Goal: Task Accomplishment & Management: Complete application form

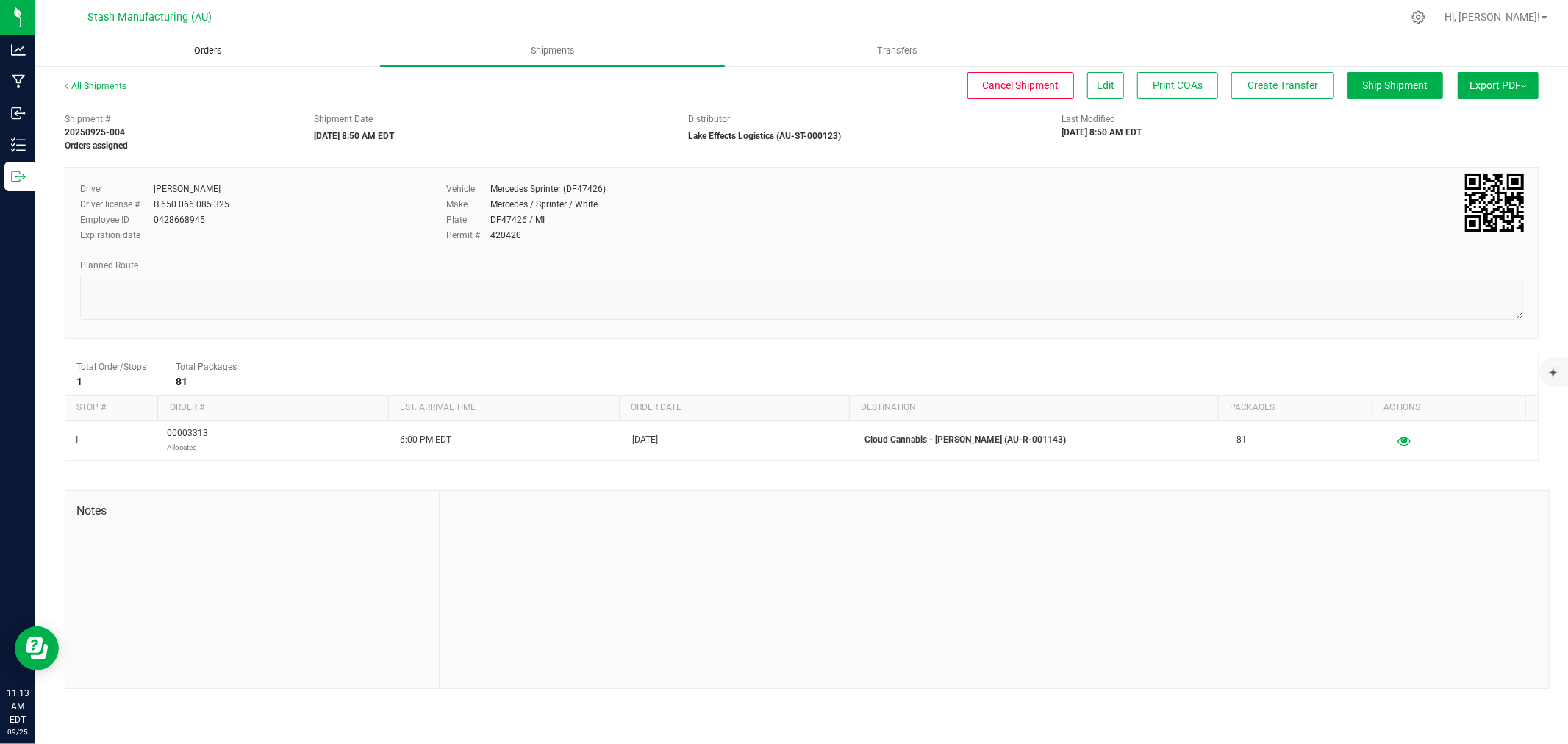
click at [229, 46] on span "Orders" at bounding box center [208, 51] width 68 height 13
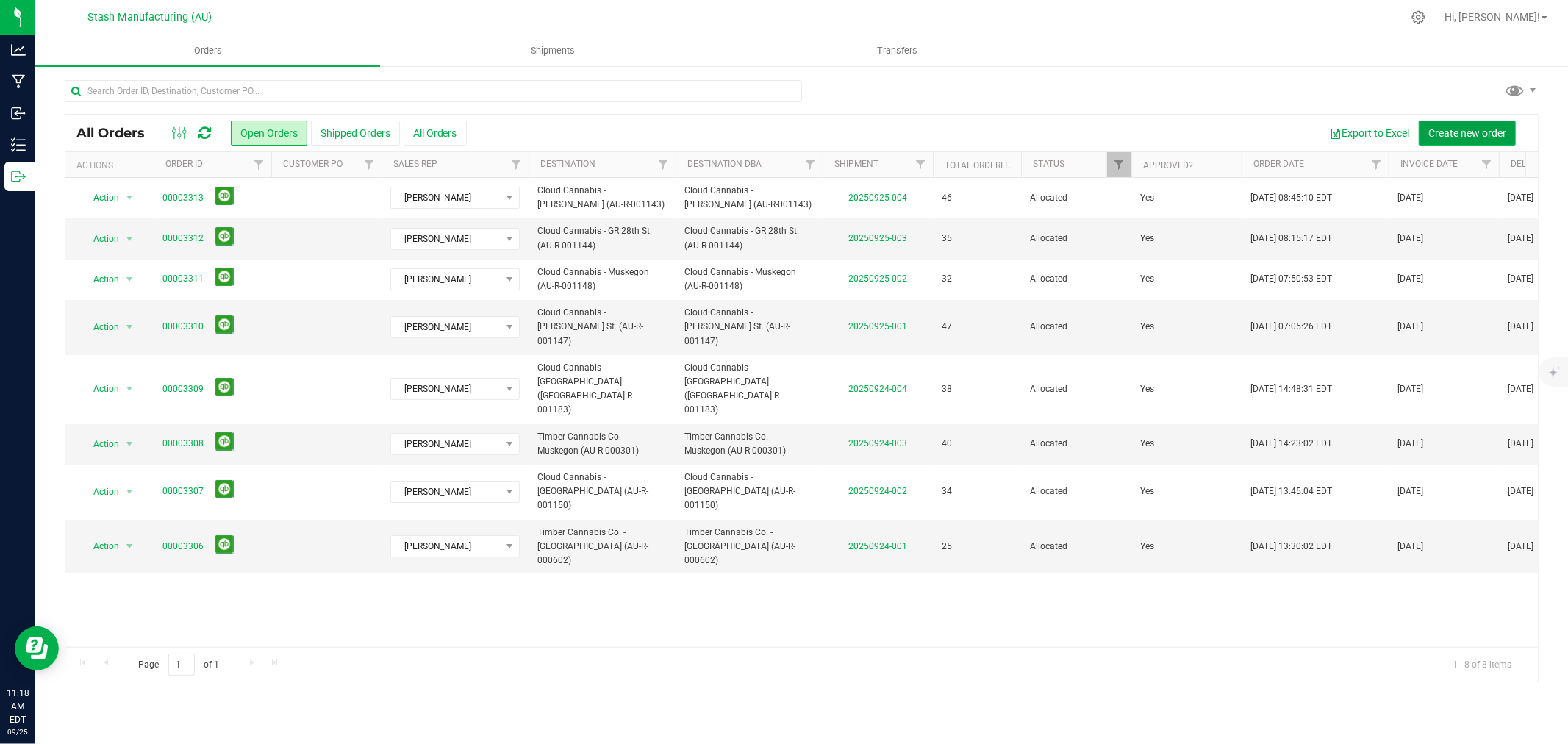
click at [1453, 129] on span "Create new order" at bounding box center [1467, 133] width 78 height 12
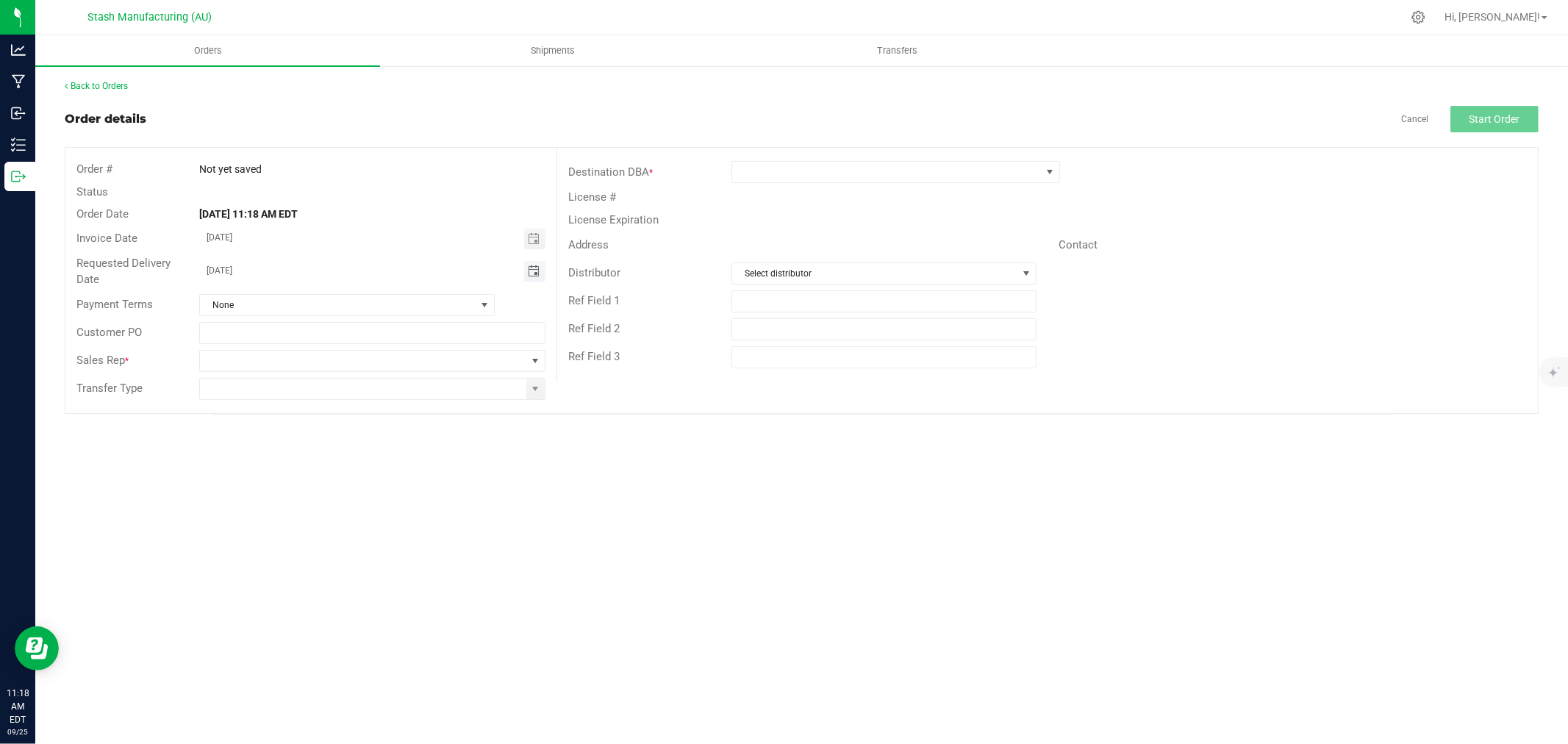
click at [535, 274] on span "Toggle calendar" at bounding box center [533, 271] width 12 height 12
click at [285, 440] on span "29" at bounding box center [287, 442] width 21 height 23
type input "[DATE]"
click at [534, 365] on span at bounding box center [535, 361] width 12 height 12
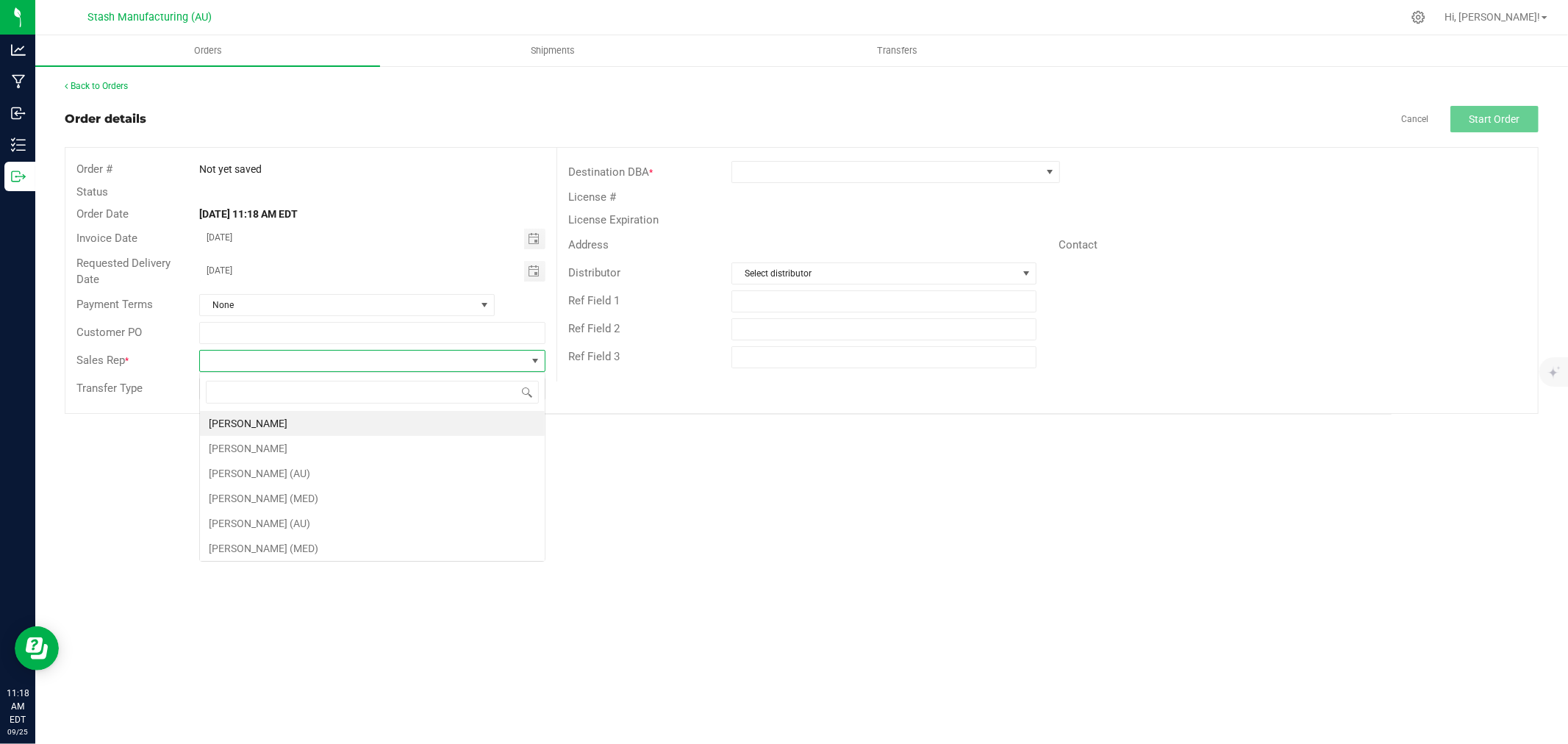
scroll to position [22, 346]
click at [337, 417] on li "[PERSON_NAME]" at bounding box center [372, 424] width 345 height 25
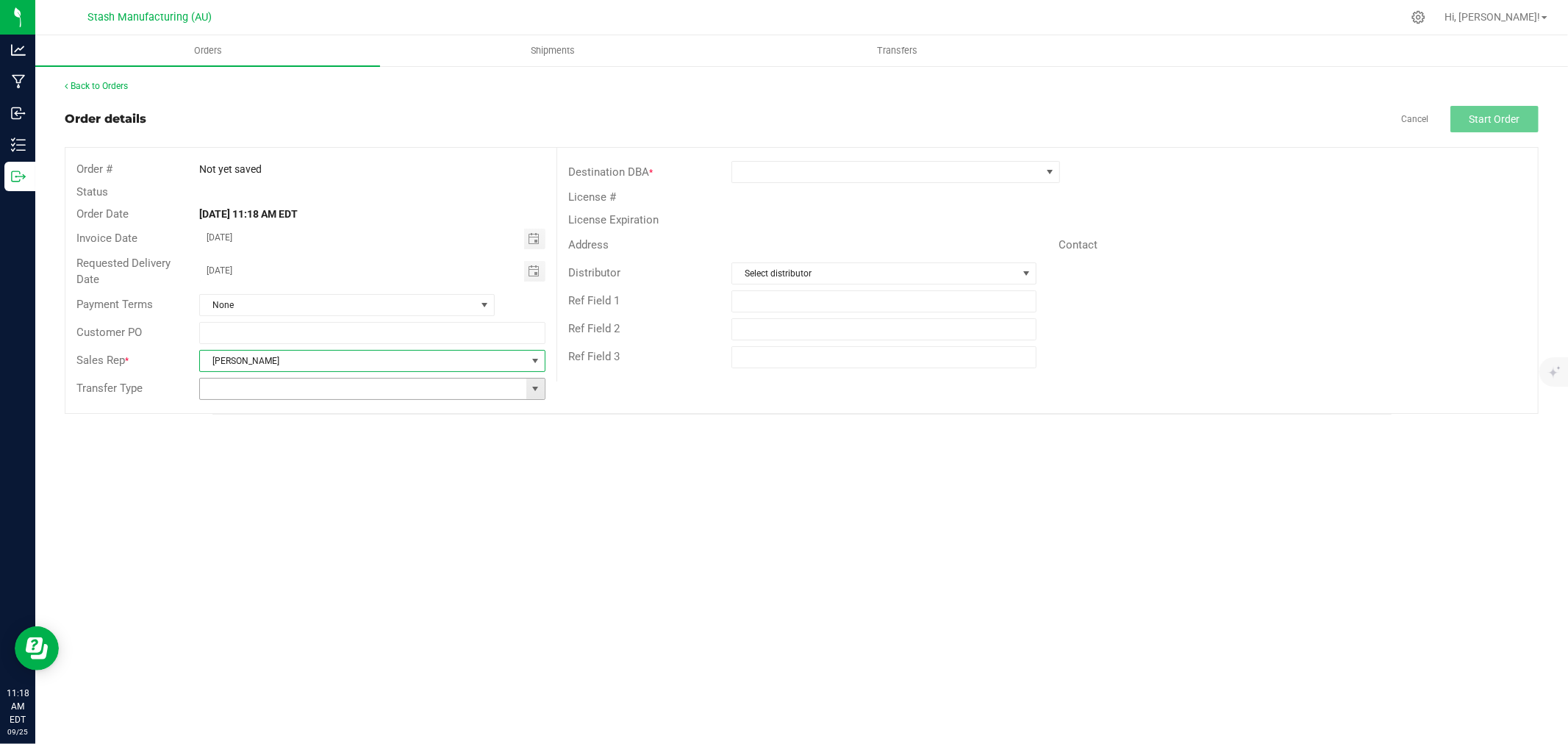
click at [538, 390] on span at bounding box center [535, 388] width 12 height 12
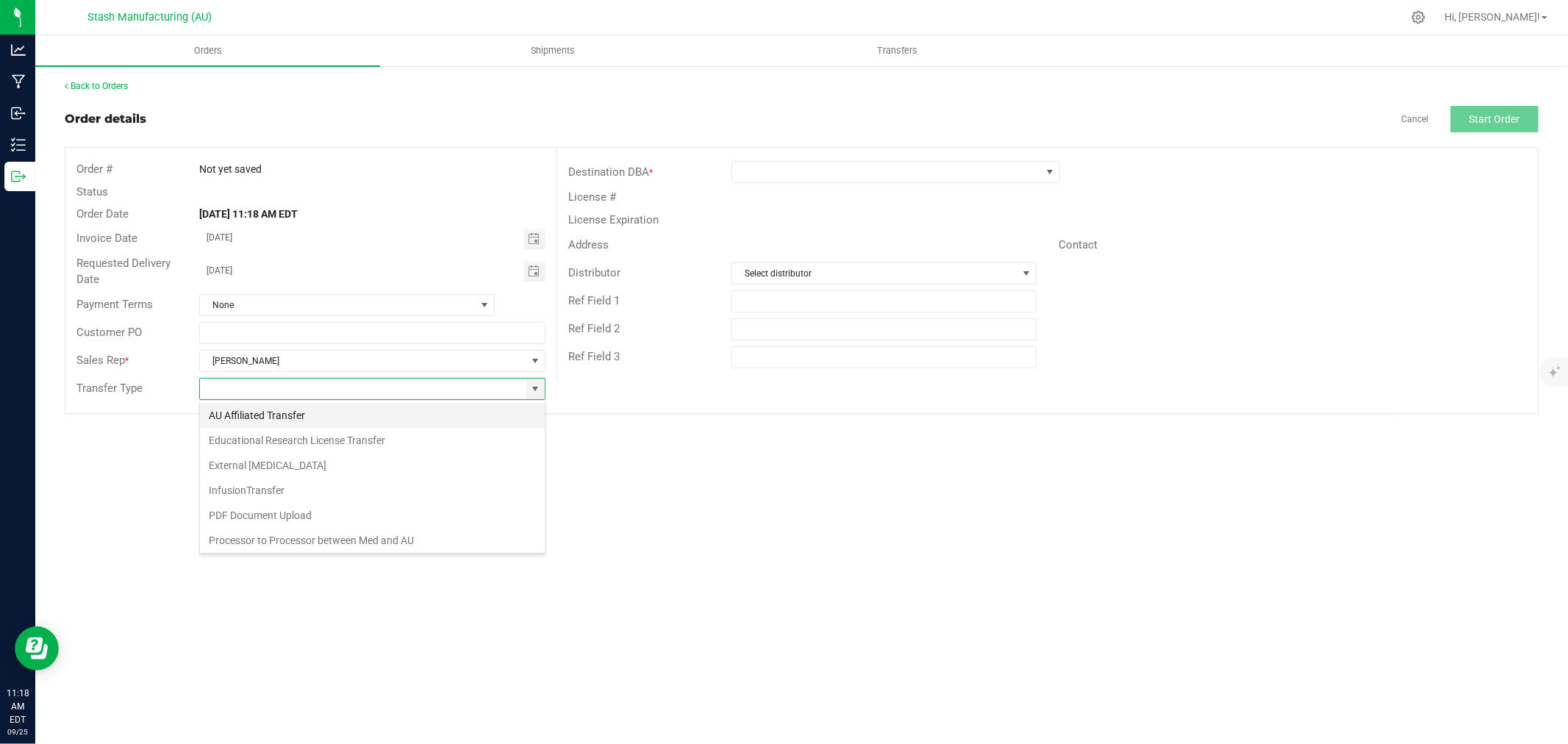
click at [361, 417] on li "AU Affiliated Transfer" at bounding box center [372, 415] width 345 height 25
type input "AU Affiliated Transfer"
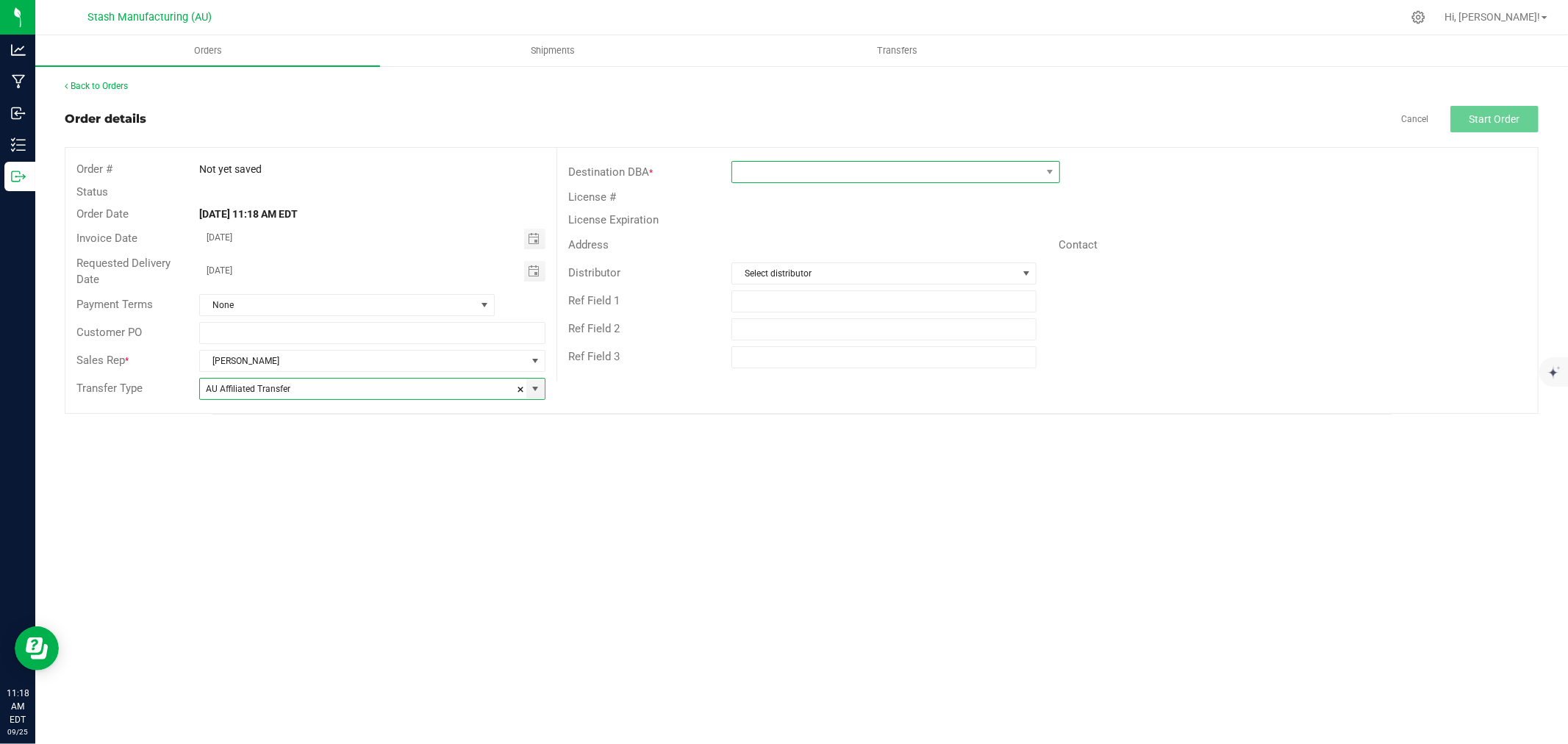
click at [869, 179] on span at bounding box center [886, 172] width 308 height 21
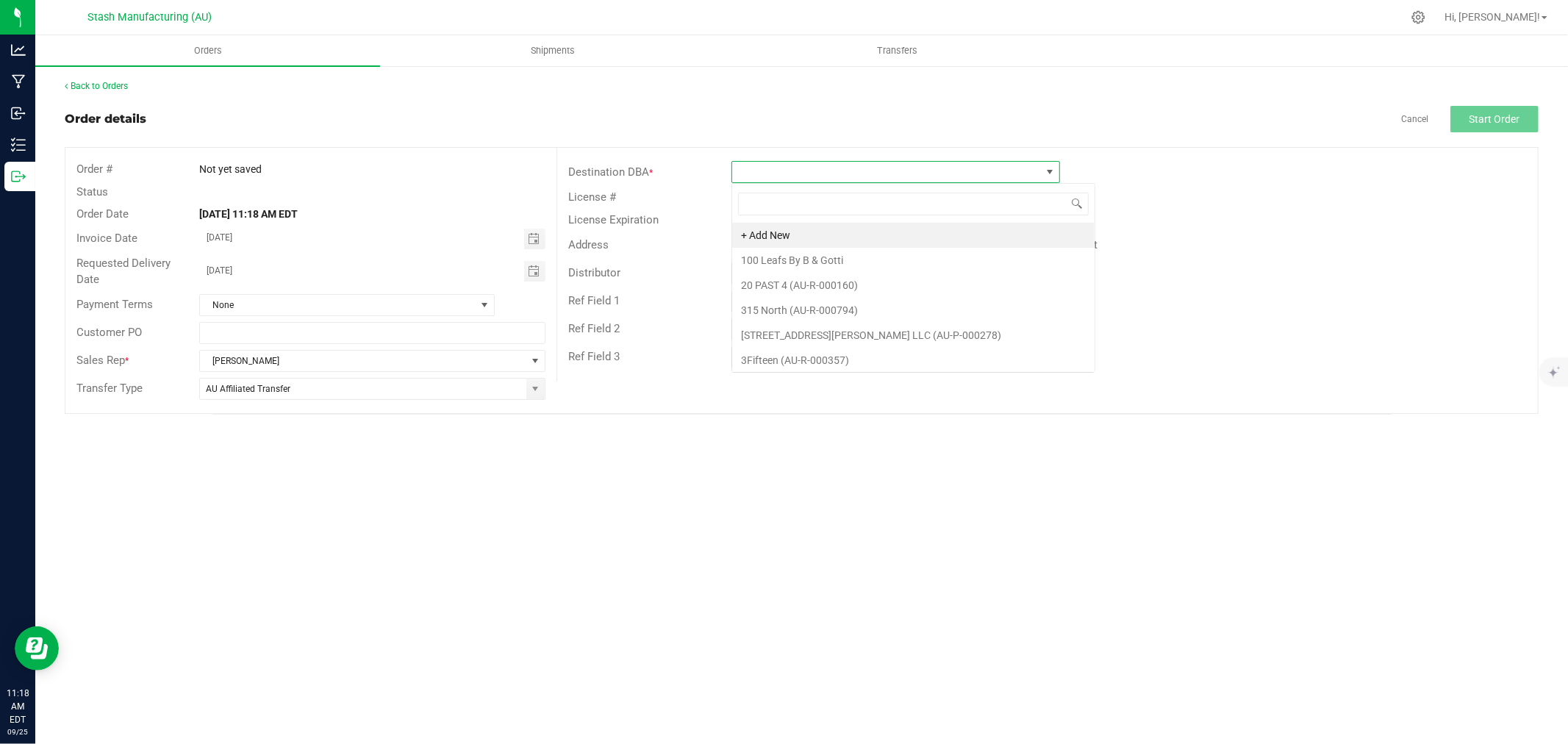
scroll to position [22, 329]
type input "1149"
click at [899, 235] on li "Cloud Cannabis - [GEOGRAPHIC_DATA] (AU-R-001149)" at bounding box center [896, 236] width 327 height 25
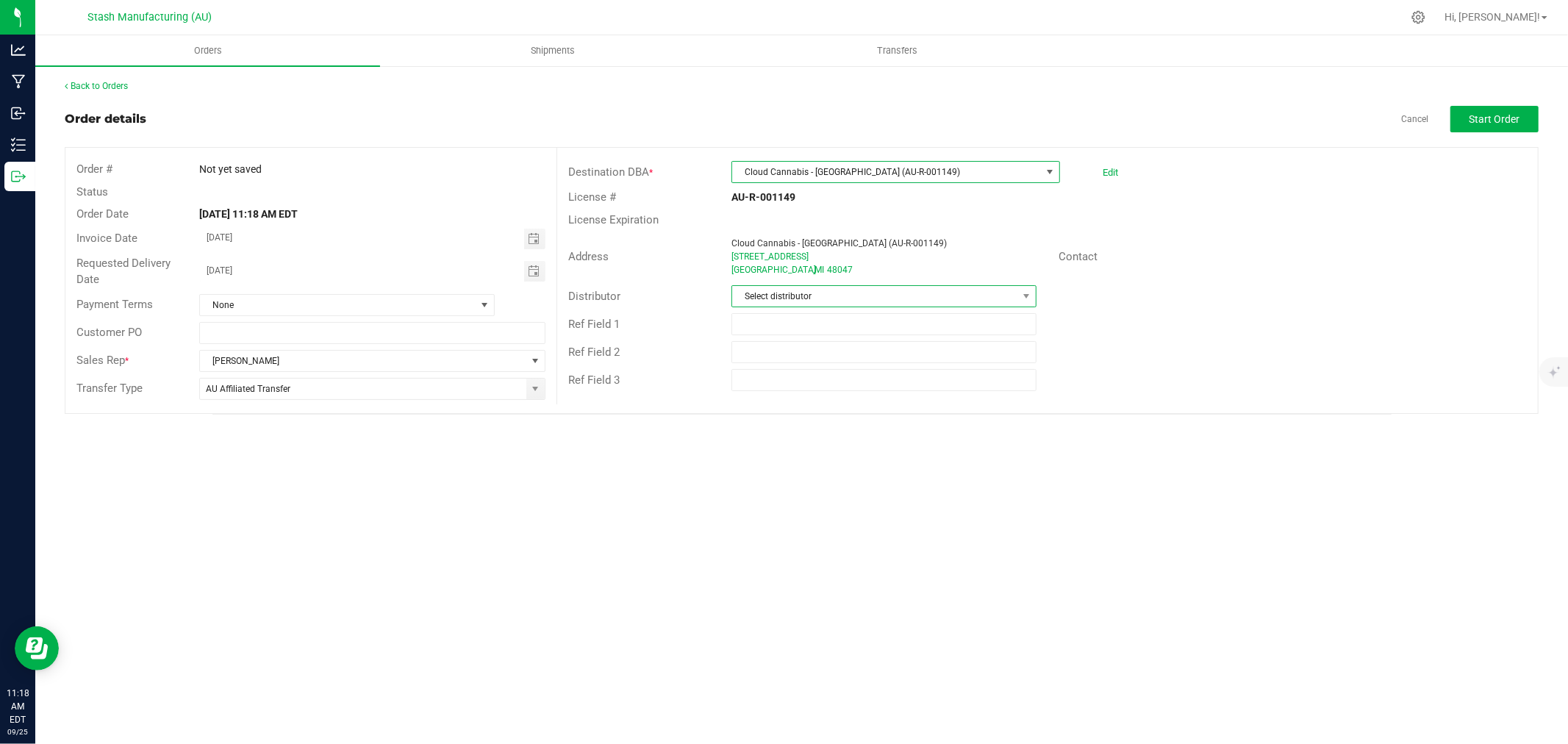
click at [859, 287] on span "Select distributor" at bounding box center [875, 296] width 285 height 21
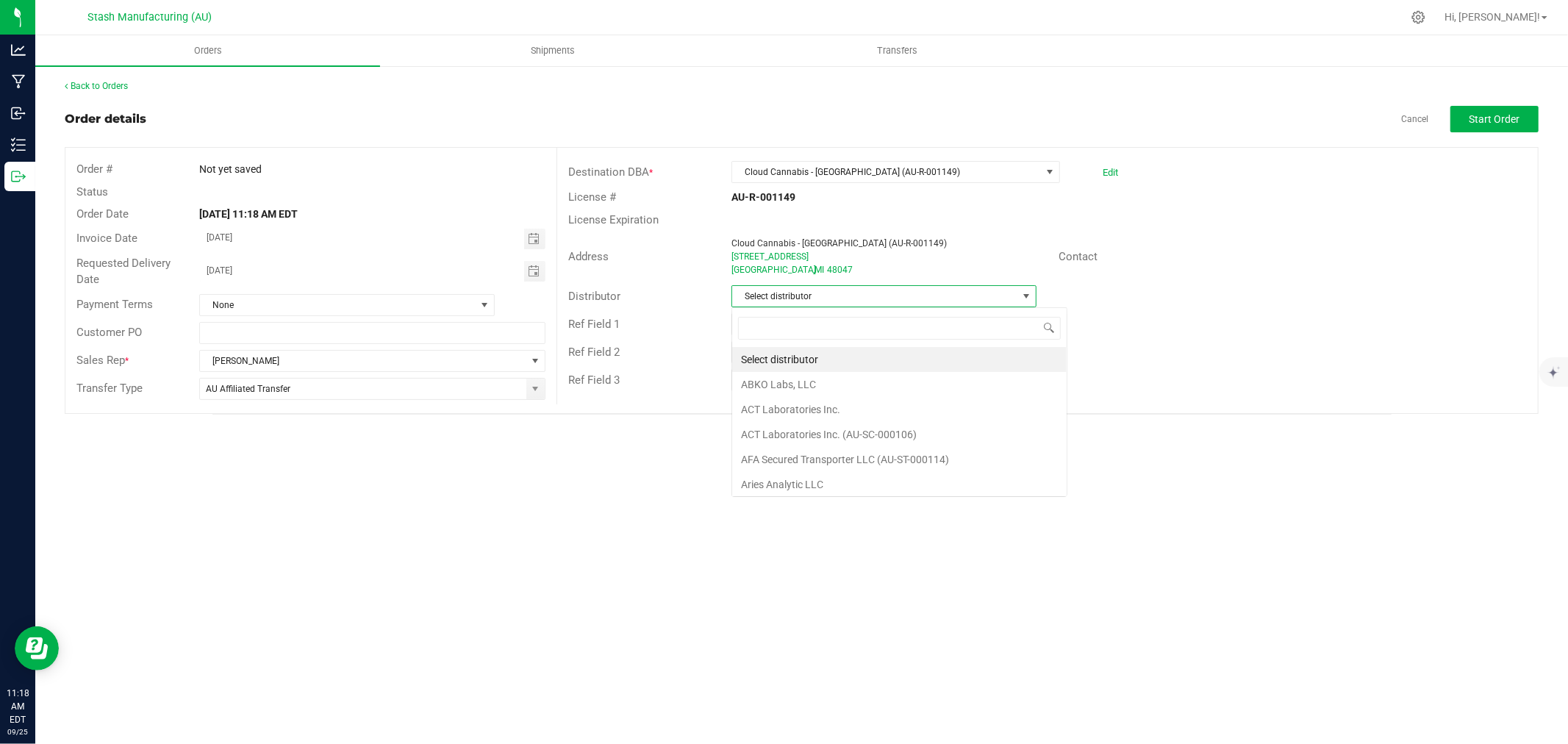
scroll to position [22, 305]
type input "123"
click at [932, 356] on li "Lake Effects Logistics (AU-ST-000123)" at bounding box center [884, 360] width 304 height 25
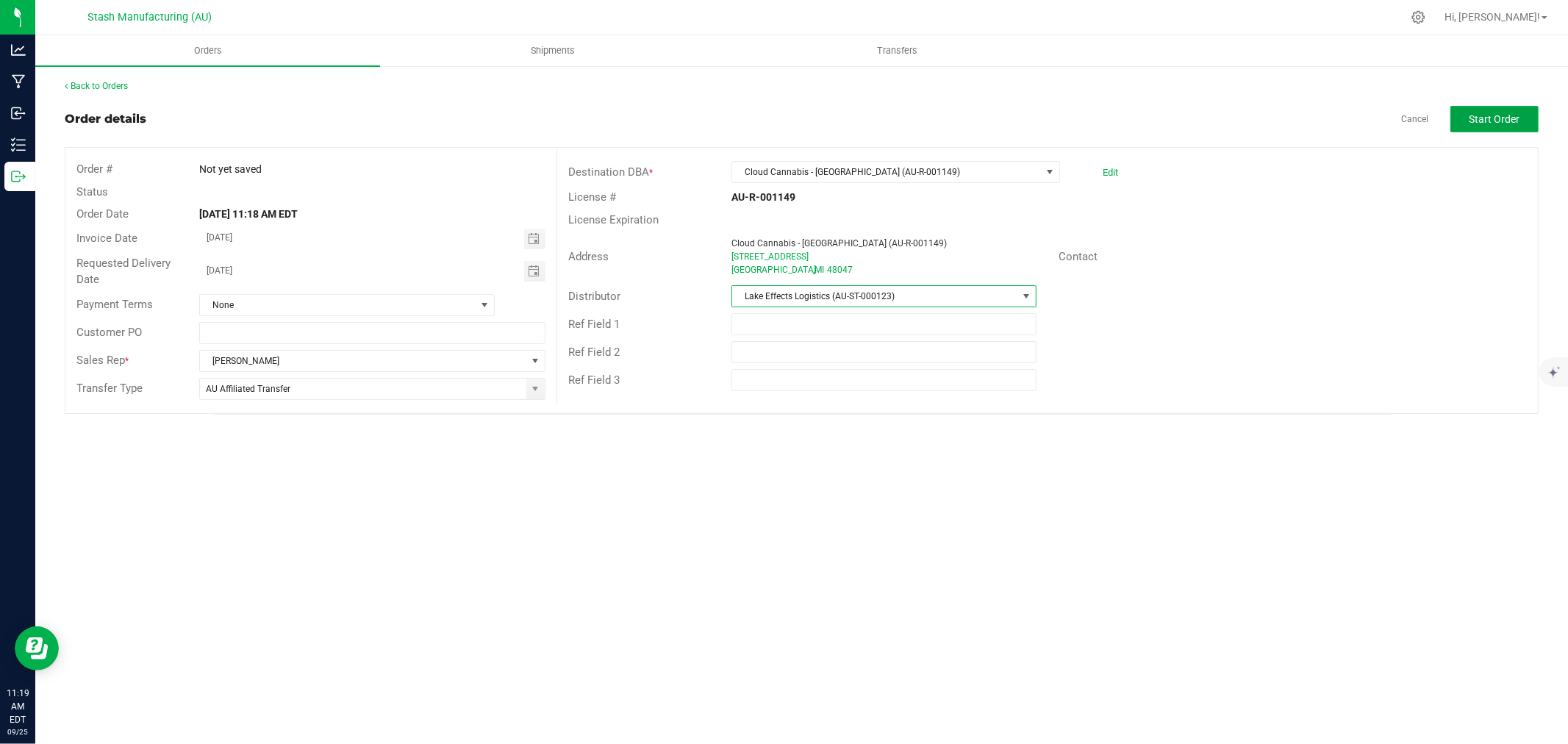
click at [1481, 121] on span "Start Order" at bounding box center [1494, 119] width 51 height 12
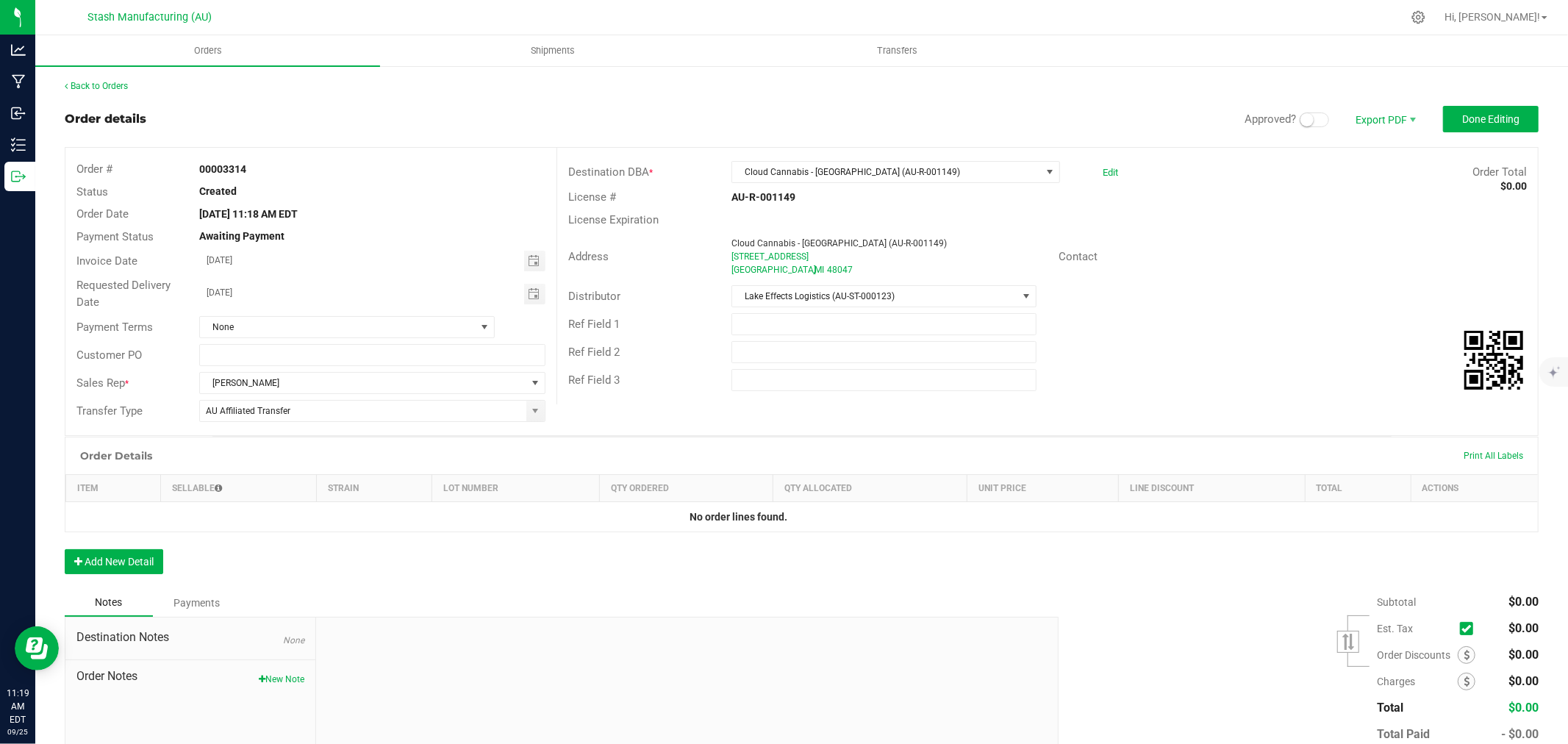
click at [1303, 119] on span at bounding box center [1313, 119] width 29 height 15
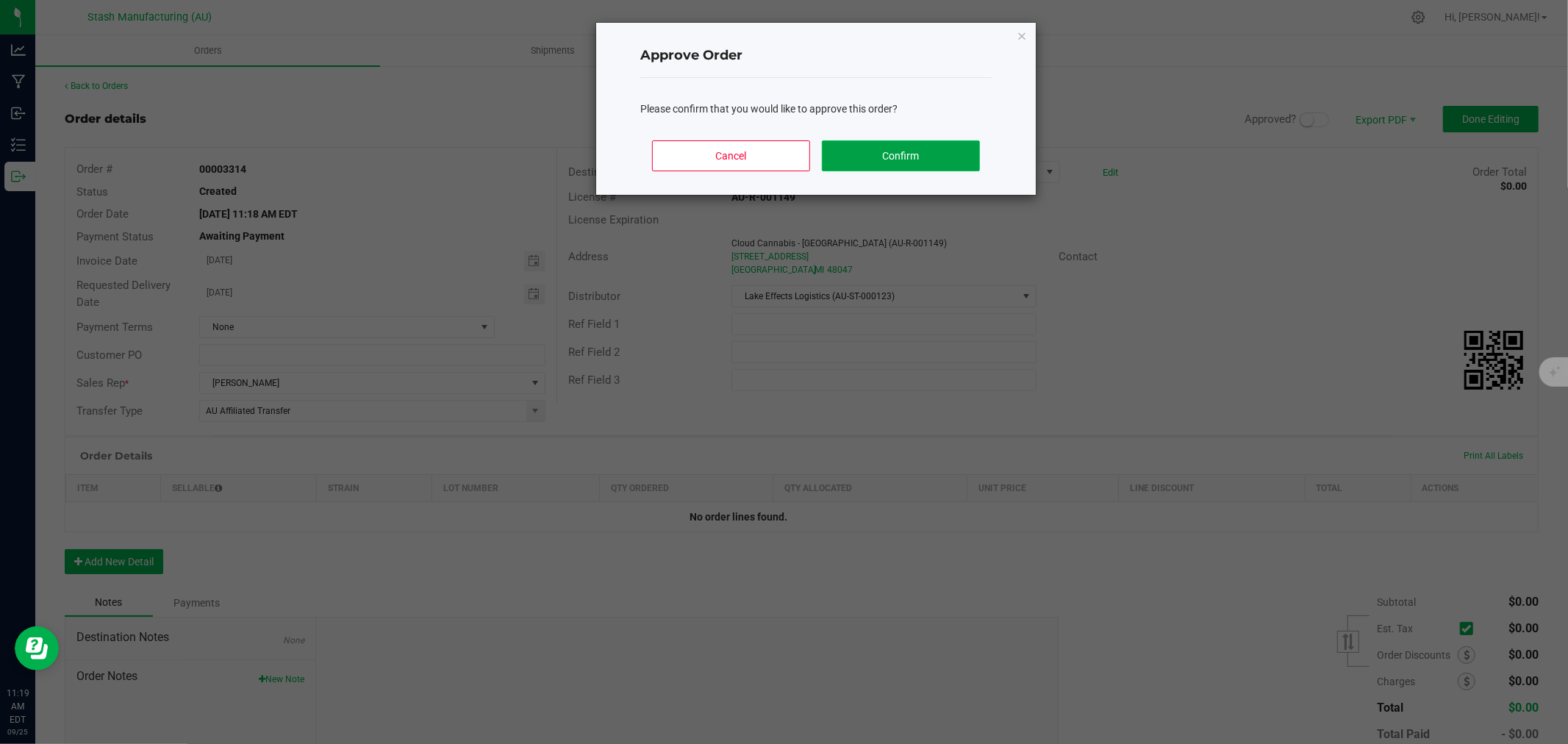
click at [944, 154] on button "Confirm" at bounding box center [901, 156] width 158 height 31
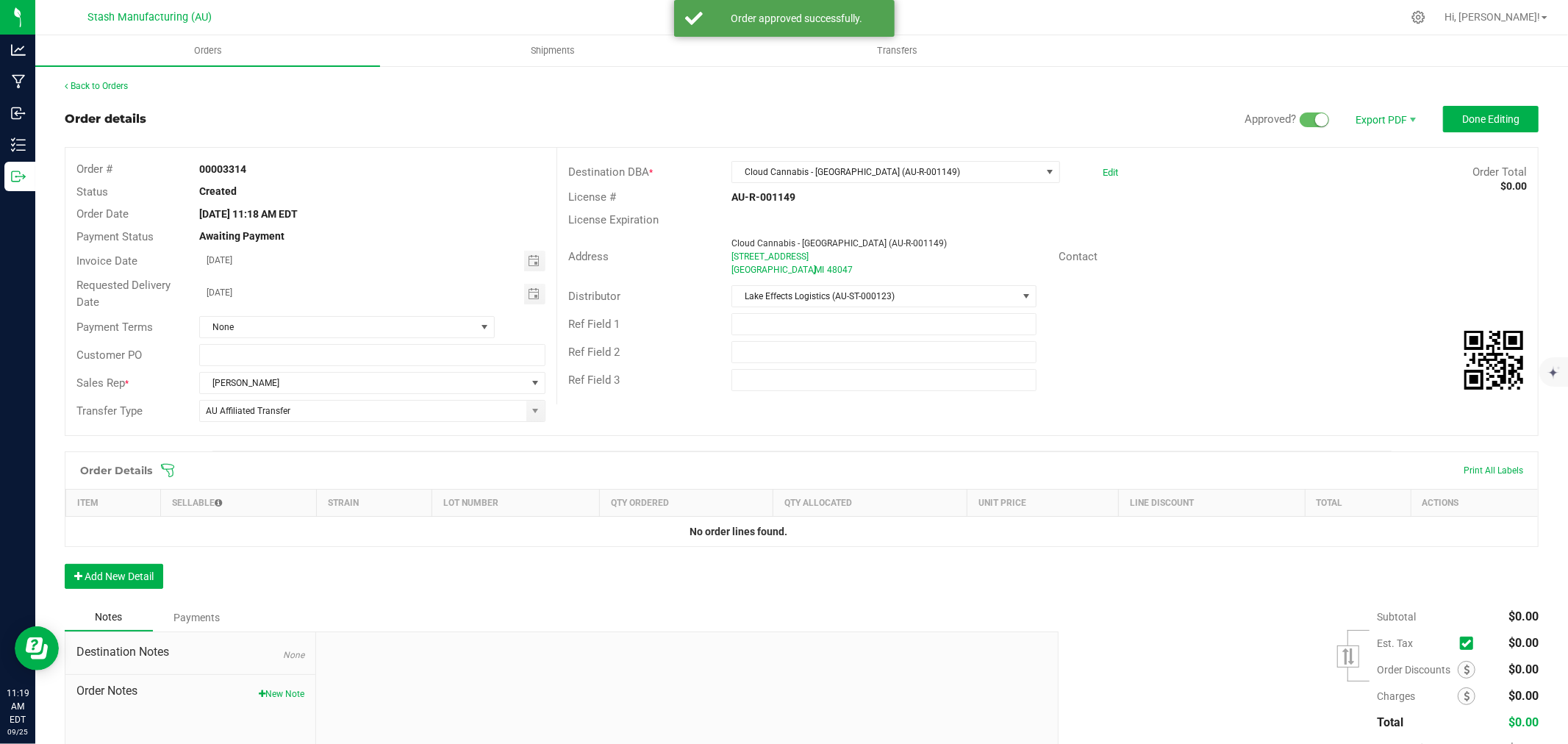
click at [164, 467] on icon at bounding box center [168, 470] width 15 height 15
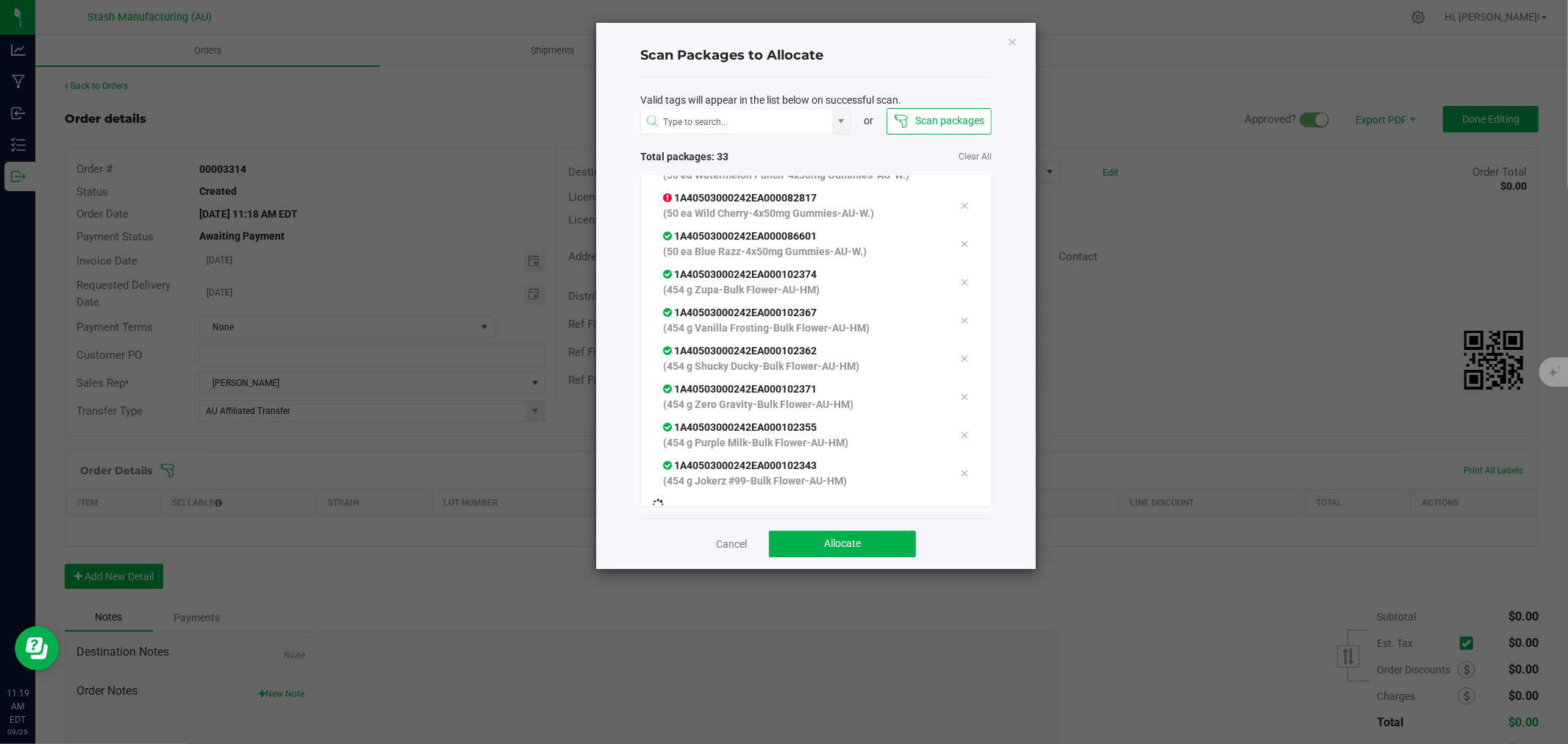
scroll to position [1069, 0]
click at [850, 546] on span "Allocate" at bounding box center [842, 543] width 36 height 12
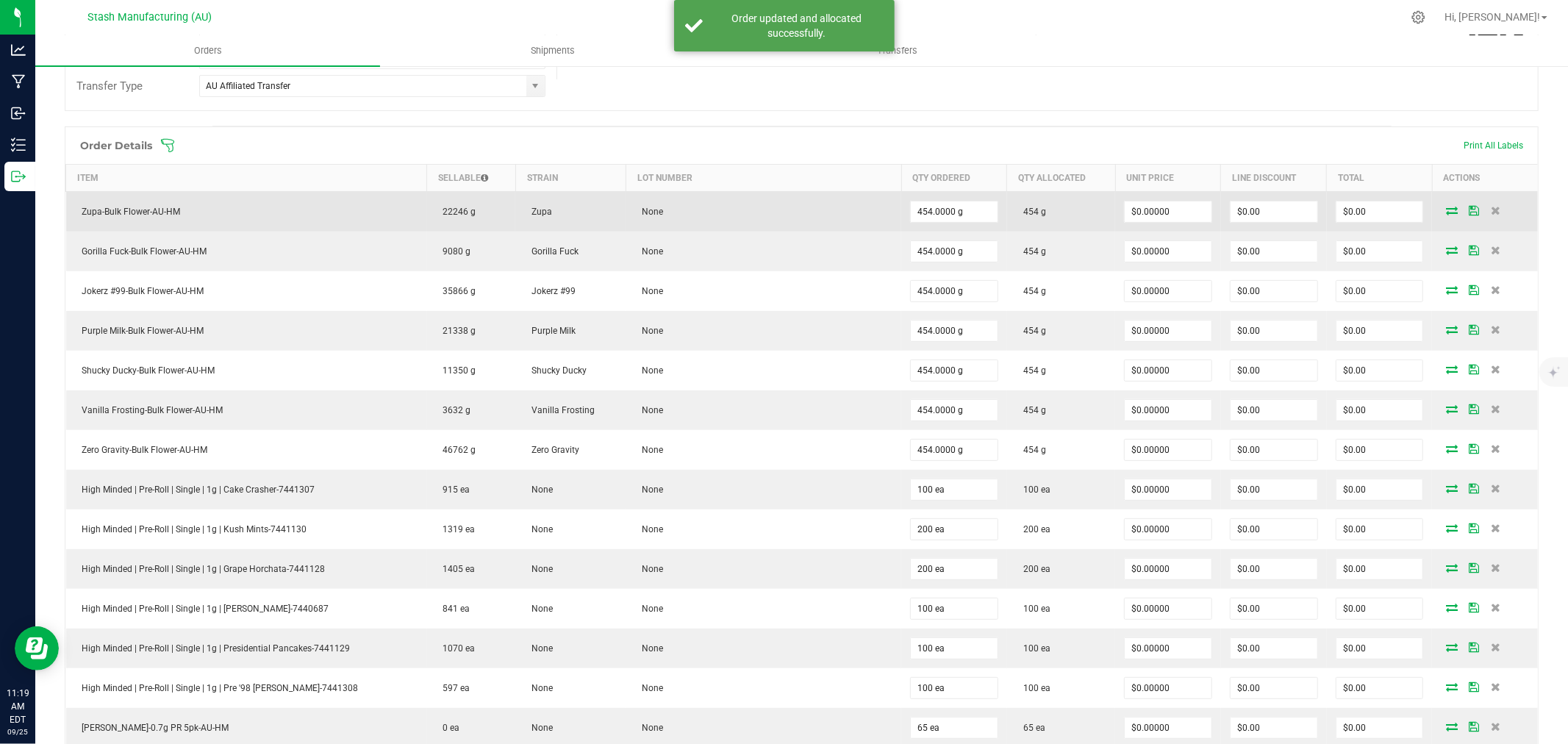
scroll to position [327, 0]
click at [1170, 216] on input "0" at bounding box center [1168, 210] width 87 height 21
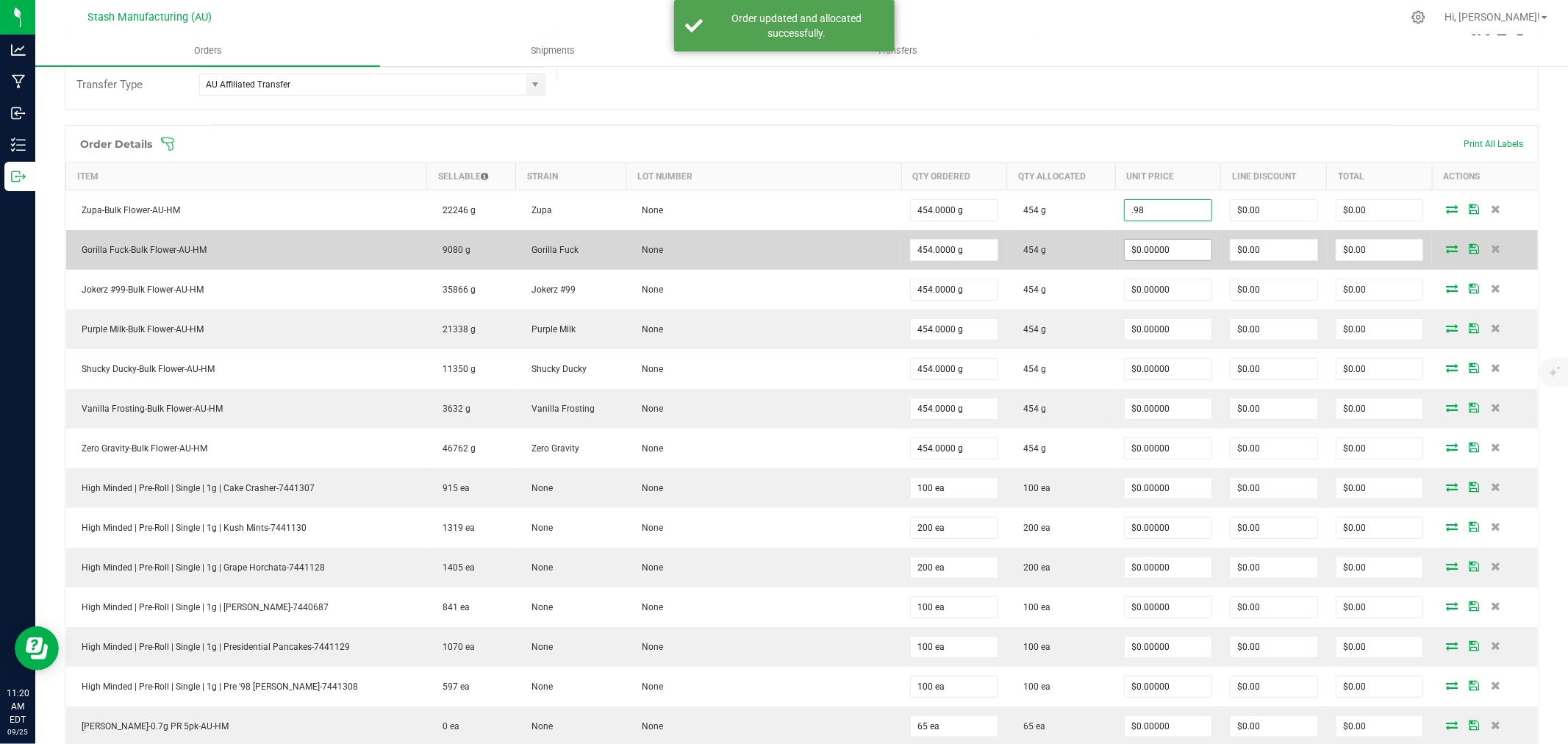
type input "$0.98000"
type input "$444.92"
click at [1178, 240] on input "0" at bounding box center [1168, 250] width 87 height 21
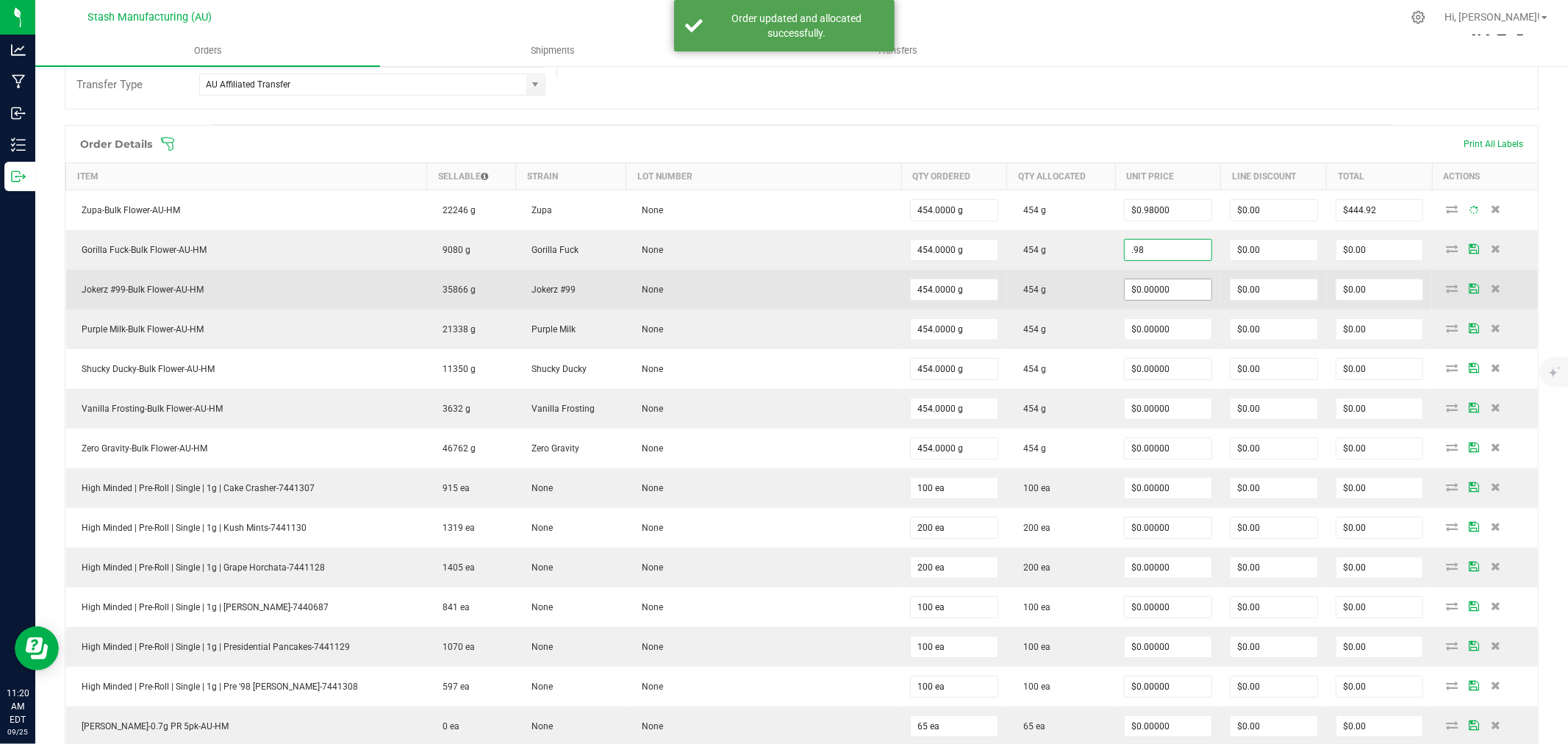
type input "$0.98000"
type input "$444.92"
click at [1172, 297] on input "0" at bounding box center [1168, 289] width 87 height 21
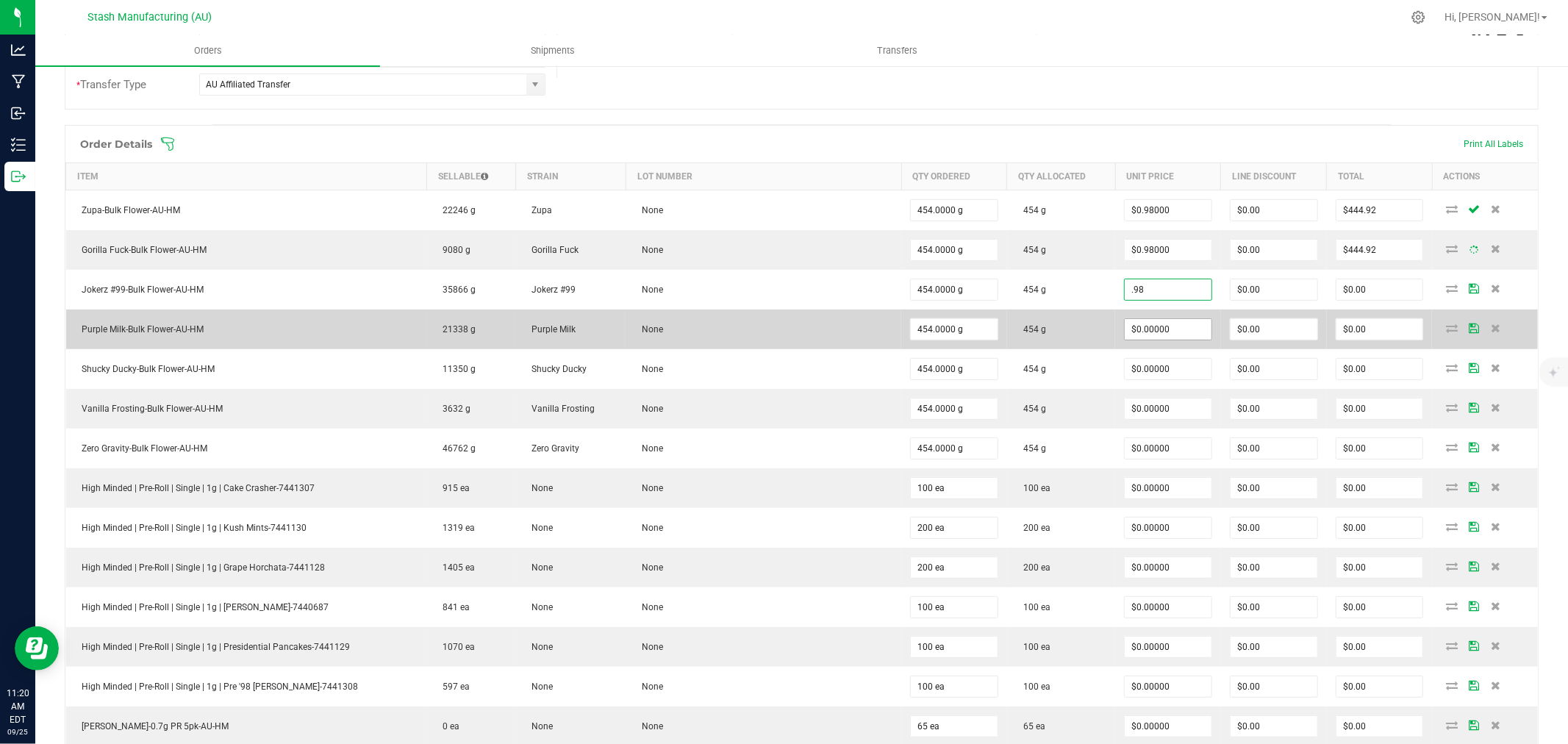
click at [1169, 338] on input "$0.00000" at bounding box center [1168, 329] width 87 height 21
type input "$0.98000"
type input "$444.92"
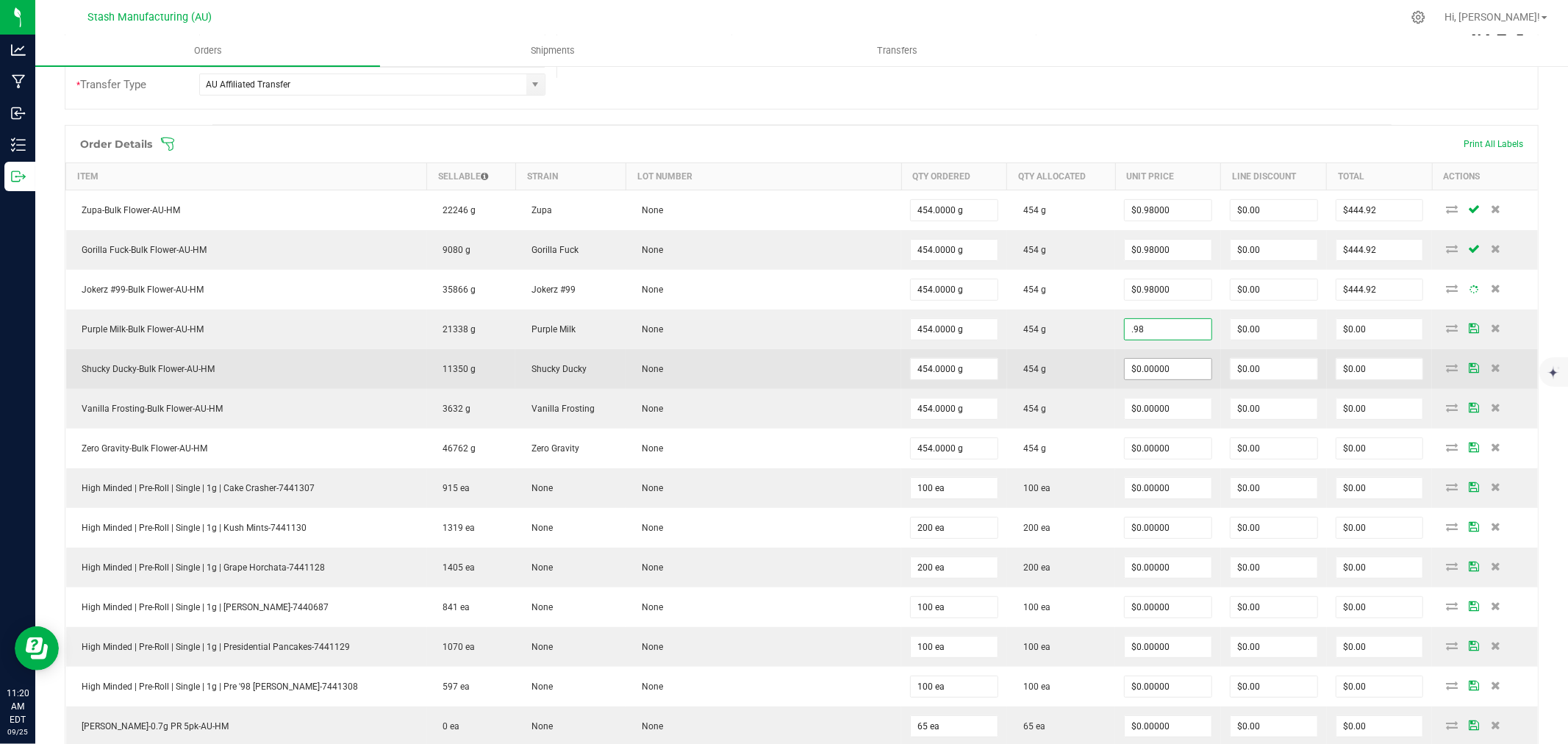
type input "$0.98000"
type input "$444.92"
click at [1164, 368] on input "0" at bounding box center [1168, 369] width 87 height 21
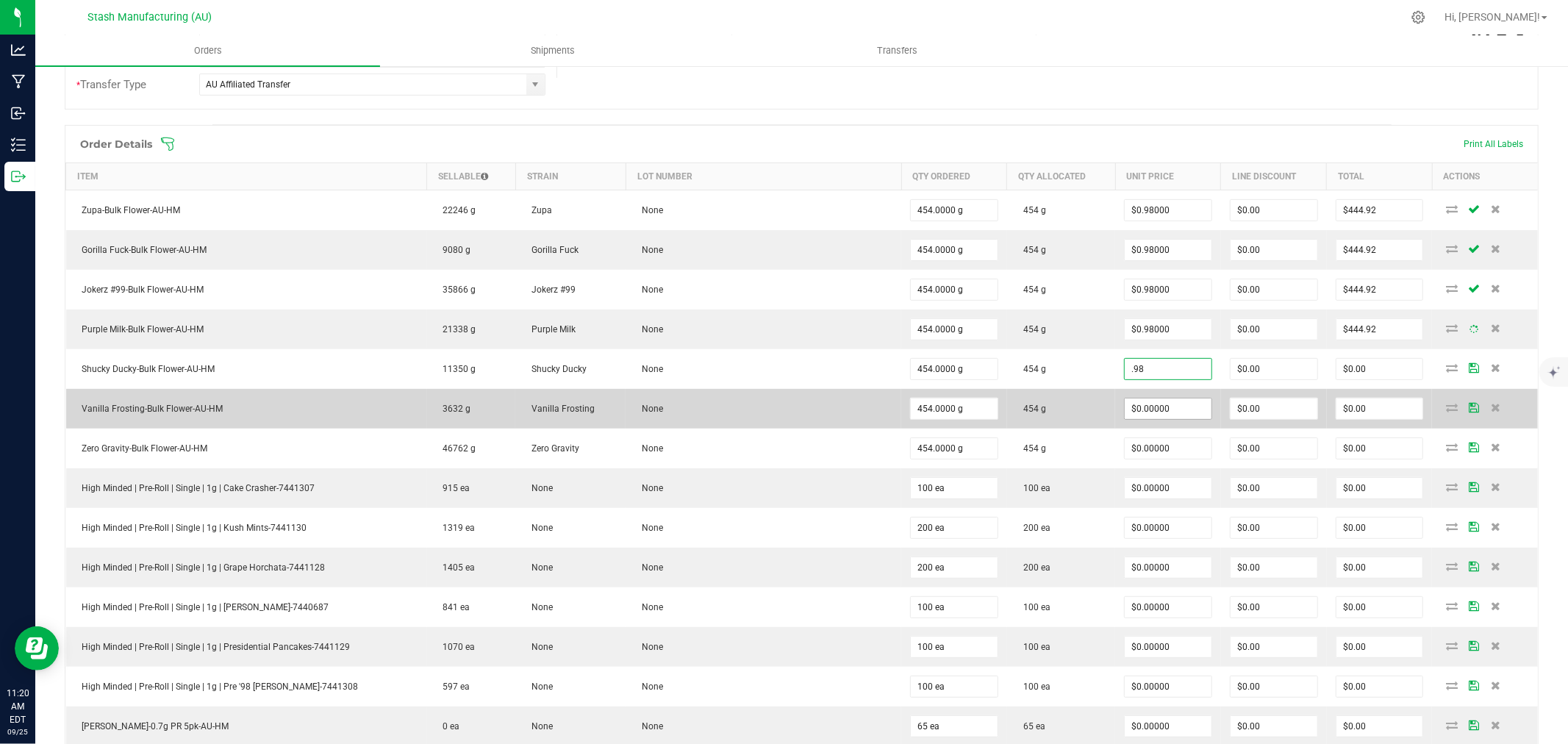
type input "$0.98000"
type input "$444.92"
click at [1159, 415] on input "0" at bounding box center [1168, 409] width 87 height 21
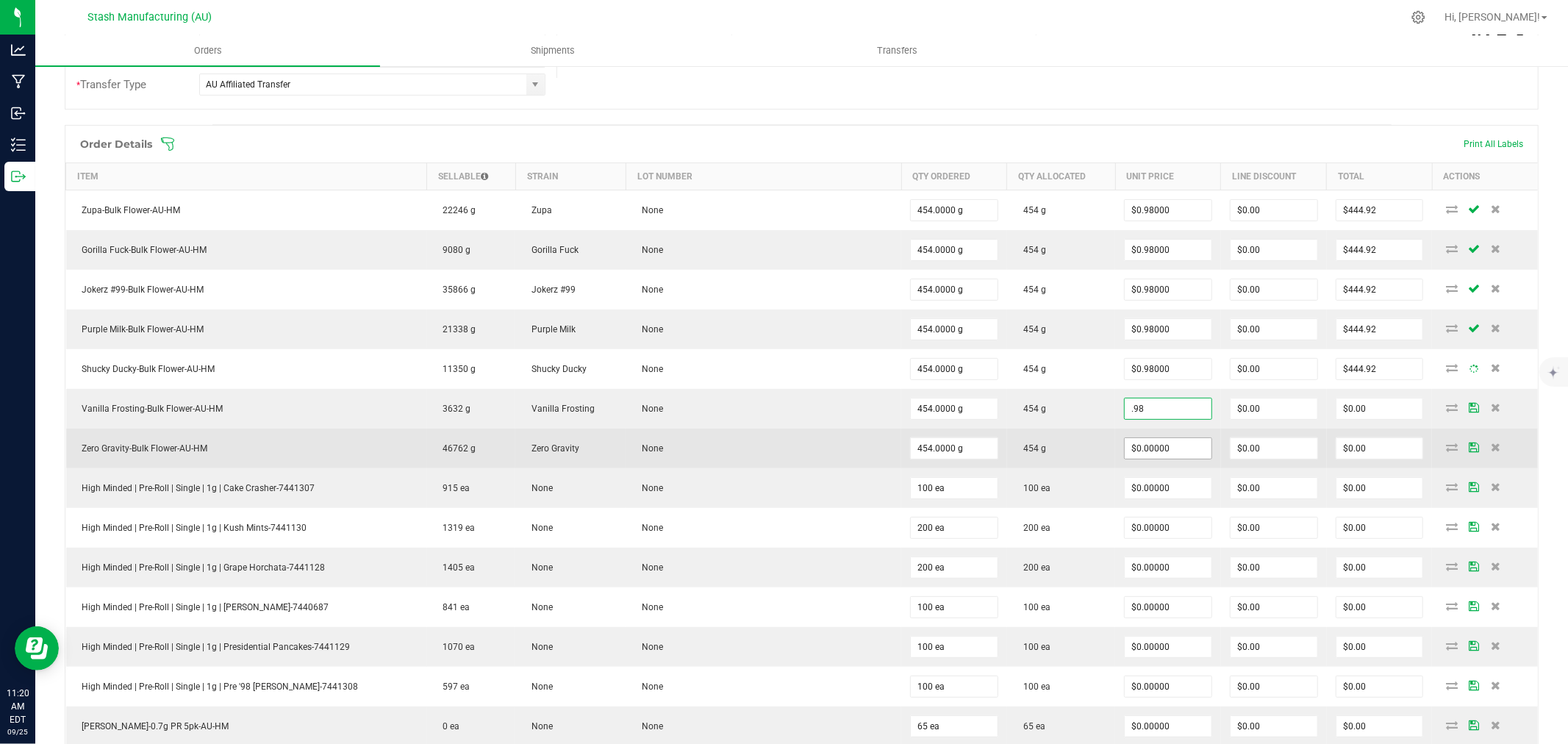
type input "$0.98000"
type input "$444.92"
click at [1165, 454] on input "0" at bounding box center [1168, 448] width 87 height 21
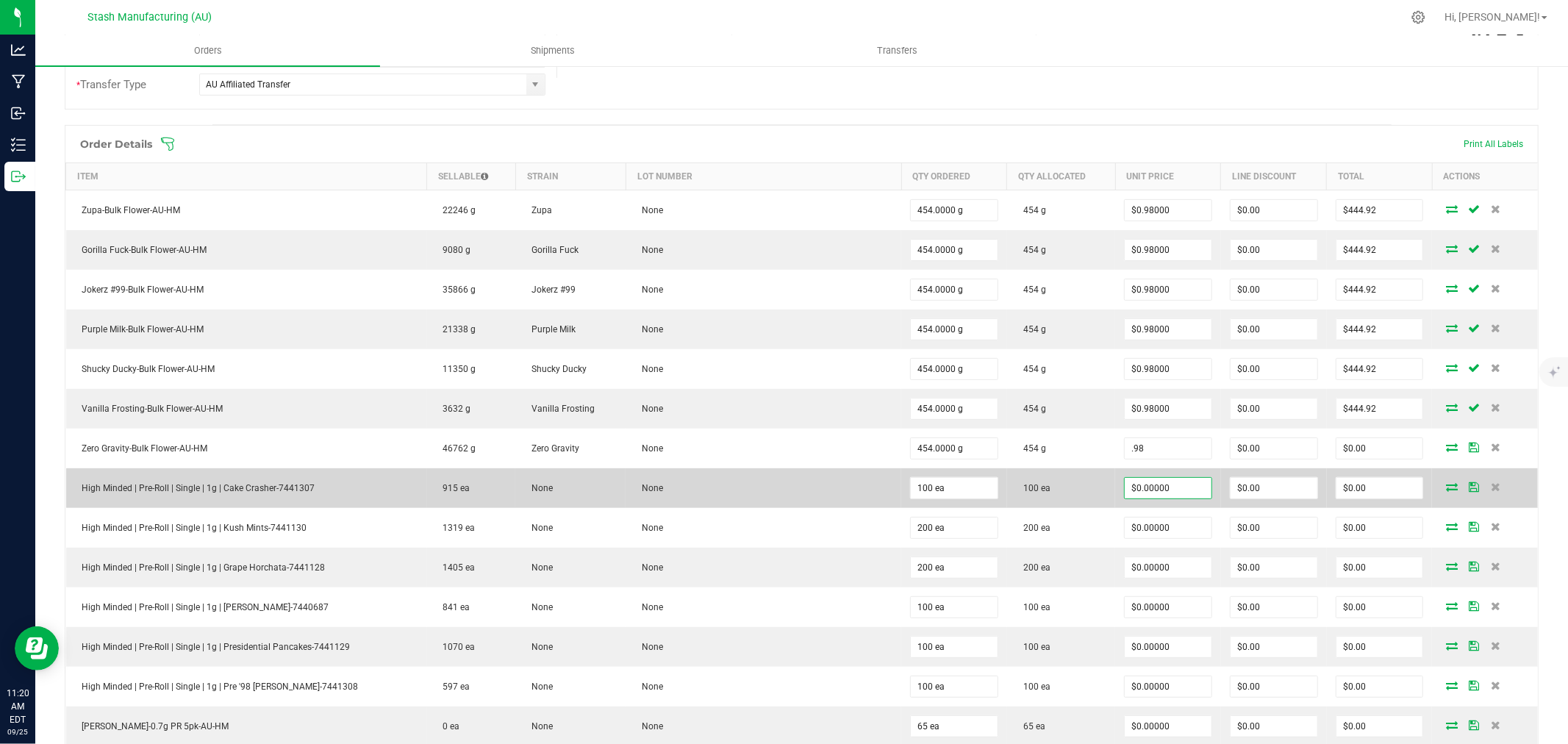
type input "$0.98000"
type input "$444.92"
click at [1162, 482] on input "0" at bounding box center [1168, 488] width 87 height 21
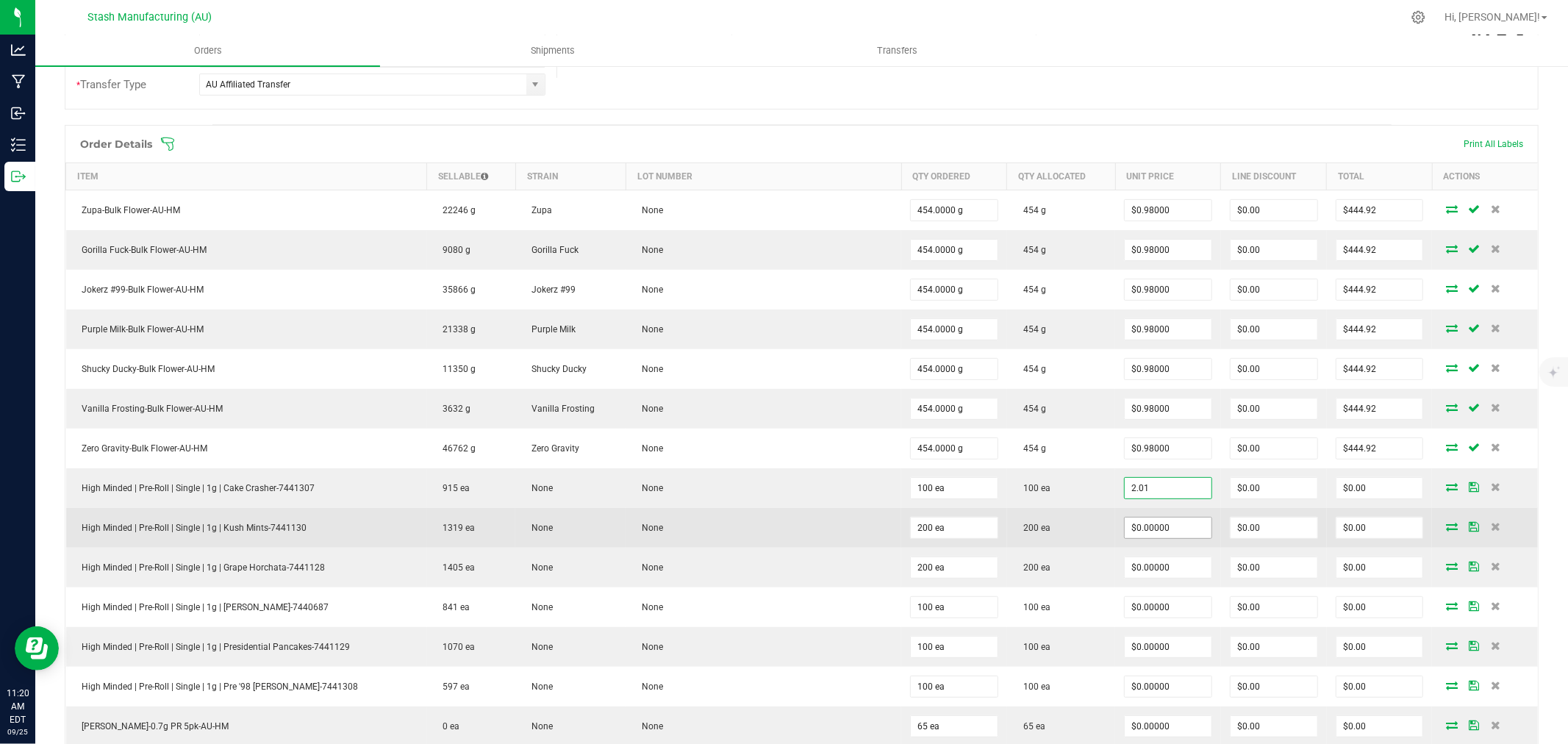
type input "$2.01000"
type input "$201.00"
click at [1152, 526] on input "0" at bounding box center [1168, 527] width 87 height 21
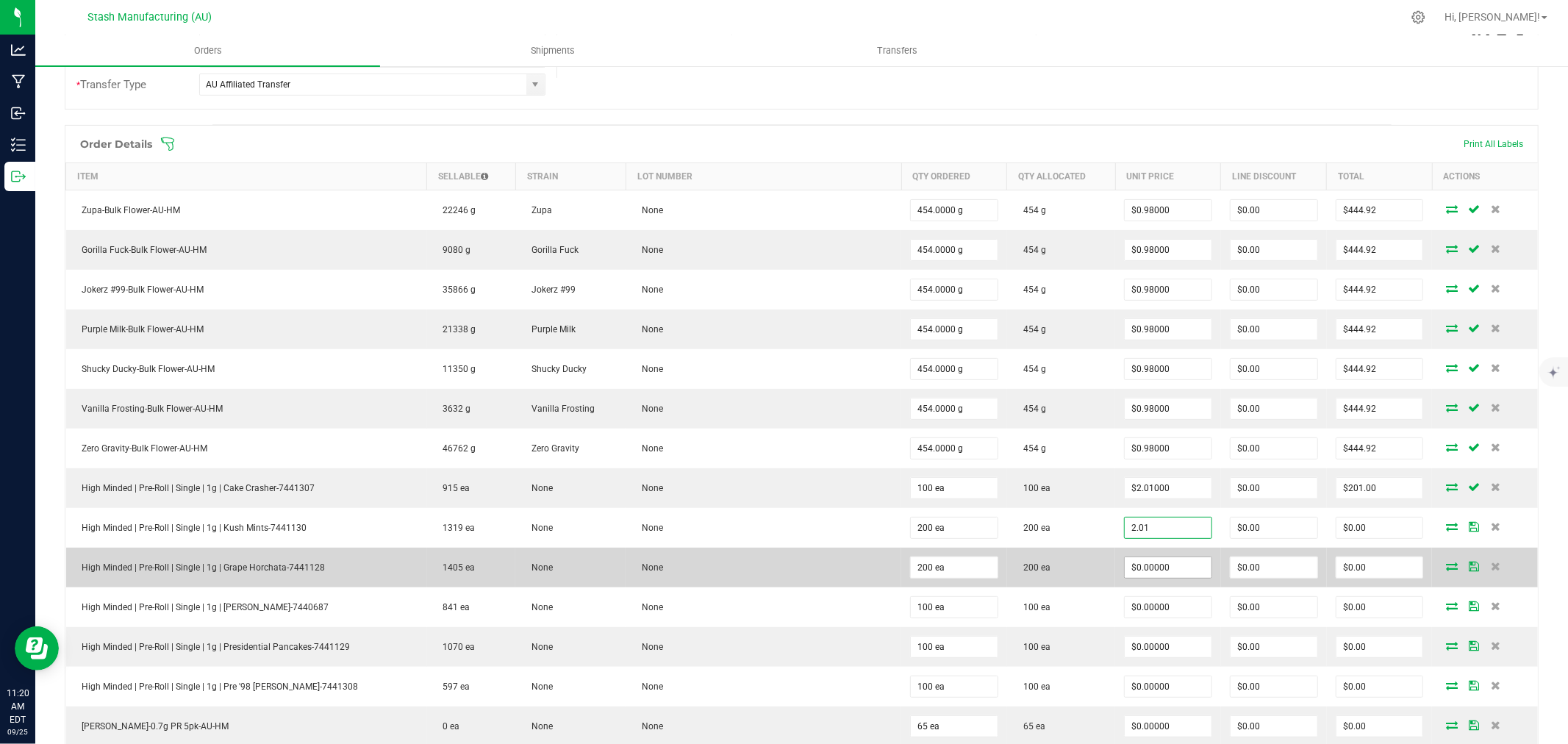
type input "$2.01000"
type input "$402.00"
click at [1164, 565] on input "0" at bounding box center [1168, 568] width 87 height 21
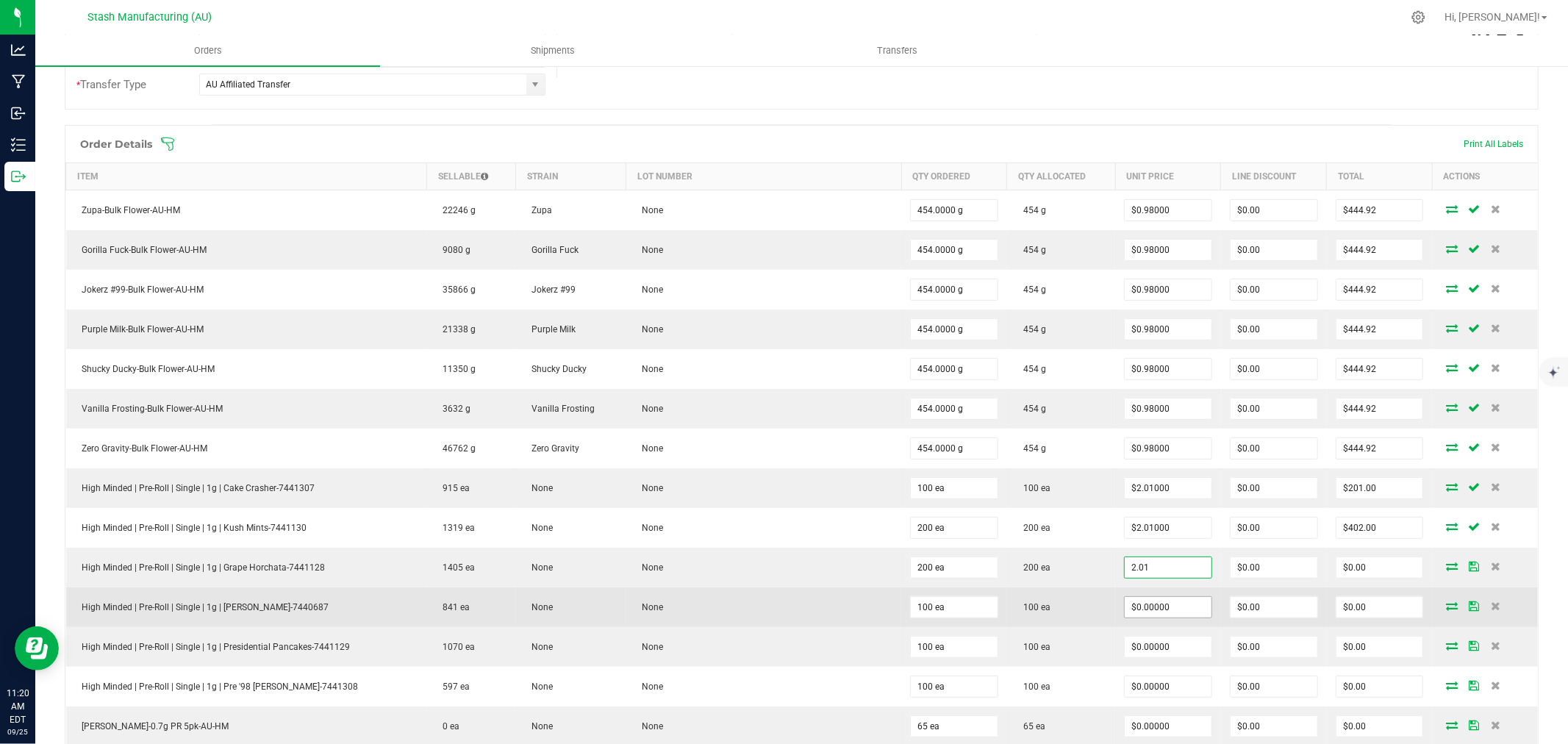
type input "$2.01000"
type input "$402.00"
click at [1164, 603] on input "0" at bounding box center [1168, 607] width 87 height 21
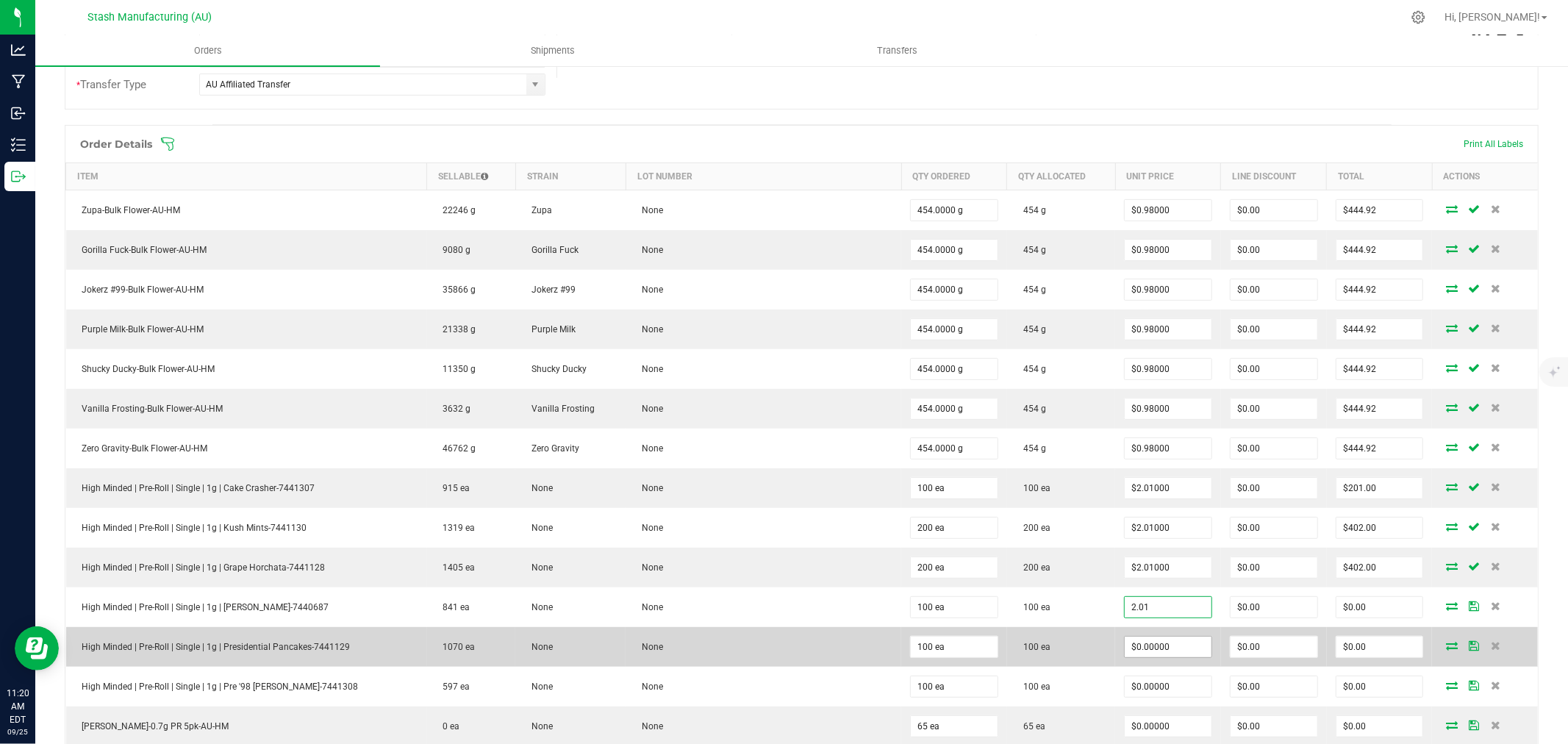
type input "$2.01000"
type input "$201.00"
click at [1159, 651] on input "0" at bounding box center [1168, 647] width 87 height 21
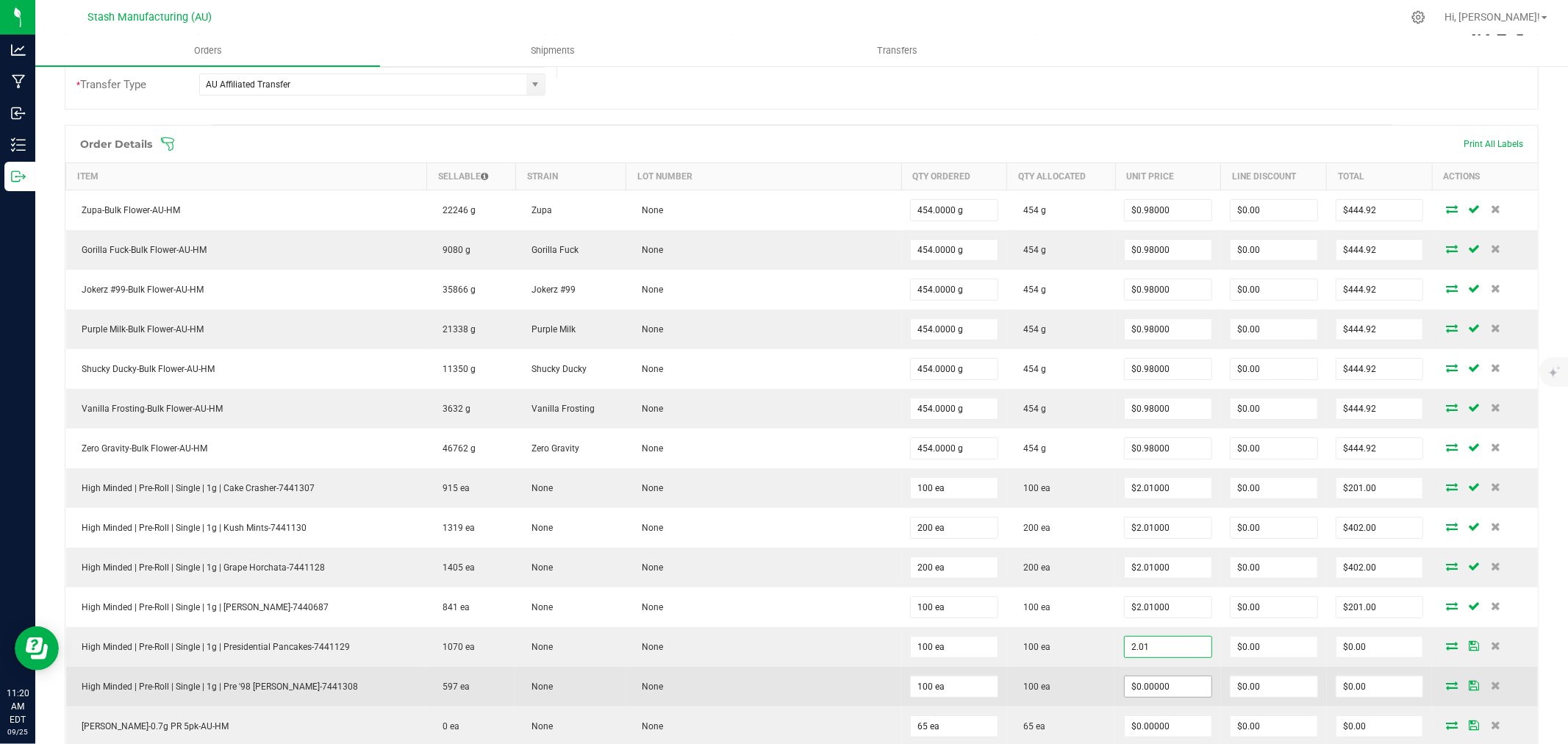
type input "$2.01000"
type input "$201.00"
click at [1167, 687] on input "0" at bounding box center [1168, 686] width 87 height 21
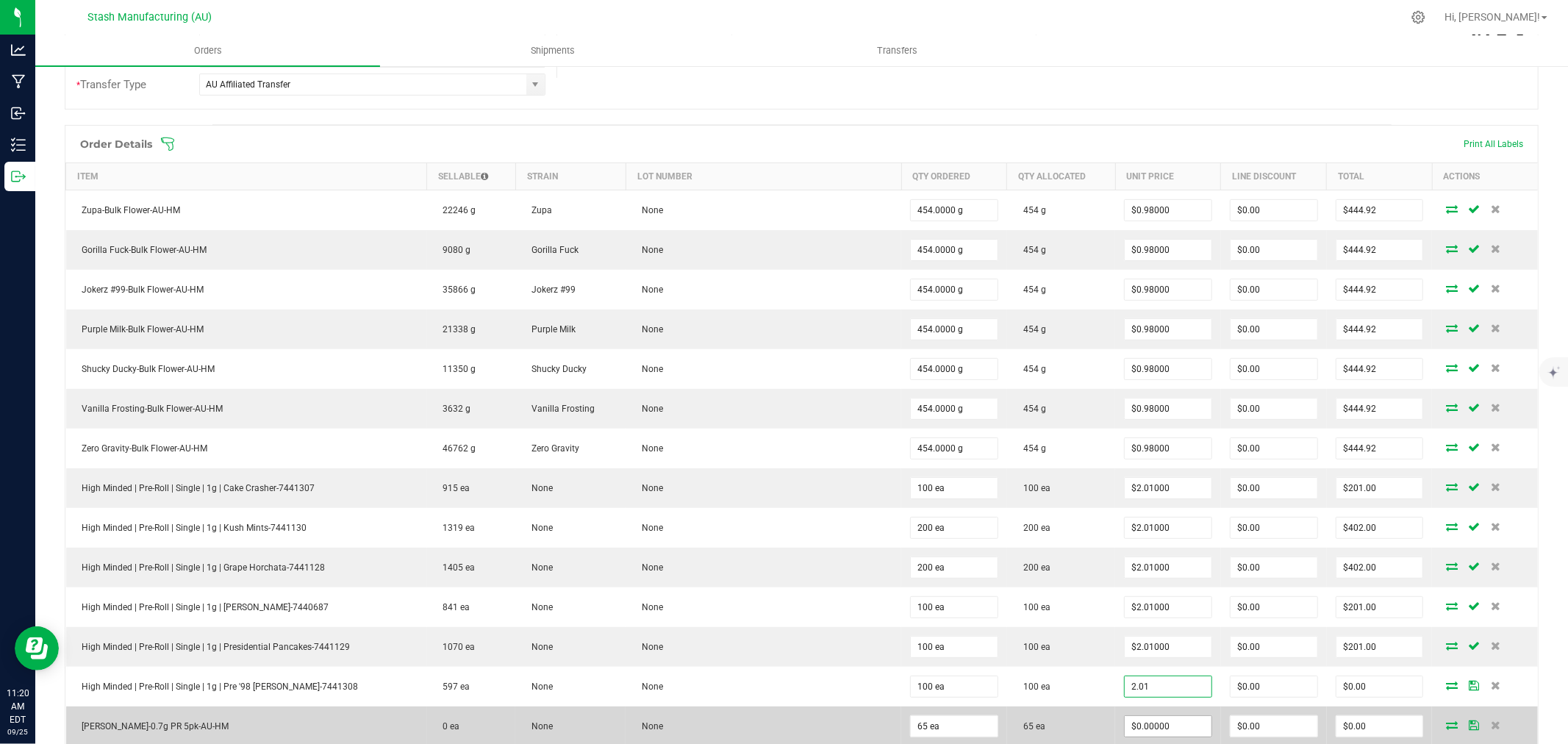
type input "$2.01000"
type input "$201.00"
click at [1157, 731] on input "0" at bounding box center [1168, 726] width 87 height 21
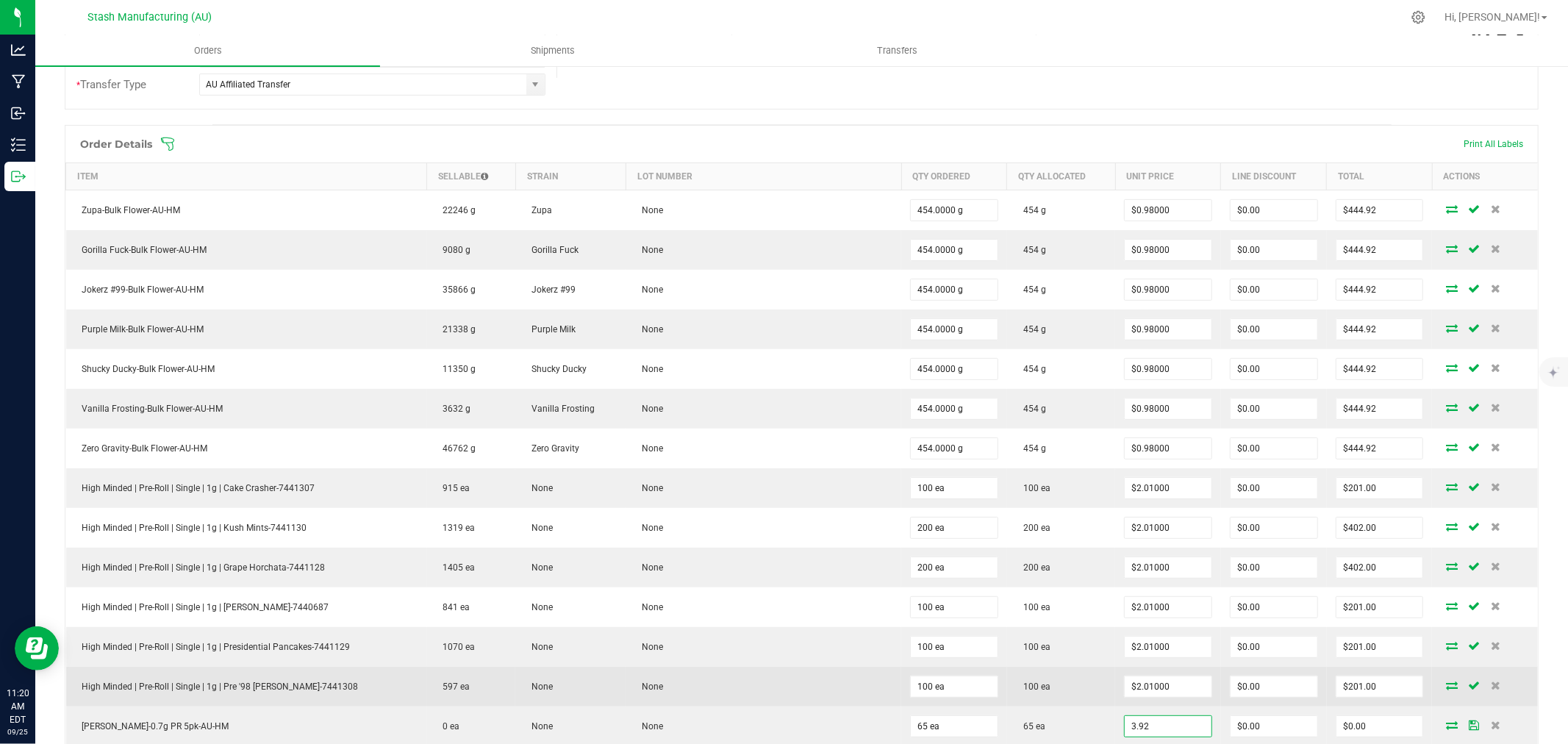
type input "$3.92000"
type input "$254.80"
click at [1086, 694] on td "100 ea" at bounding box center [1061, 686] width 108 height 40
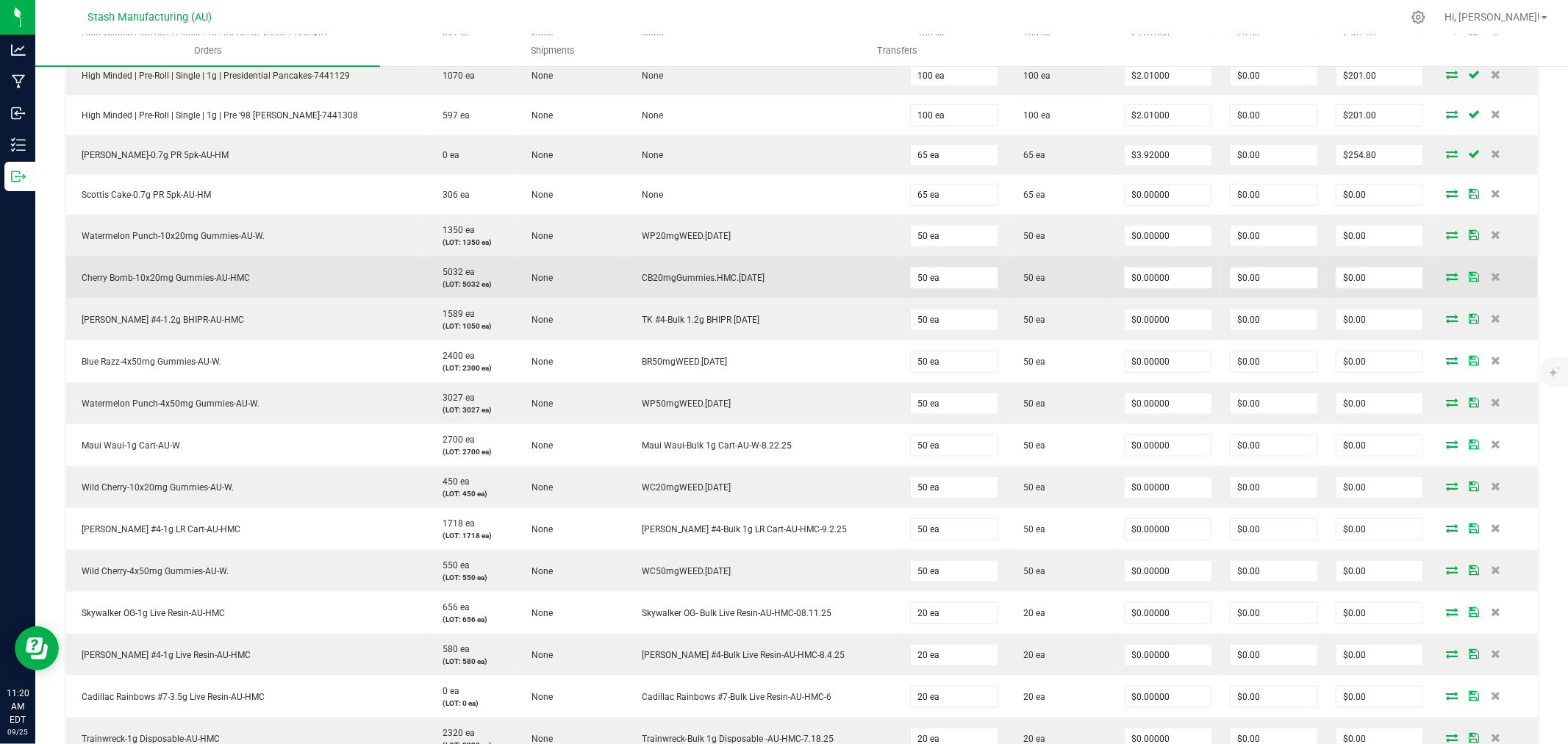
scroll to position [898, 0]
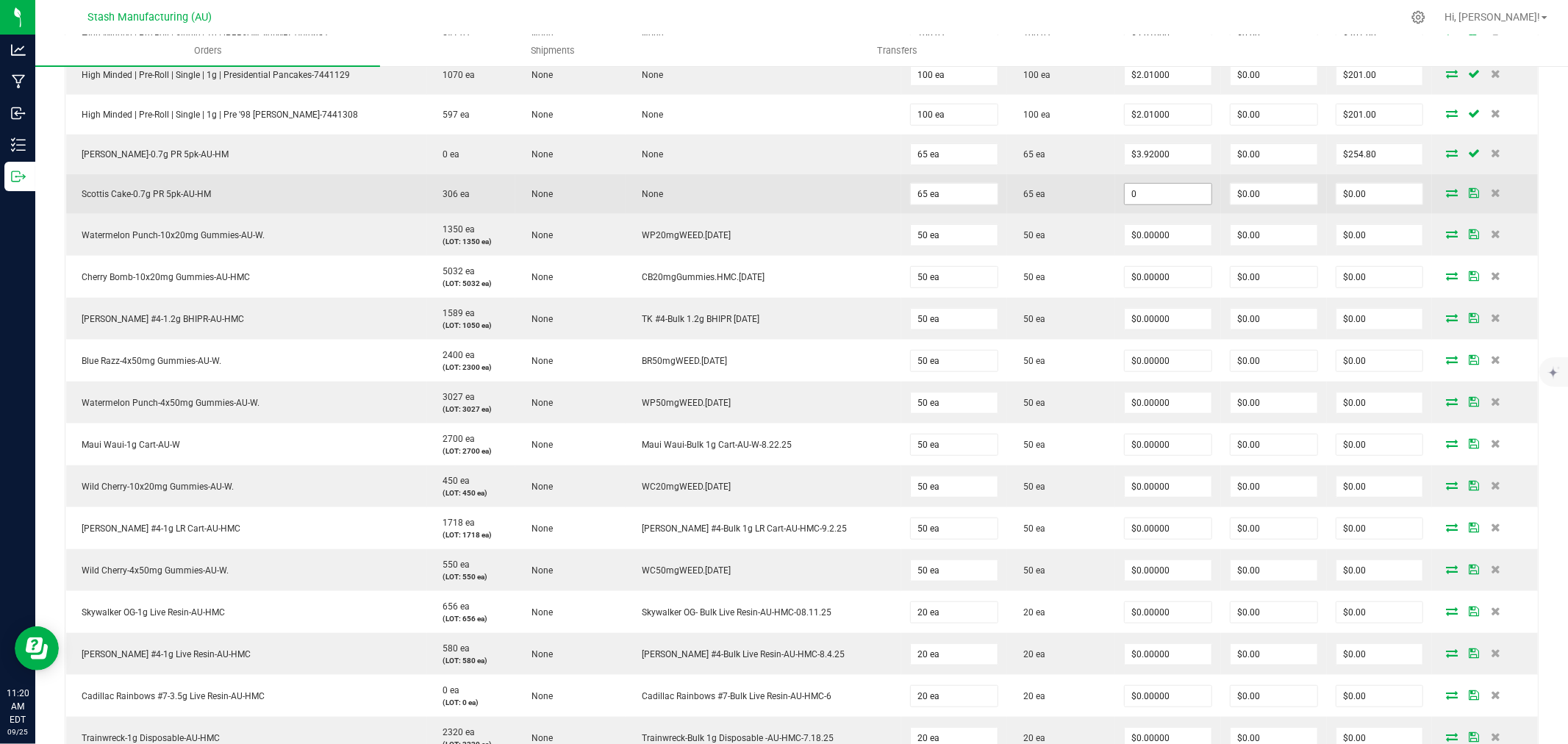
click at [1143, 194] on input "0" at bounding box center [1168, 194] width 87 height 21
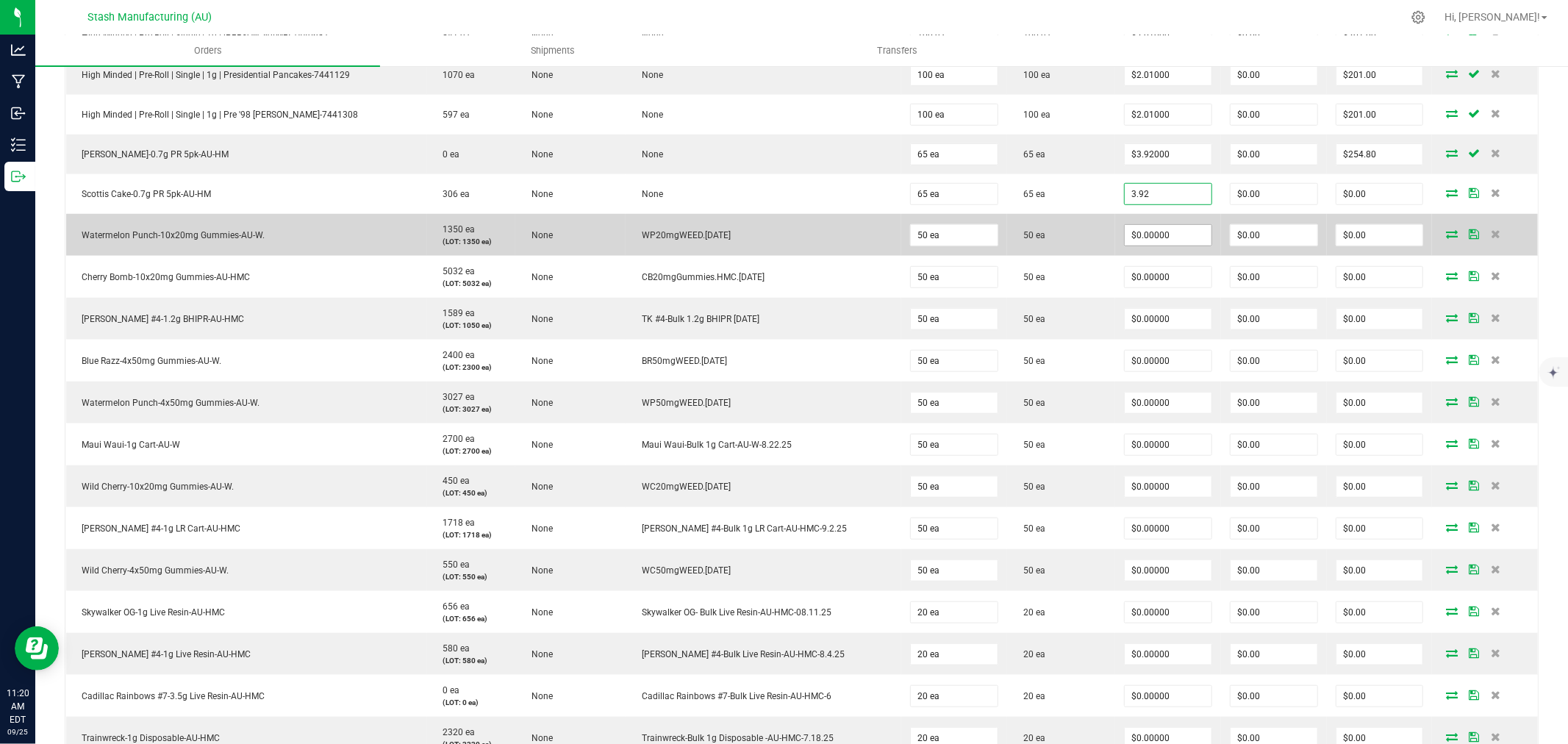
type input "$3.92000"
type input "$254.80"
click at [1147, 236] on input "0" at bounding box center [1168, 235] width 87 height 21
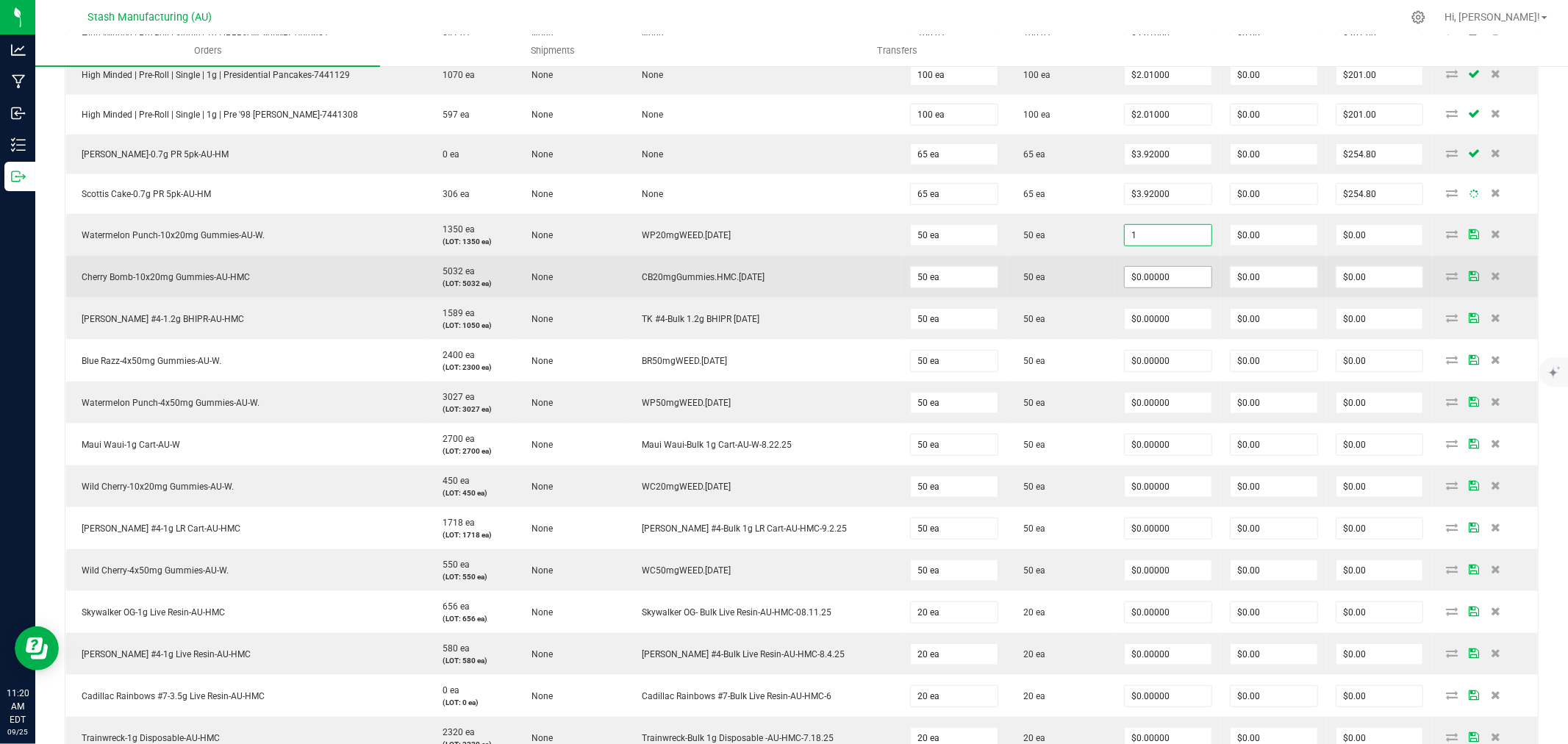
type input "$1.00000"
type input "$50.00"
click at [1149, 281] on input "0" at bounding box center [1168, 277] width 87 height 21
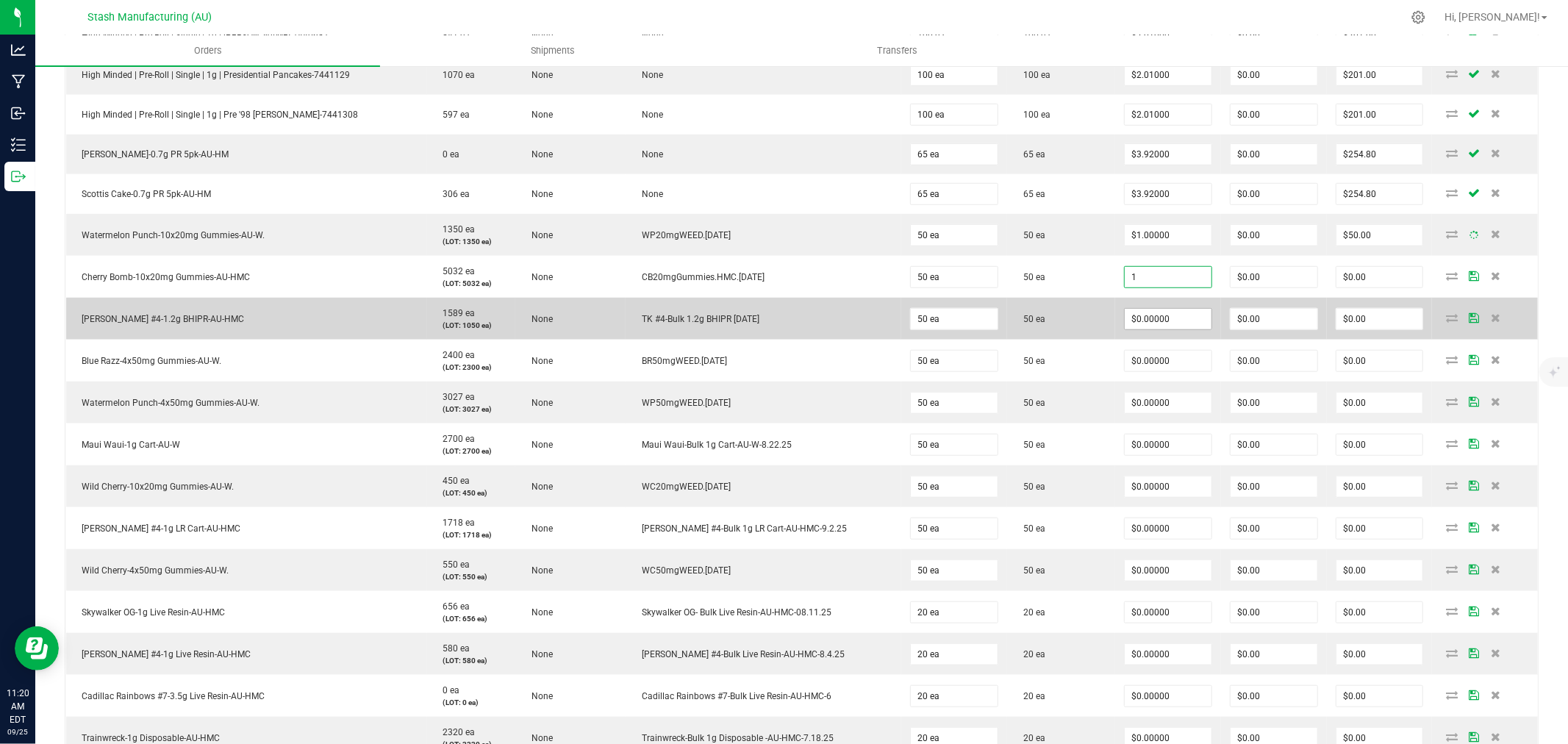
type input "$1.00000"
type input "$50.00"
click at [1150, 316] on input "0" at bounding box center [1168, 319] width 87 height 21
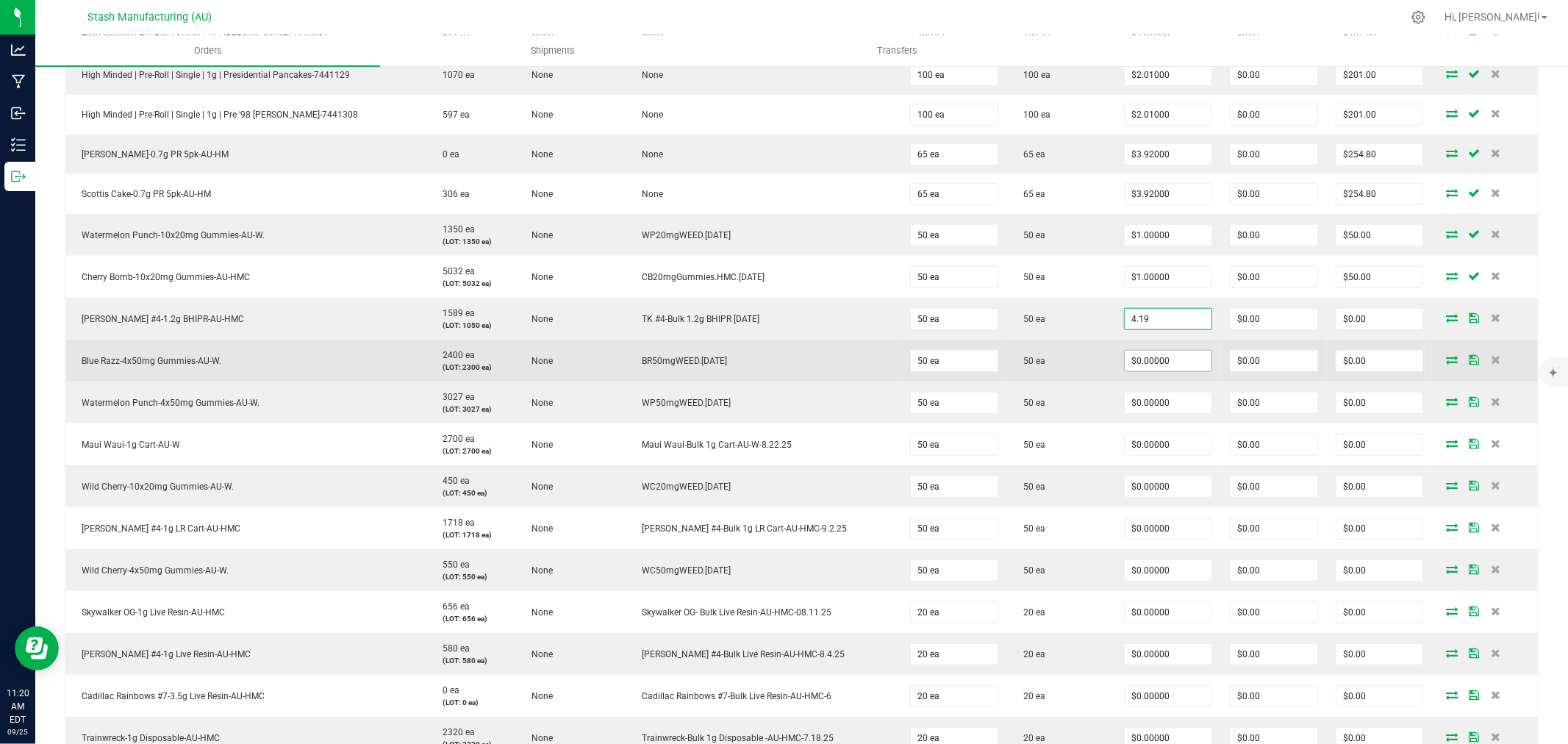
type input "$4.19000"
type input "$209.50"
click at [1156, 356] on input "0" at bounding box center [1168, 361] width 87 height 21
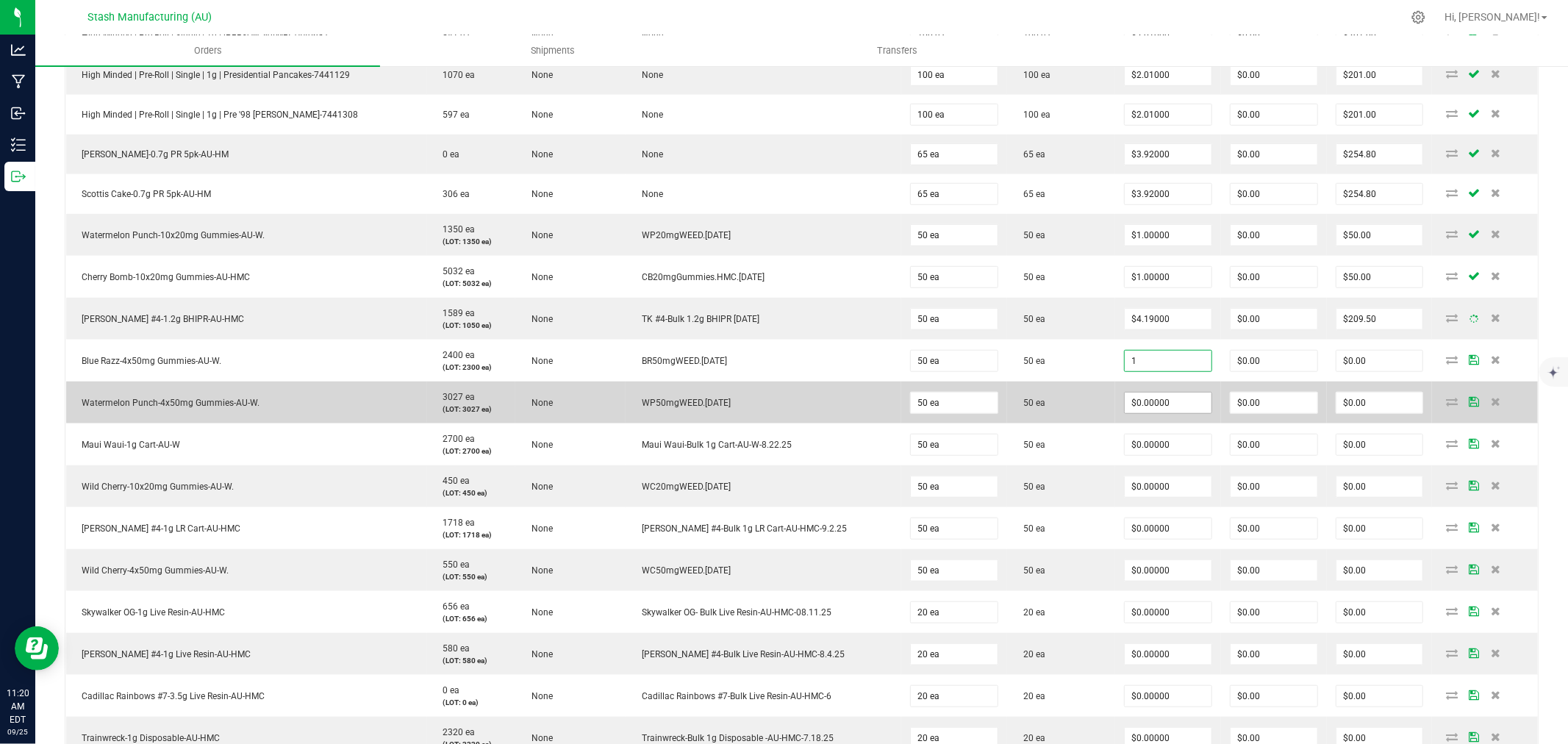
type input "$1.00000"
type input "$50.00"
click at [1153, 402] on input "0" at bounding box center [1168, 402] width 87 height 21
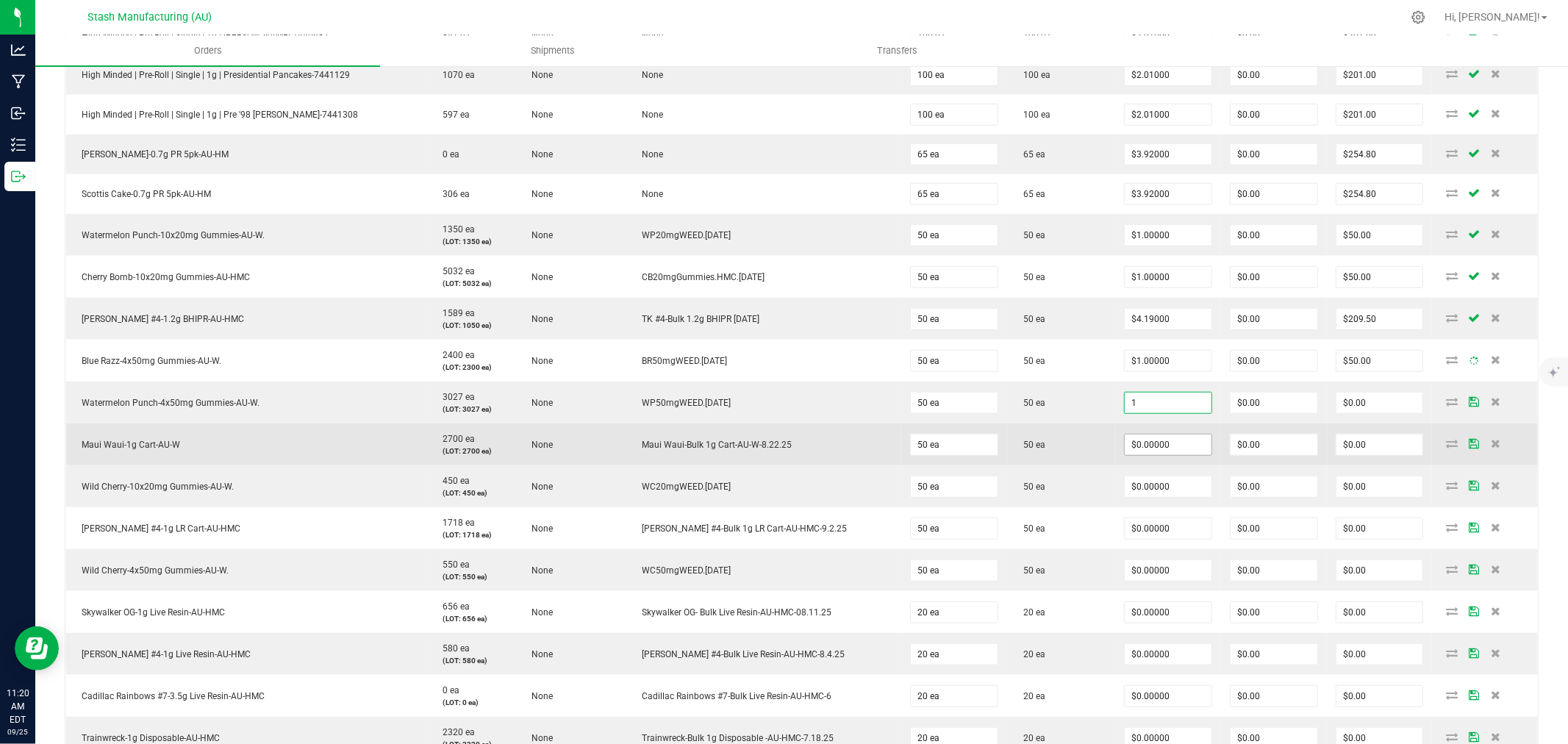
type input "$1.00000"
type input "$50.00"
click at [1152, 452] on input "0" at bounding box center [1168, 444] width 87 height 21
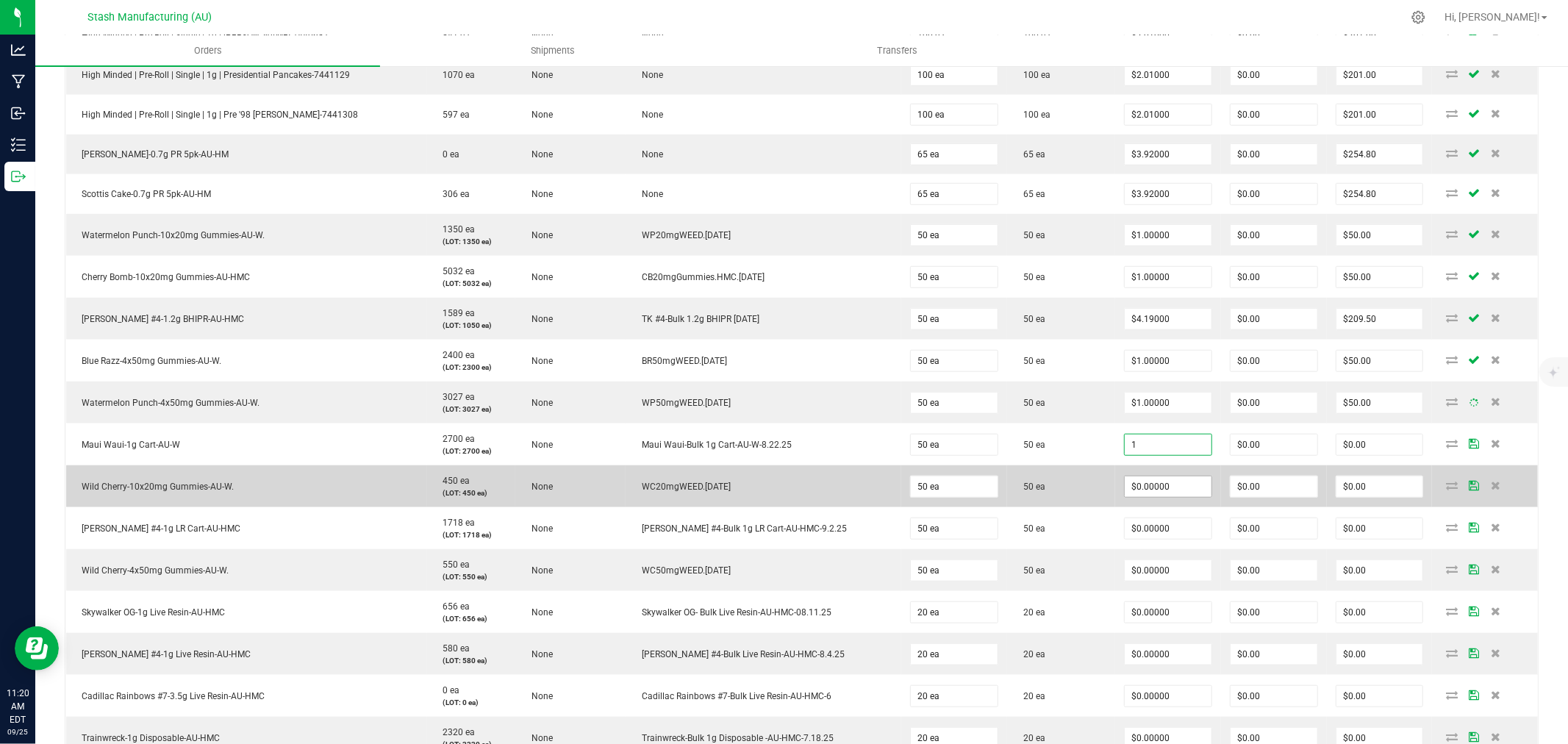
type input "$1.00000"
type input "$50.00"
click at [1151, 482] on input "0" at bounding box center [1168, 486] width 87 height 21
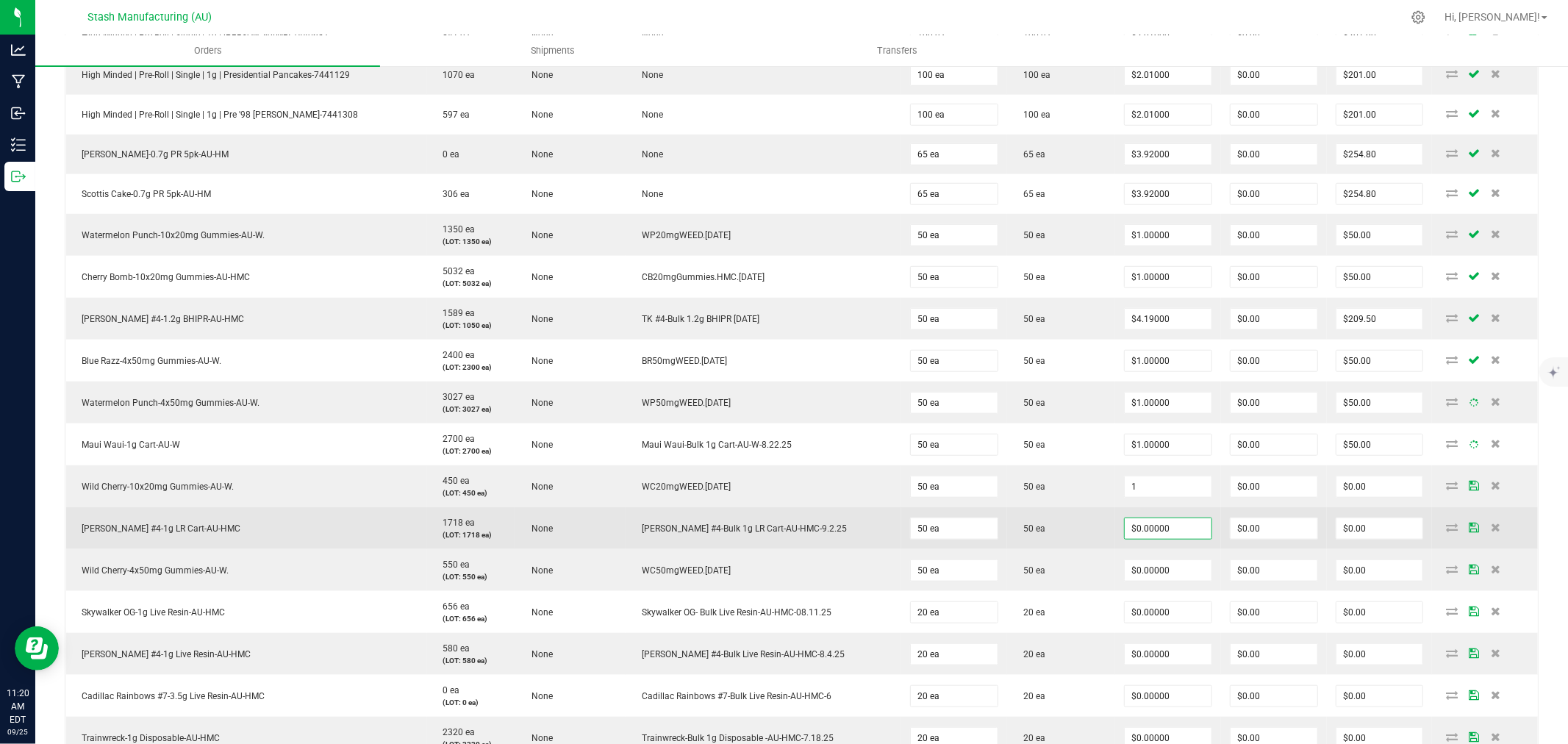
type input "$1.00000"
type input "$50.00"
click at [1151, 535] on input "0" at bounding box center [1168, 528] width 87 height 21
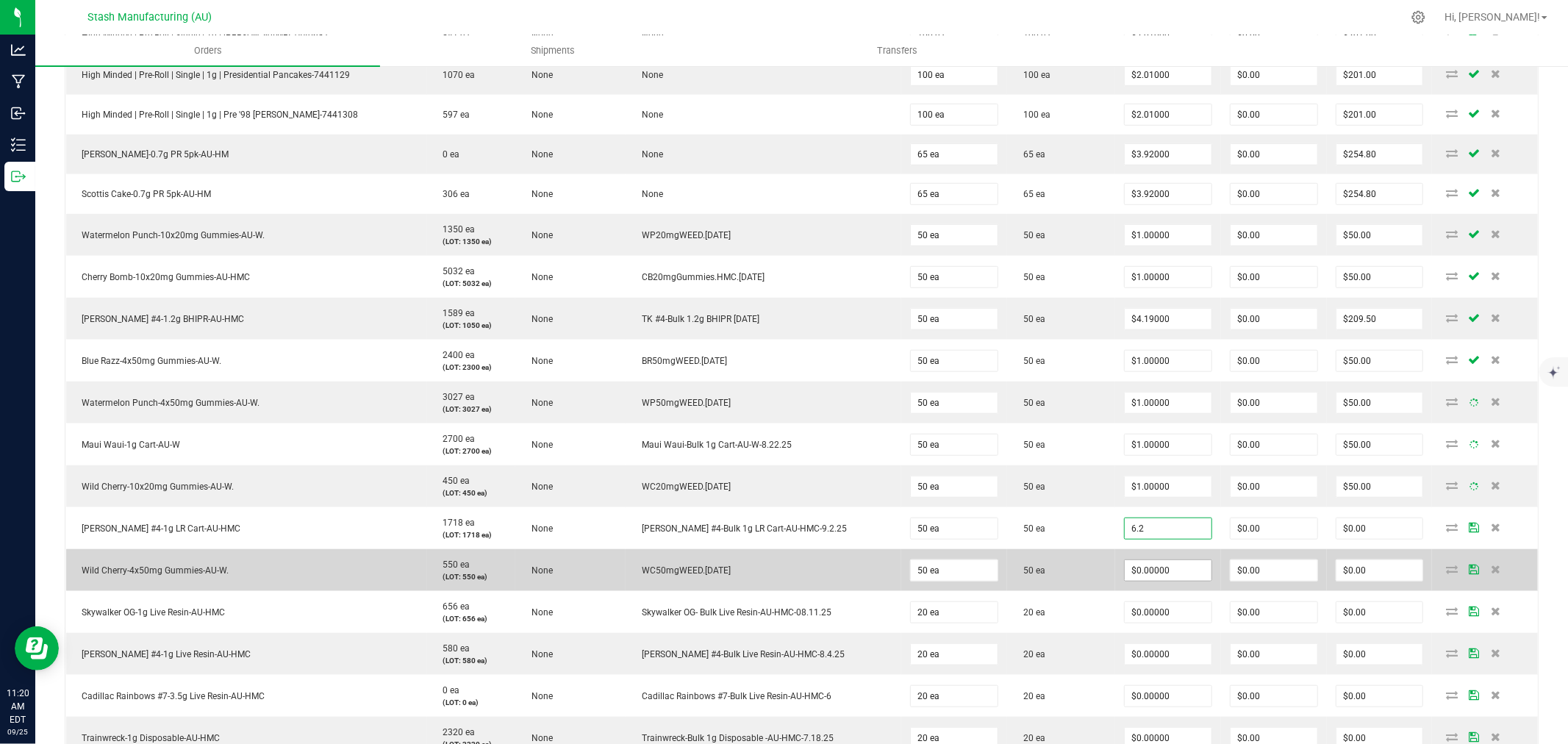
type input "$6.20000"
type input "$310.00"
click at [1150, 580] on input "0" at bounding box center [1168, 570] width 87 height 21
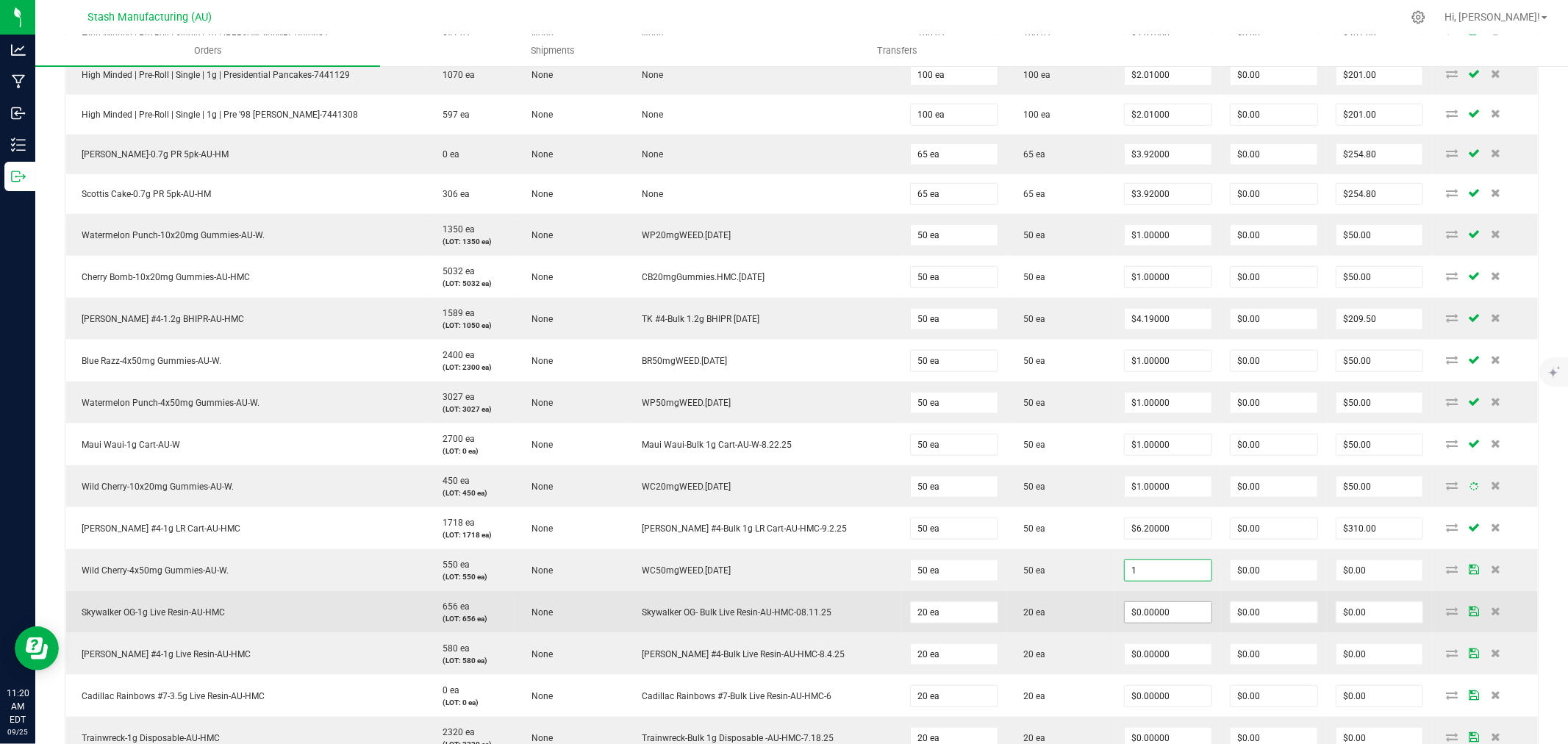
type input "$1.00000"
type input "$50.00"
click at [1153, 620] on input "0" at bounding box center [1168, 612] width 87 height 21
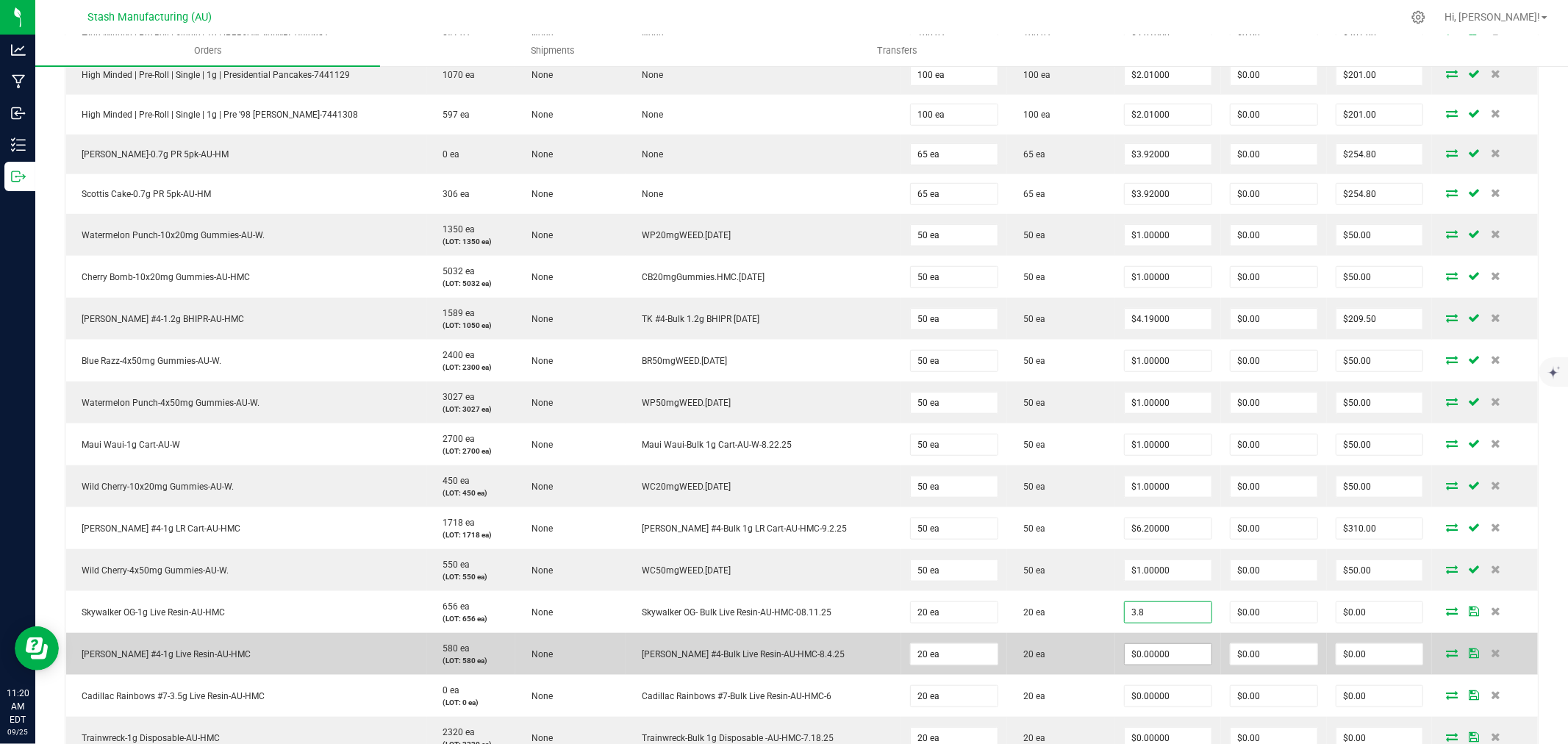
type input "$3.80000"
type input "$76.00"
click at [1152, 652] on input "0" at bounding box center [1168, 654] width 87 height 21
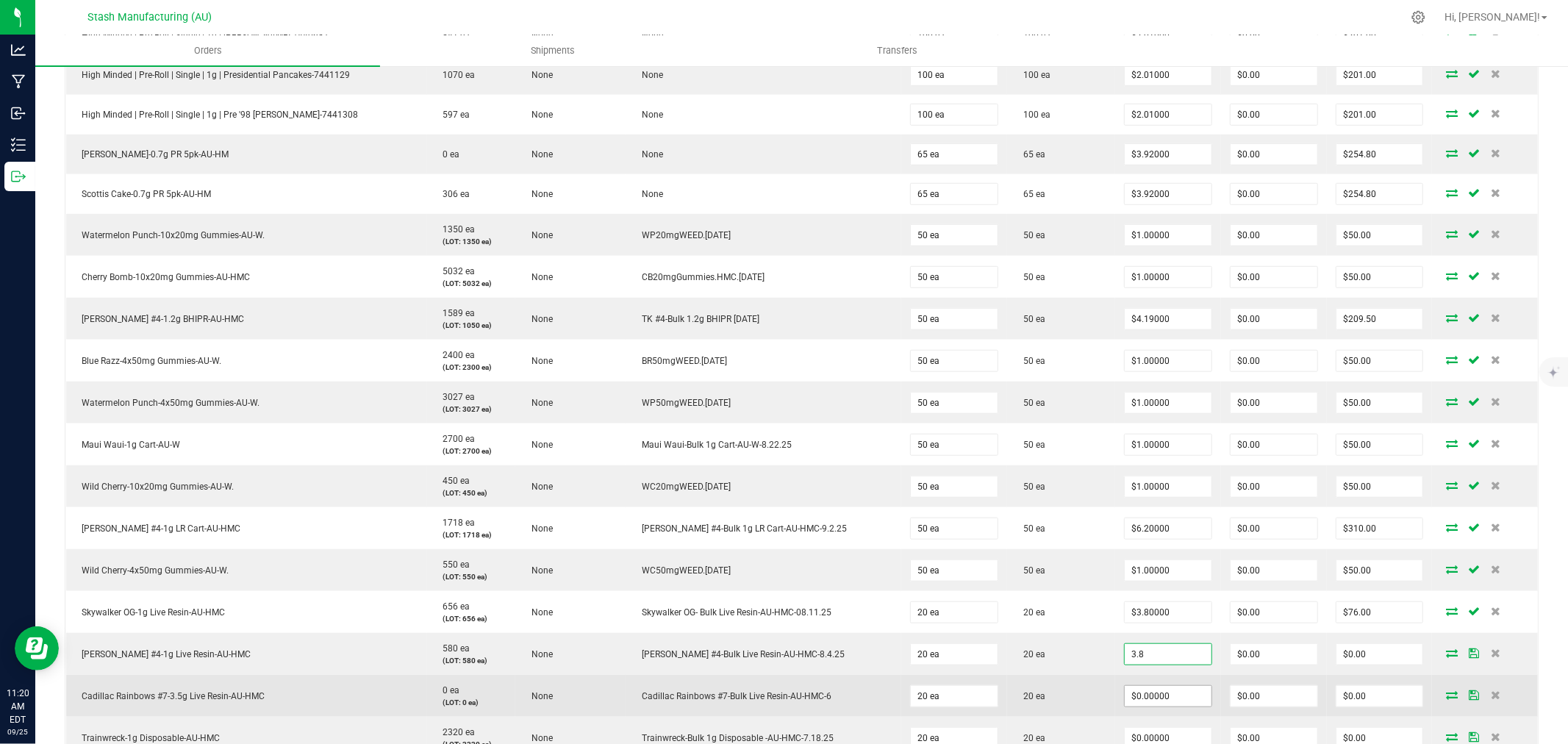
type input "$3.80000"
type input "$76.00"
click at [1152, 693] on input "0" at bounding box center [1168, 696] width 87 height 21
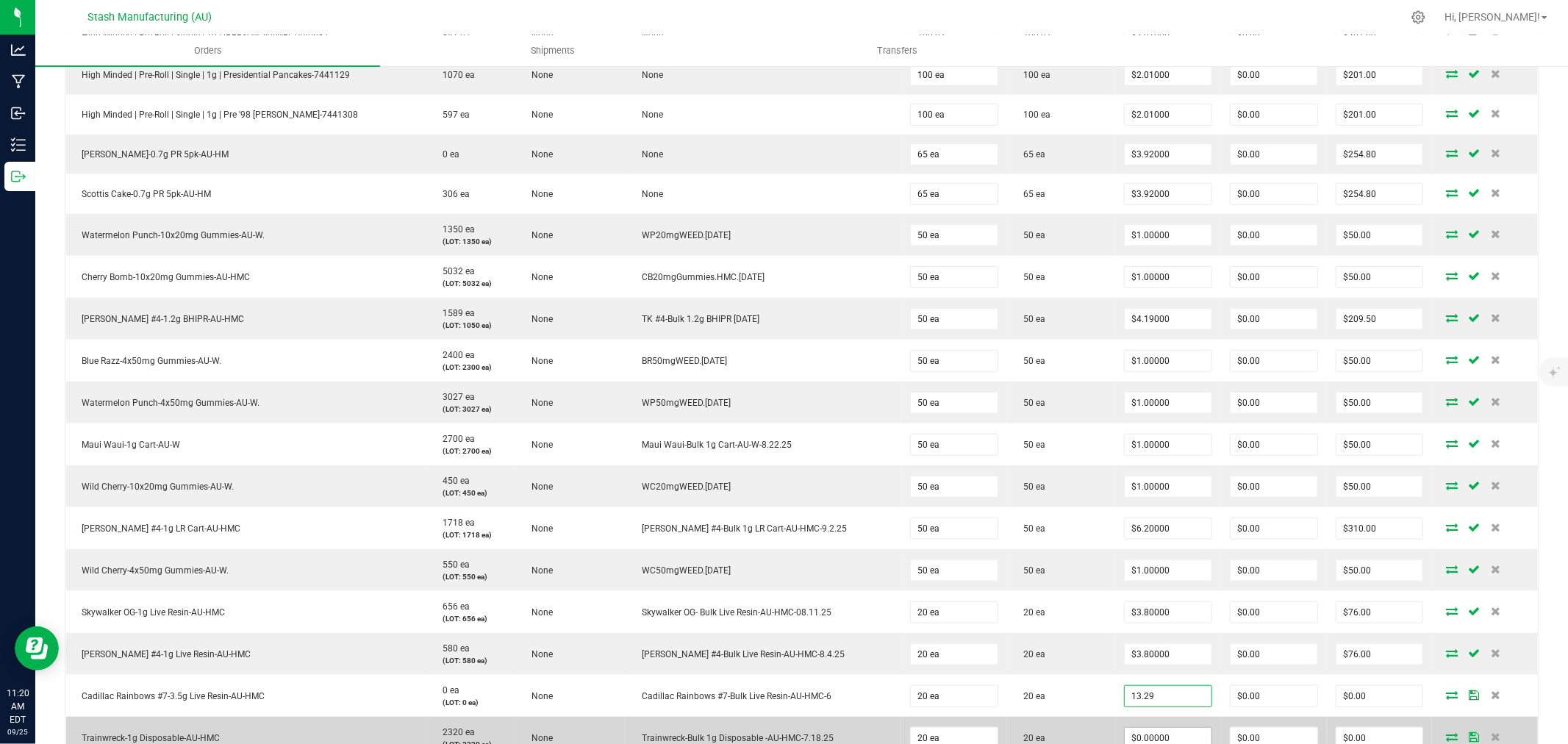
type input "$13.29000"
type input "$265.80"
click at [1150, 736] on input "0" at bounding box center [1168, 738] width 87 height 21
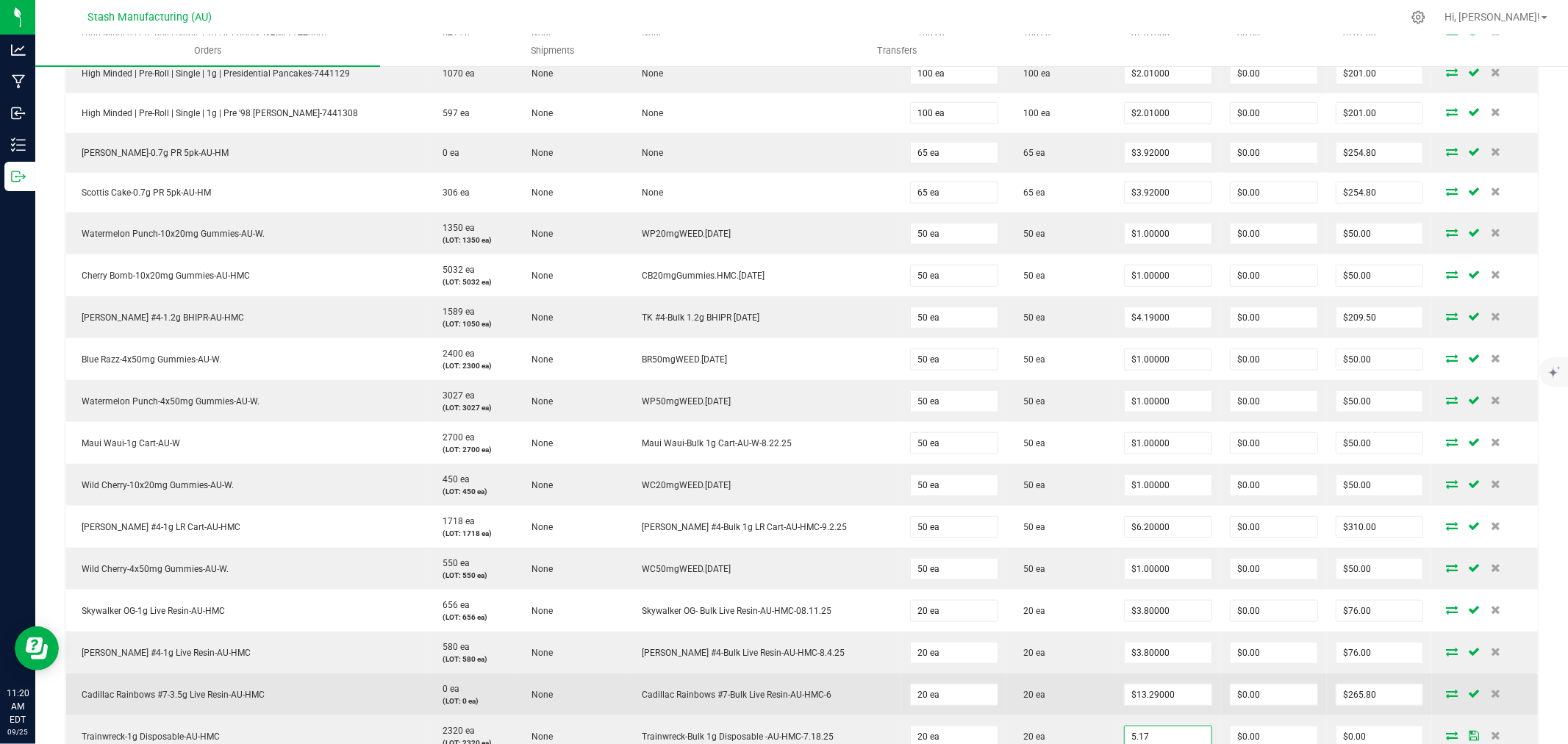
type input "$5.17000"
type input "$103.40"
click at [1067, 715] on td "20 ea" at bounding box center [1061, 693] width 108 height 42
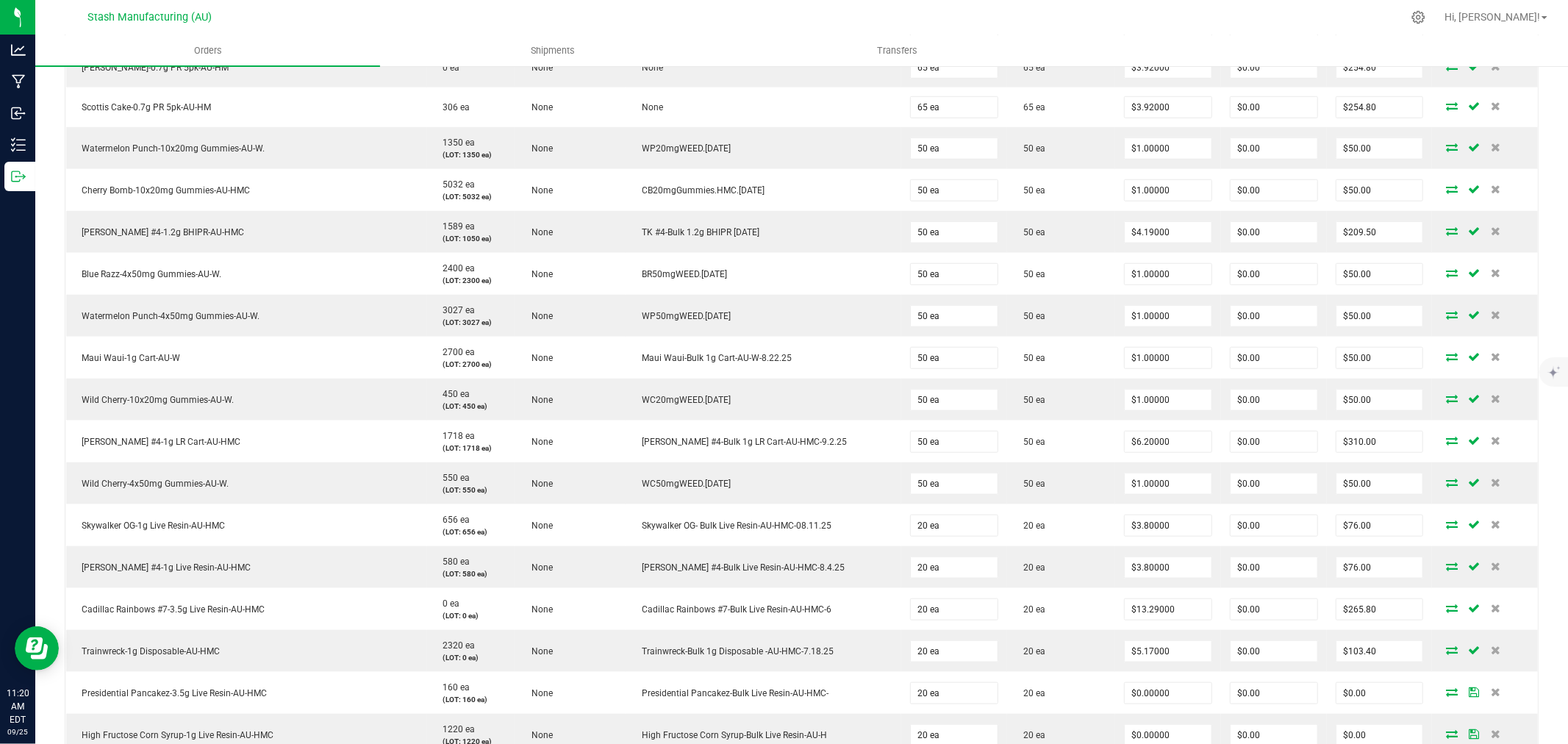
scroll to position [1339, 0]
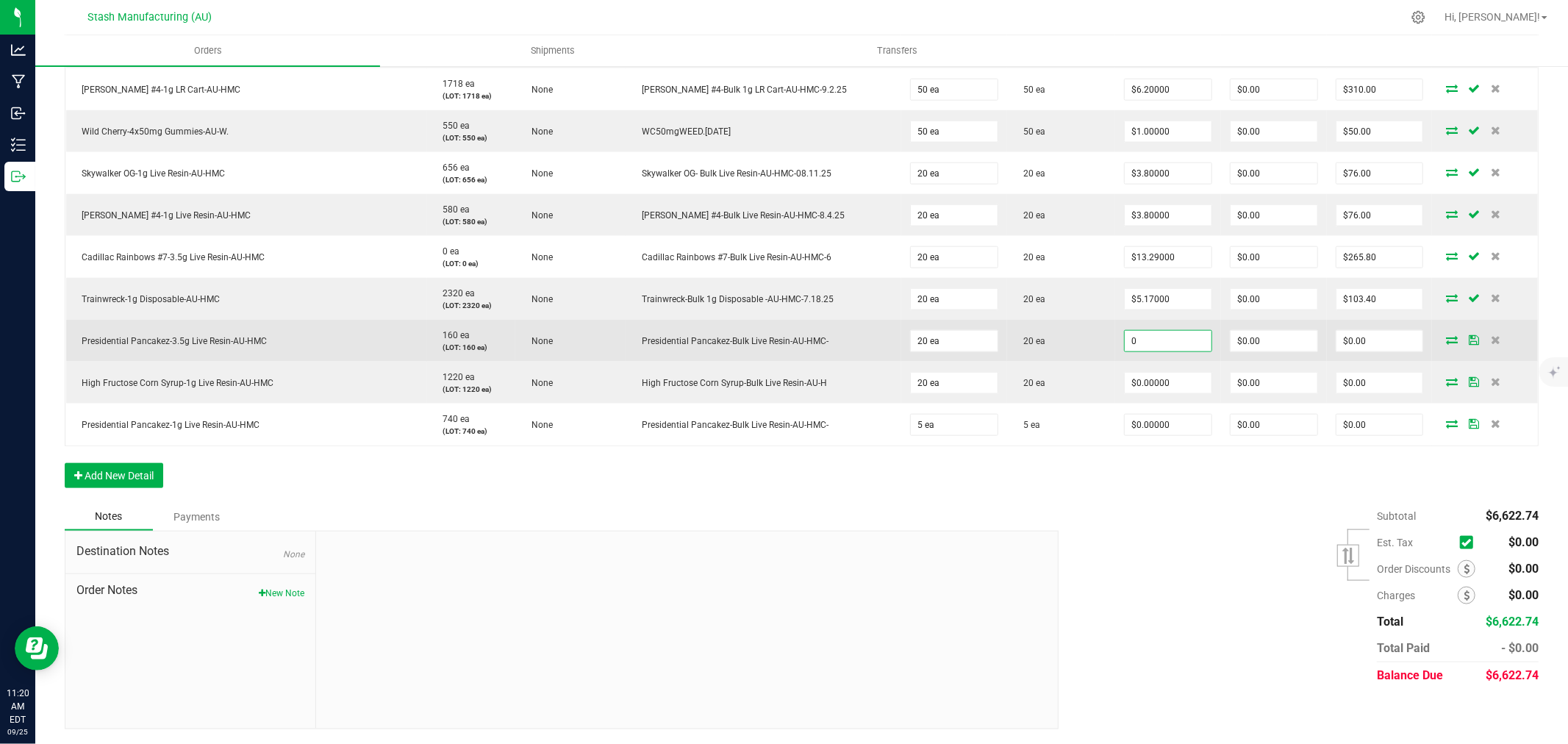
click at [1134, 336] on input "0" at bounding box center [1168, 341] width 87 height 21
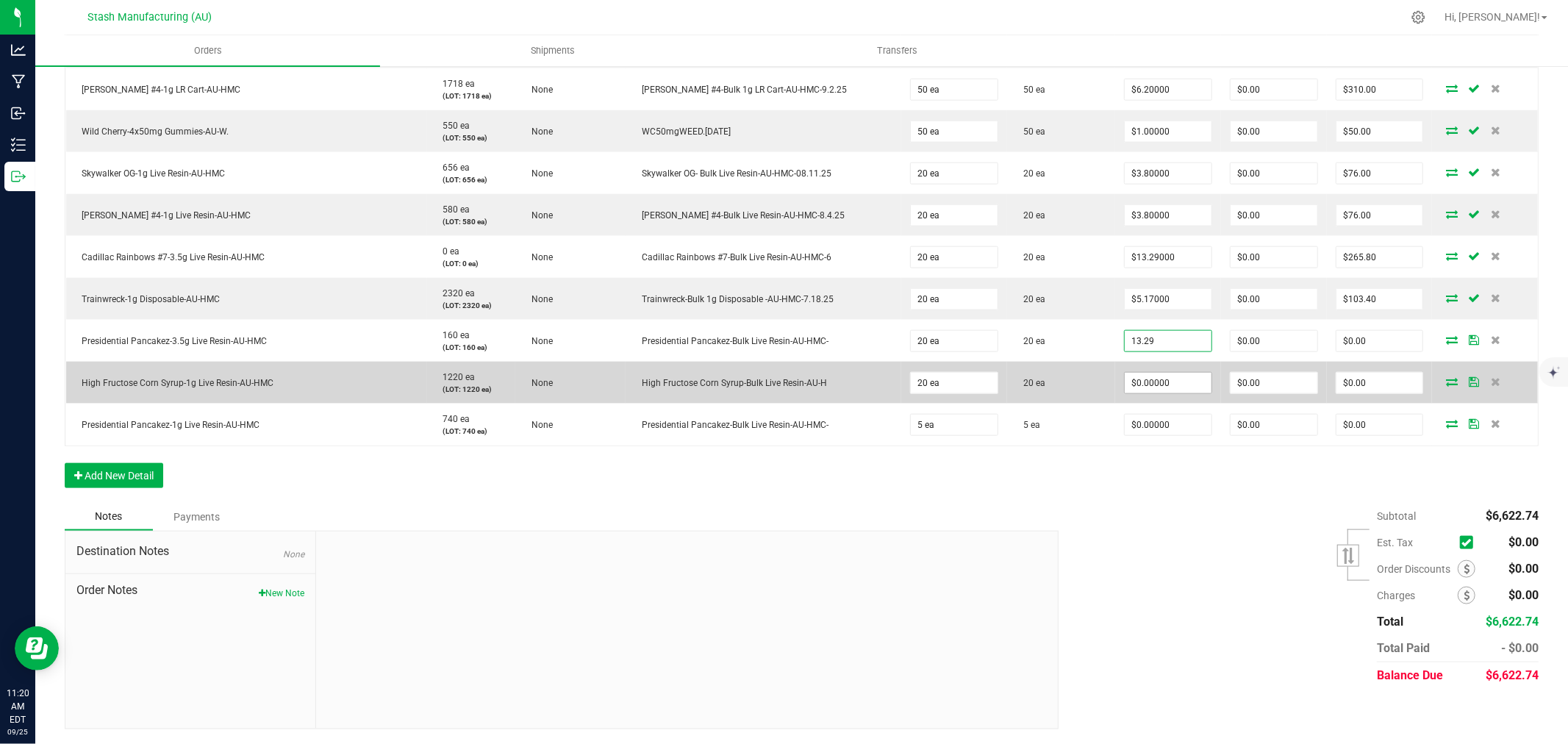
type input "$13.29000"
type input "$265.80"
click at [1150, 385] on input "0" at bounding box center [1168, 383] width 87 height 21
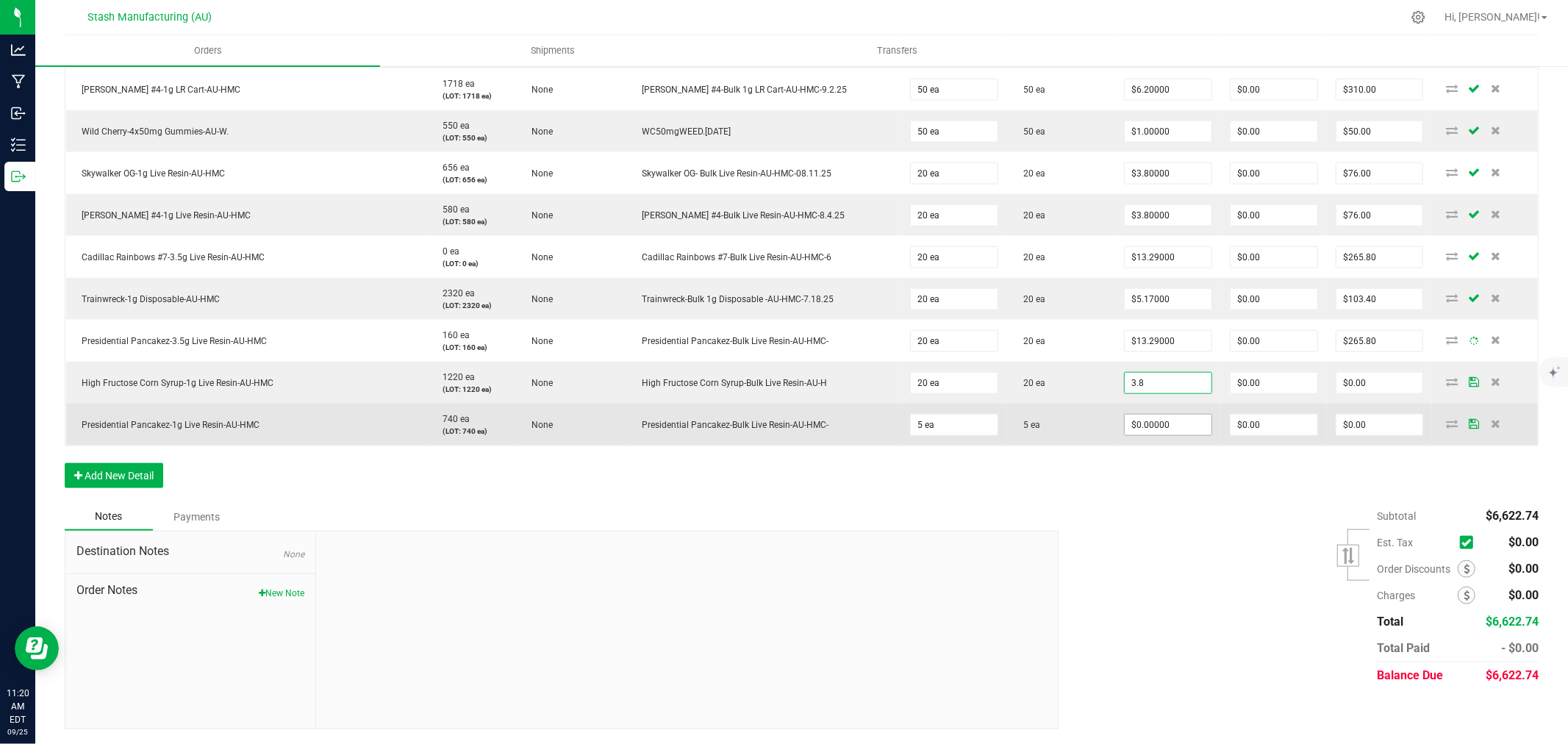
type input "$3.80000"
type input "$76.00"
click at [1164, 433] on input "0" at bounding box center [1168, 425] width 87 height 21
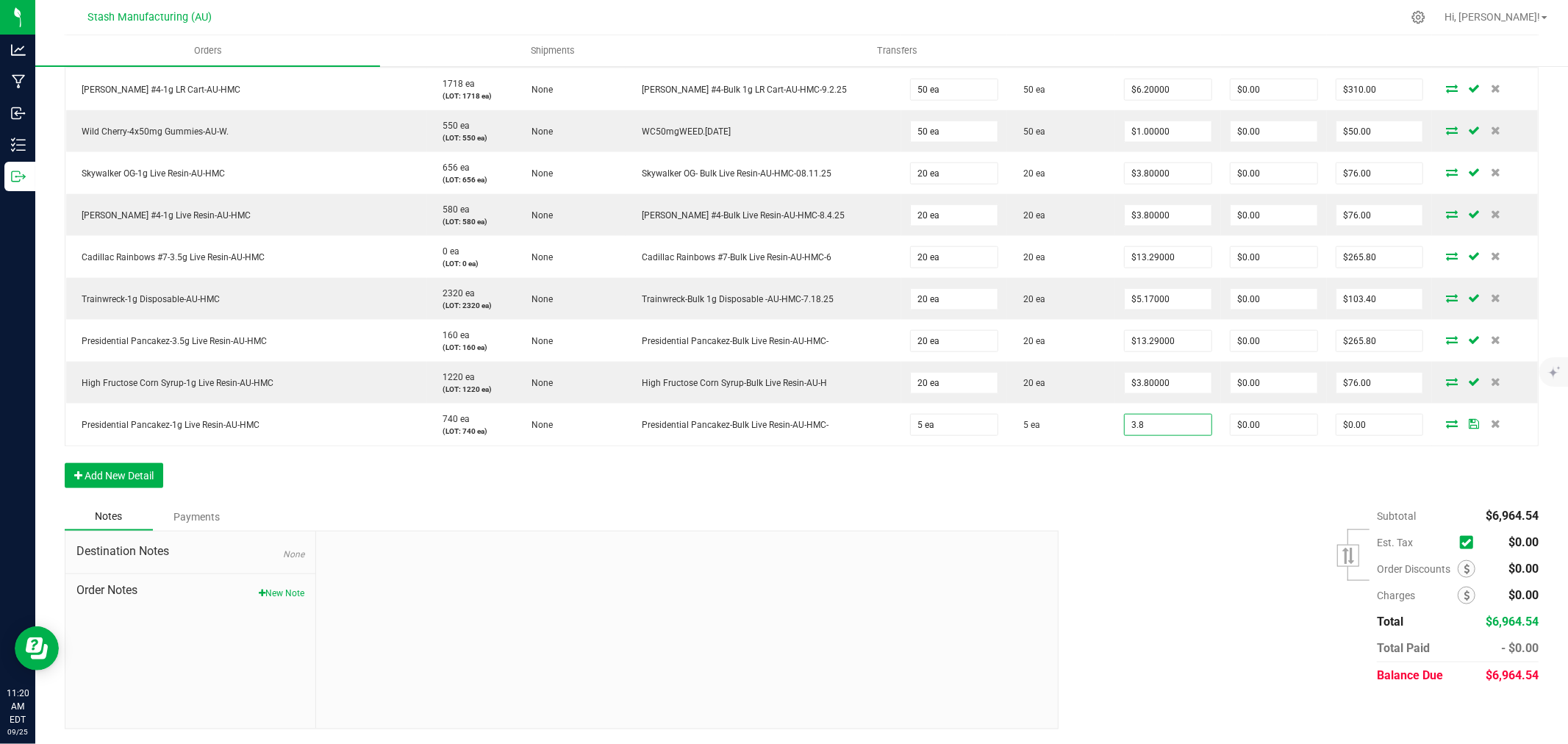
type input "$3.80000"
type input "$19.00"
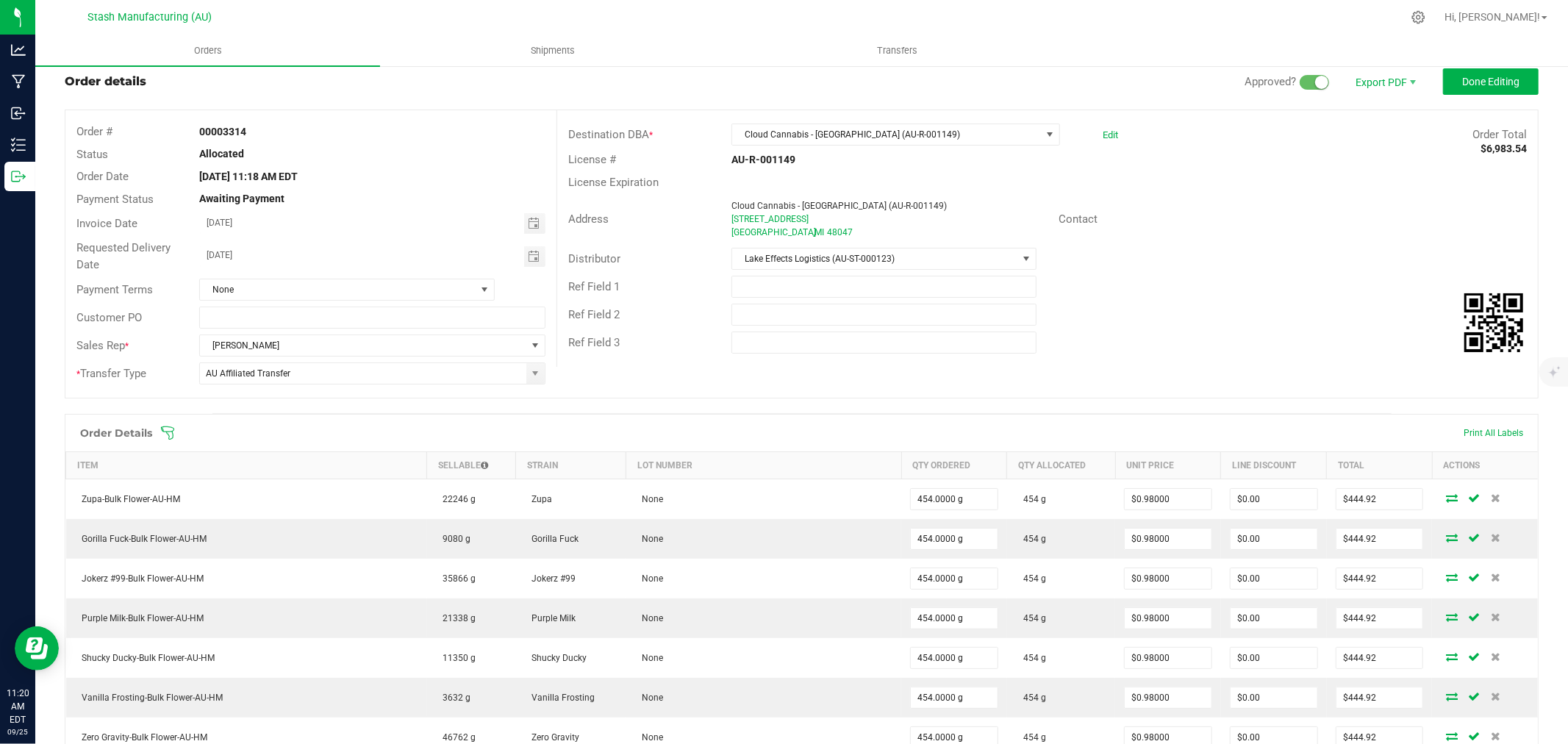
scroll to position [0, 0]
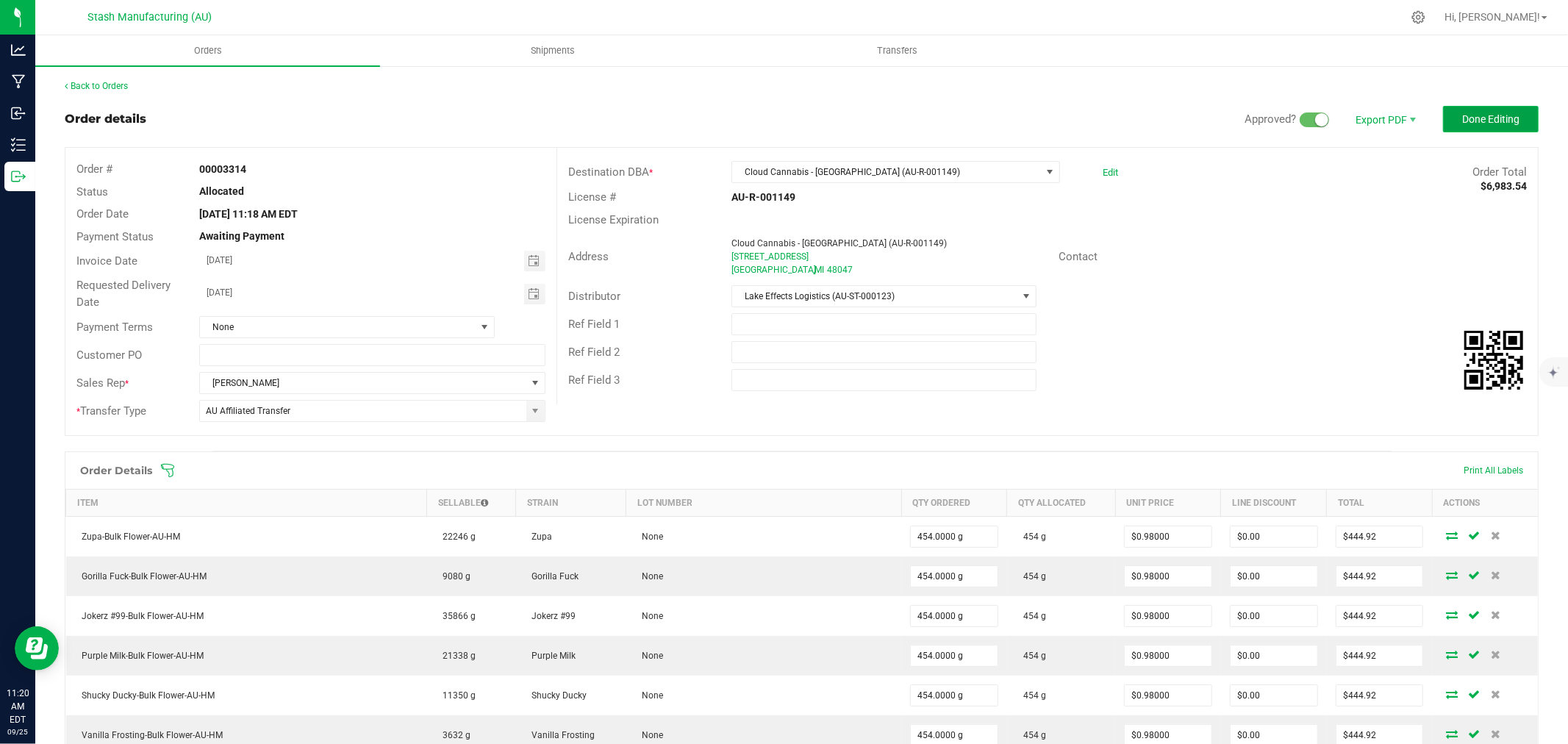
click at [1475, 122] on span "Done Editing" at bounding box center [1491, 119] width 58 height 12
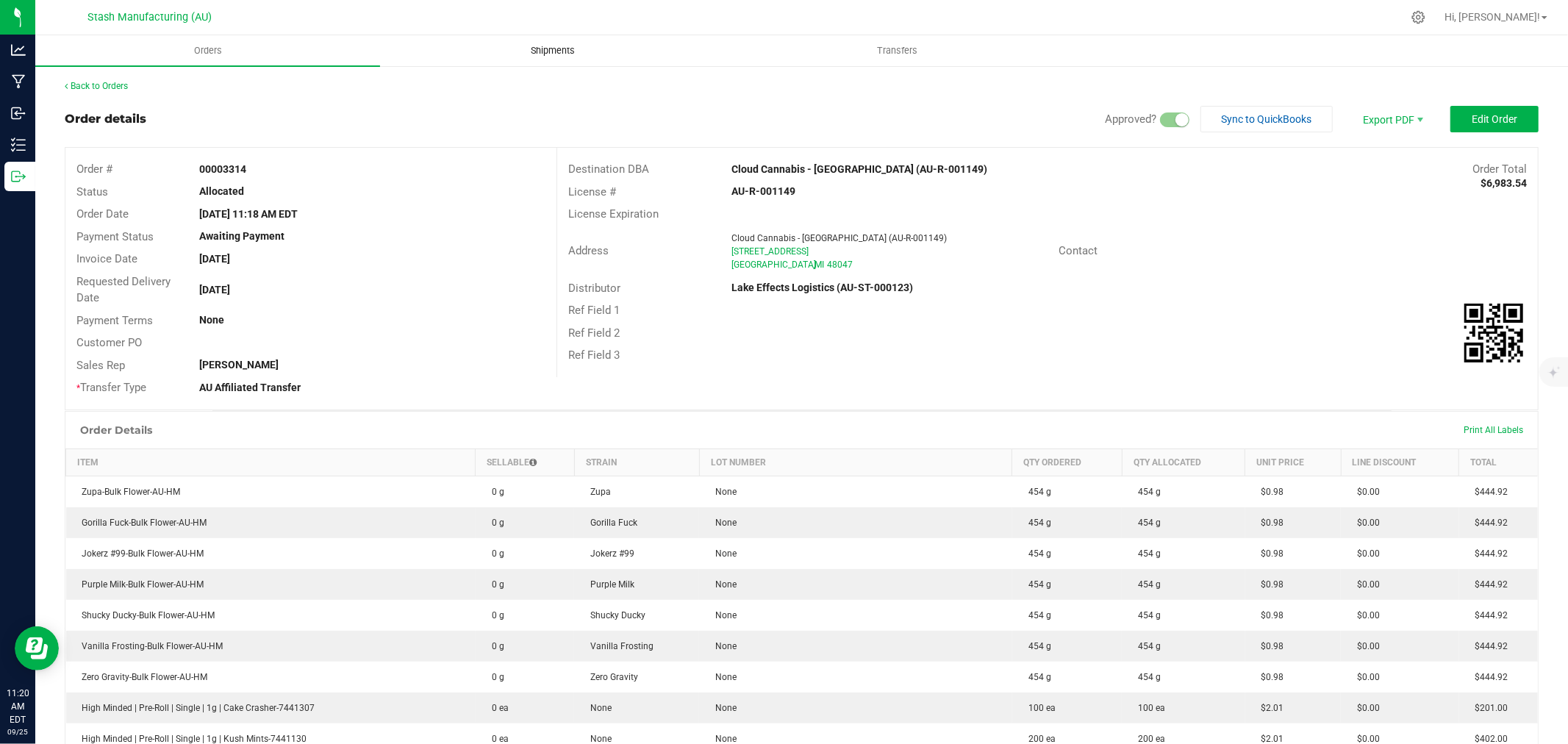
click at [560, 52] on span "Shipments" at bounding box center [553, 51] width 84 height 13
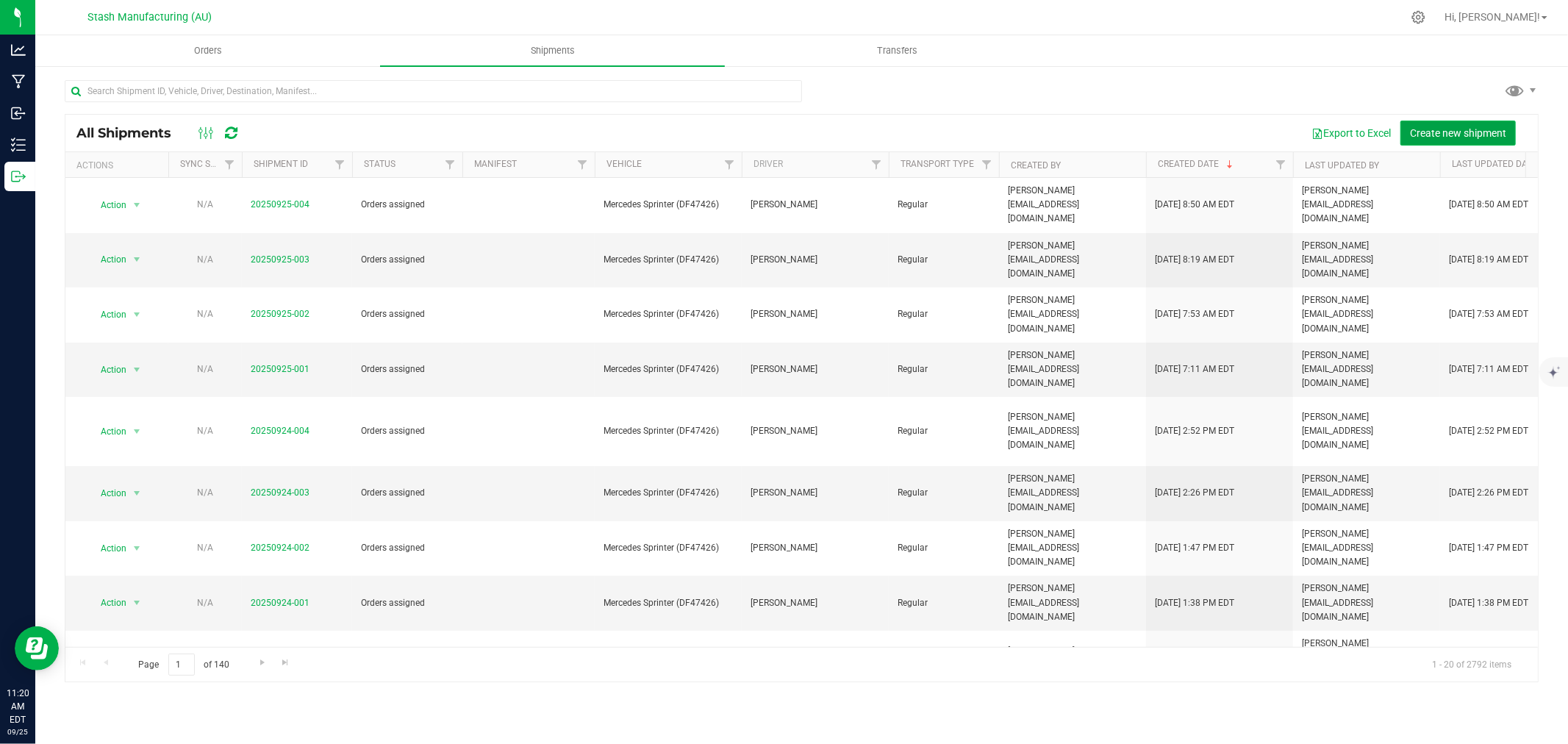
click at [1448, 130] on span "Create new shipment" at bounding box center [1458, 133] width 96 height 12
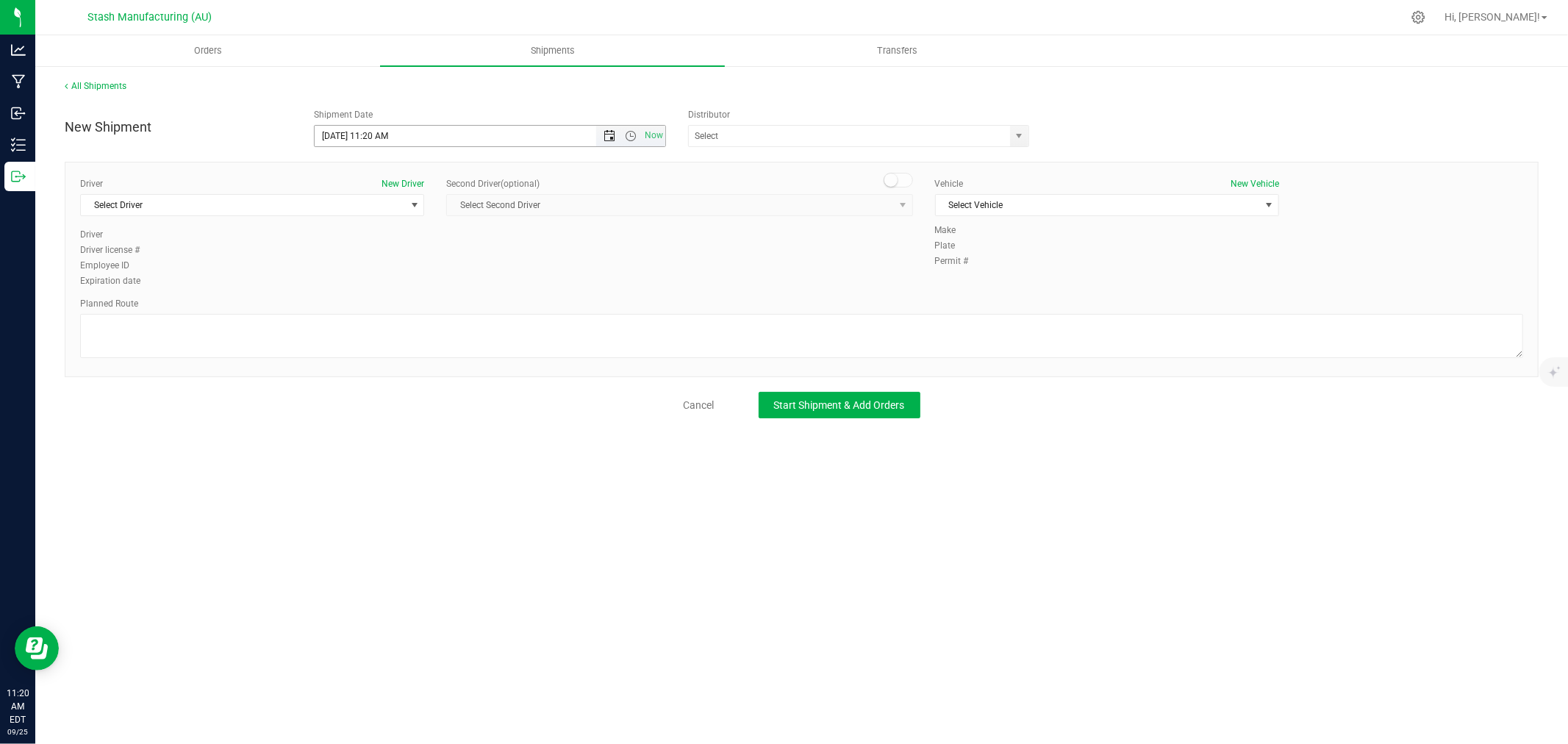
click at [609, 138] on span "Open the date view" at bounding box center [609, 136] width 12 height 12
click at [356, 303] on link "29" at bounding box center [349, 308] width 21 height 23
type input "[DATE] 11:20 AM"
click at [779, 130] on input "text" at bounding box center [844, 136] width 312 height 21
click at [783, 153] on li "Lake Effects Logistics (AU-ST-000123)" at bounding box center [858, 161] width 339 height 22
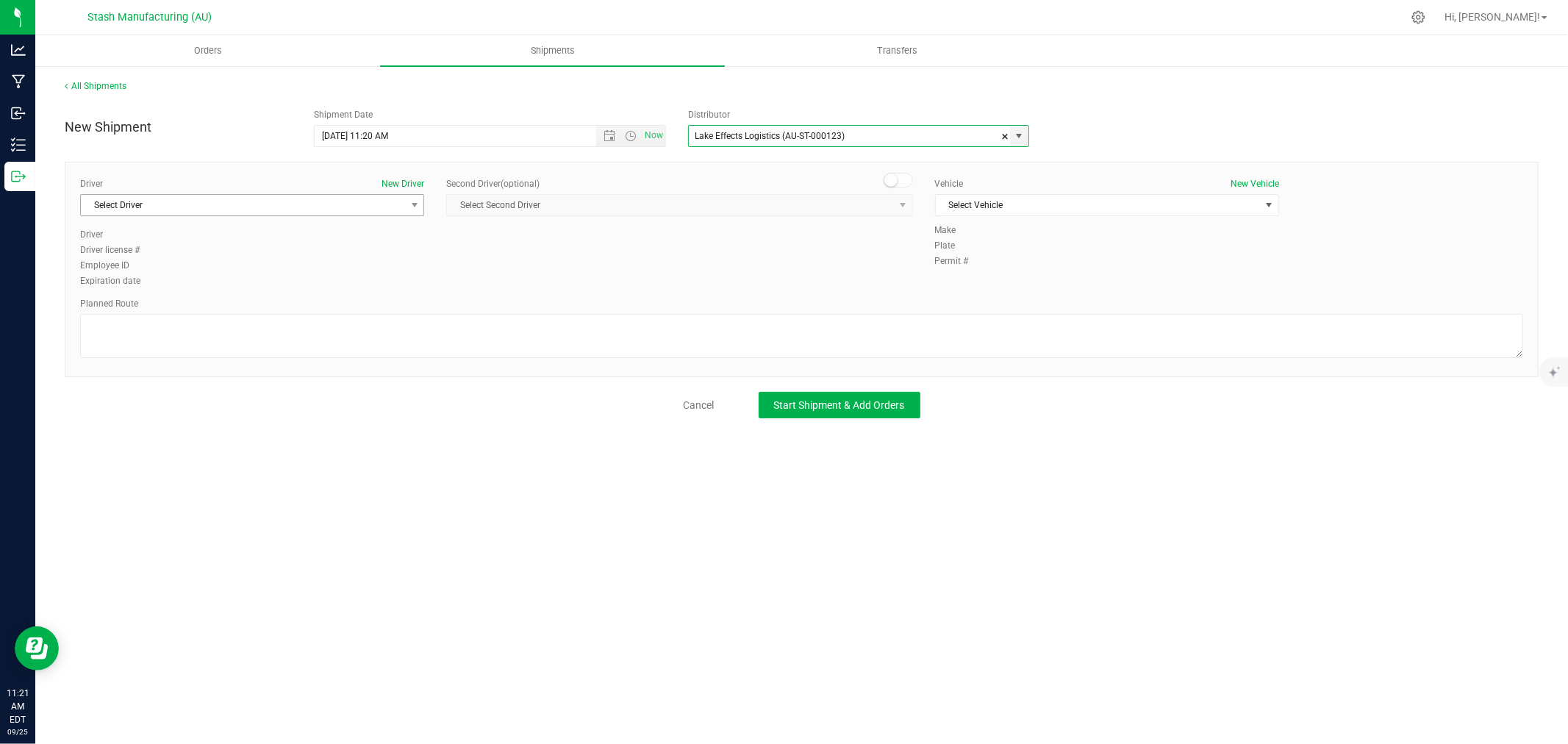
type input "Lake Effects Logistics (AU-ST-000123)"
click at [298, 215] on span "Select Driver" at bounding box center [243, 205] width 324 height 21
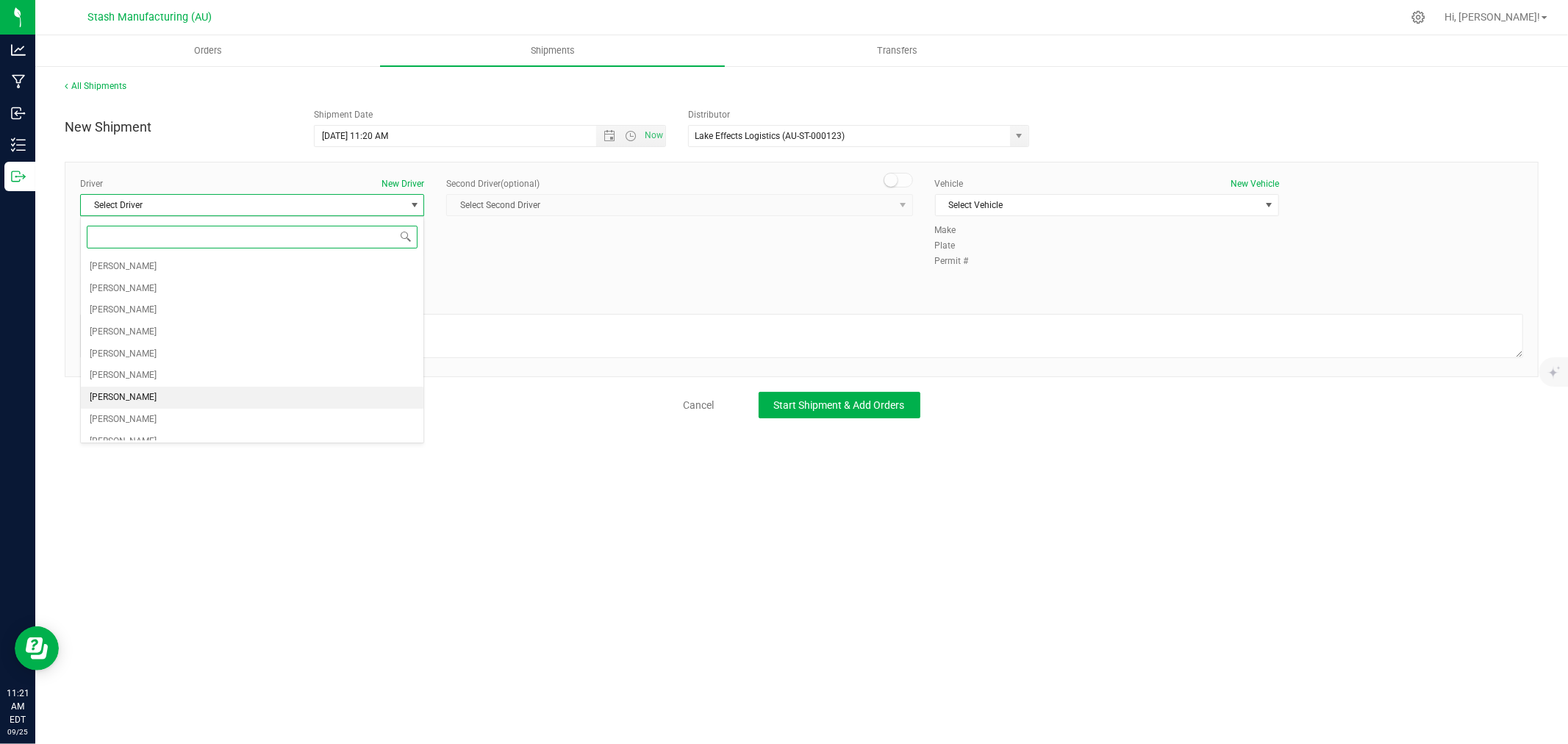
click at [151, 402] on li "[PERSON_NAME]" at bounding box center [251, 398] width 342 height 22
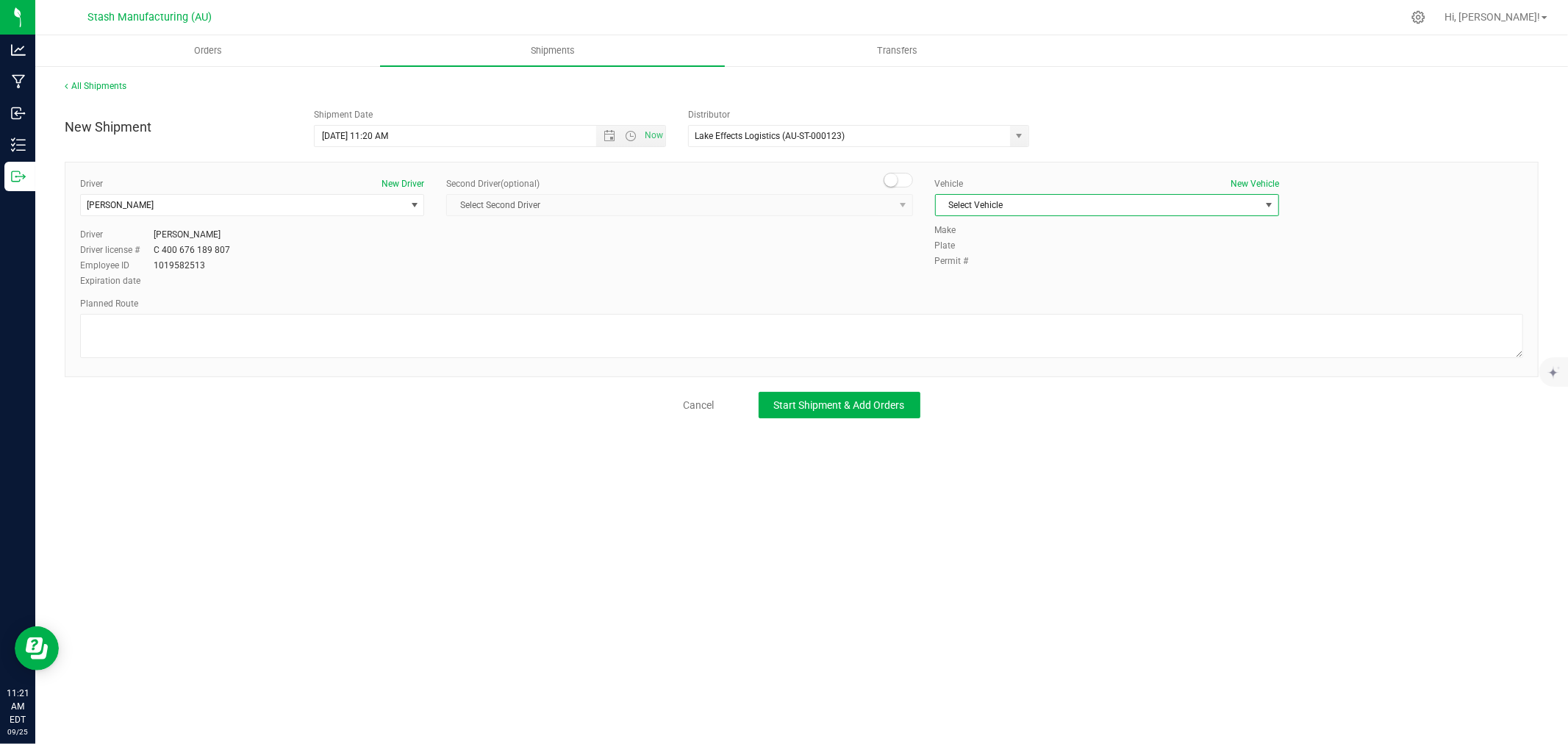
click at [1088, 208] on span "Select Vehicle" at bounding box center [1098, 205] width 324 height 21
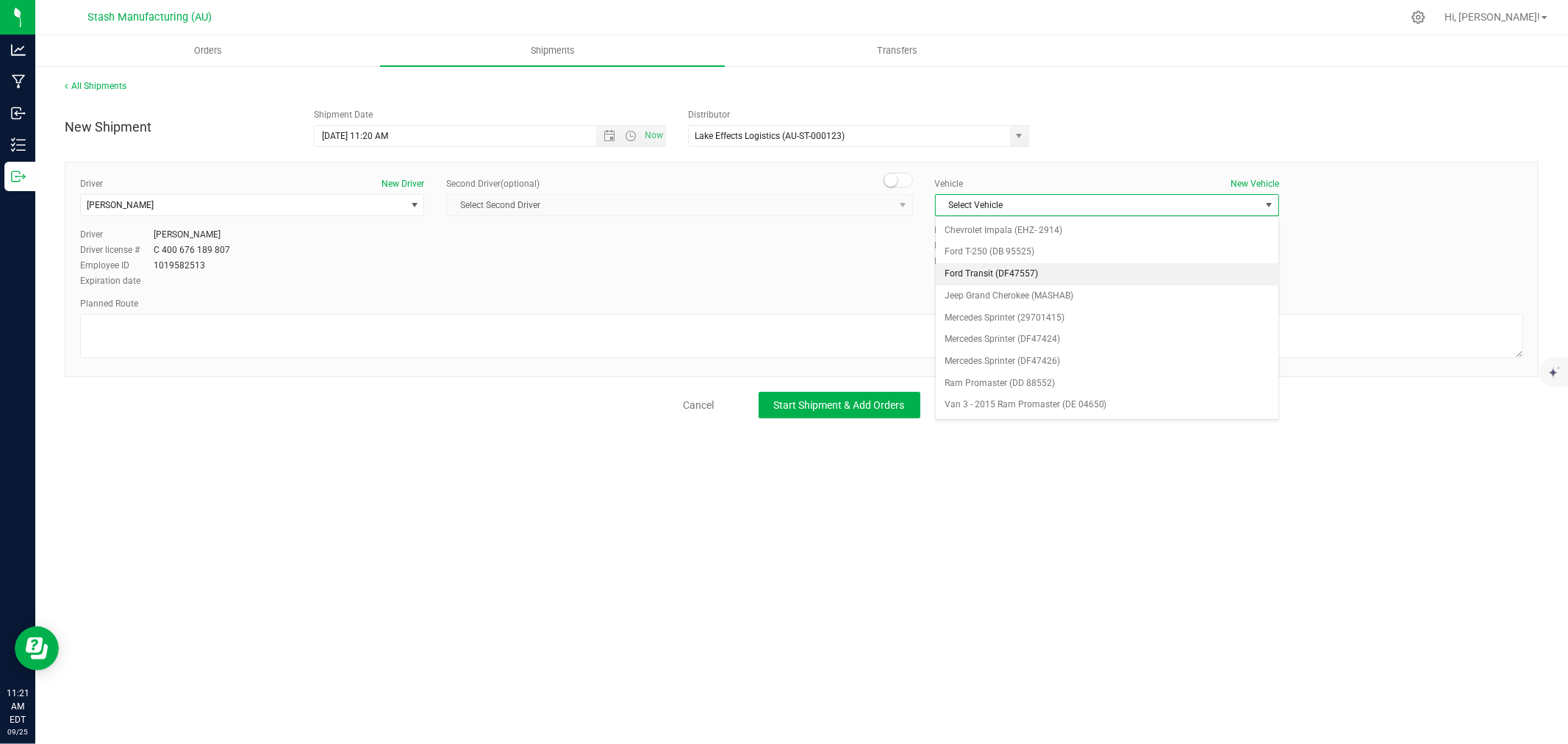
click at [1051, 270] on li "Ford Transit (DF47557)" at bounding box center [1106, 274] width 342 height 22
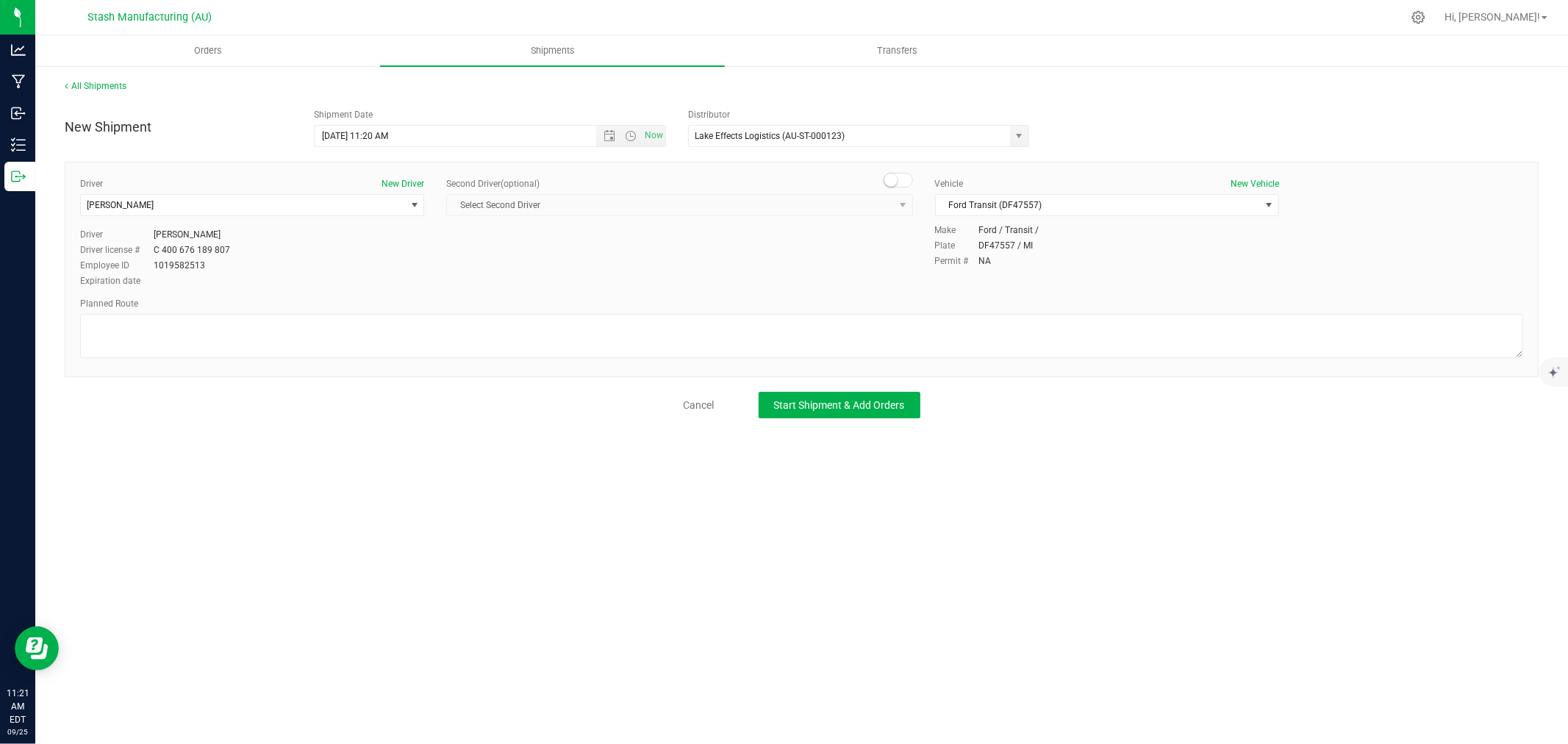
click at [863, 421] on div "All Shipments New Shipment Shipment Date [DATE] 11:20 AM Now Distributor Lake E…" at bounding box center [802, 249] width 1532 height 368
click at [861, 410] on span "Start Shipment & Add Orders" at bounding box center [839, 405] width 130 height 12
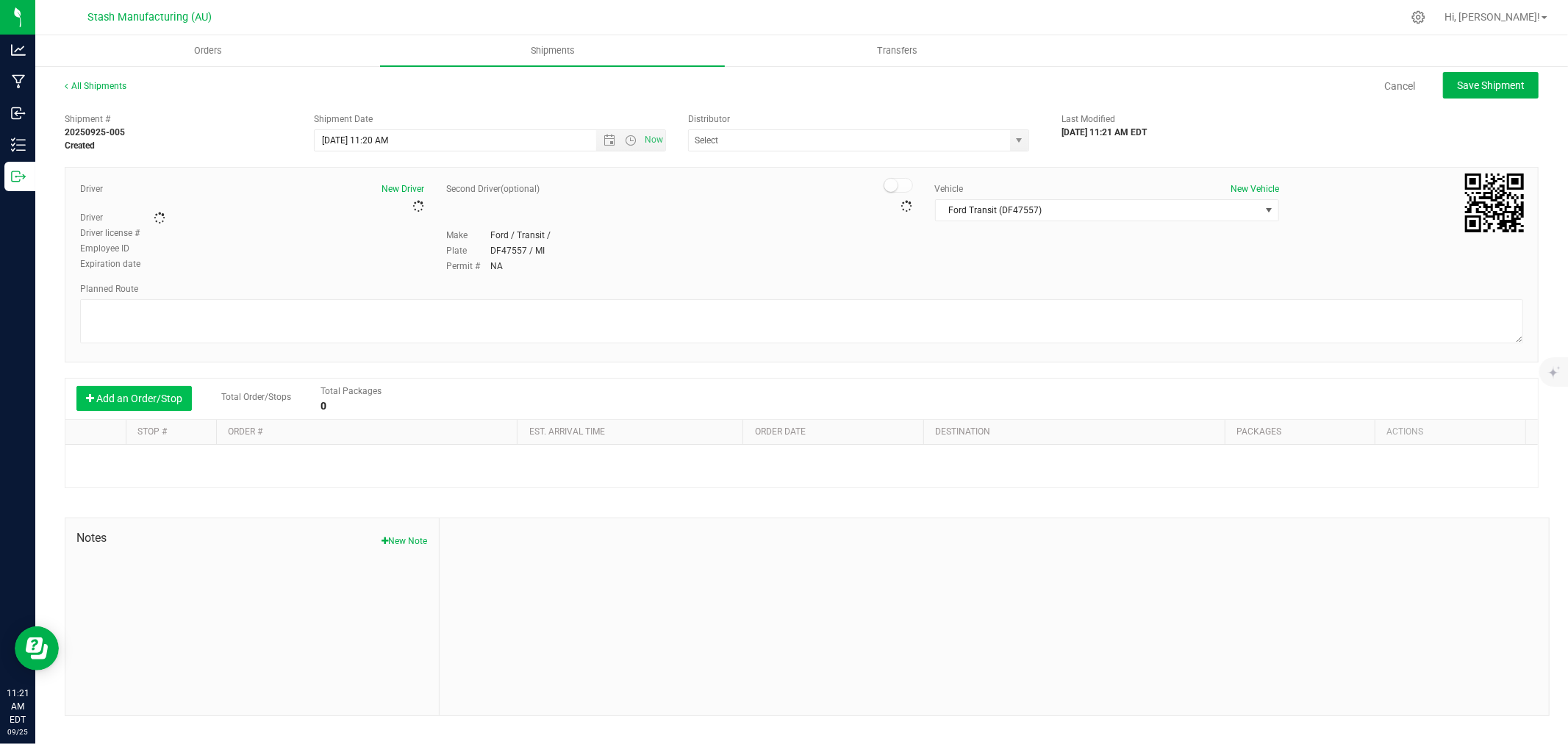
type input "Lake Effects Logistics (AU-ST-000123)"
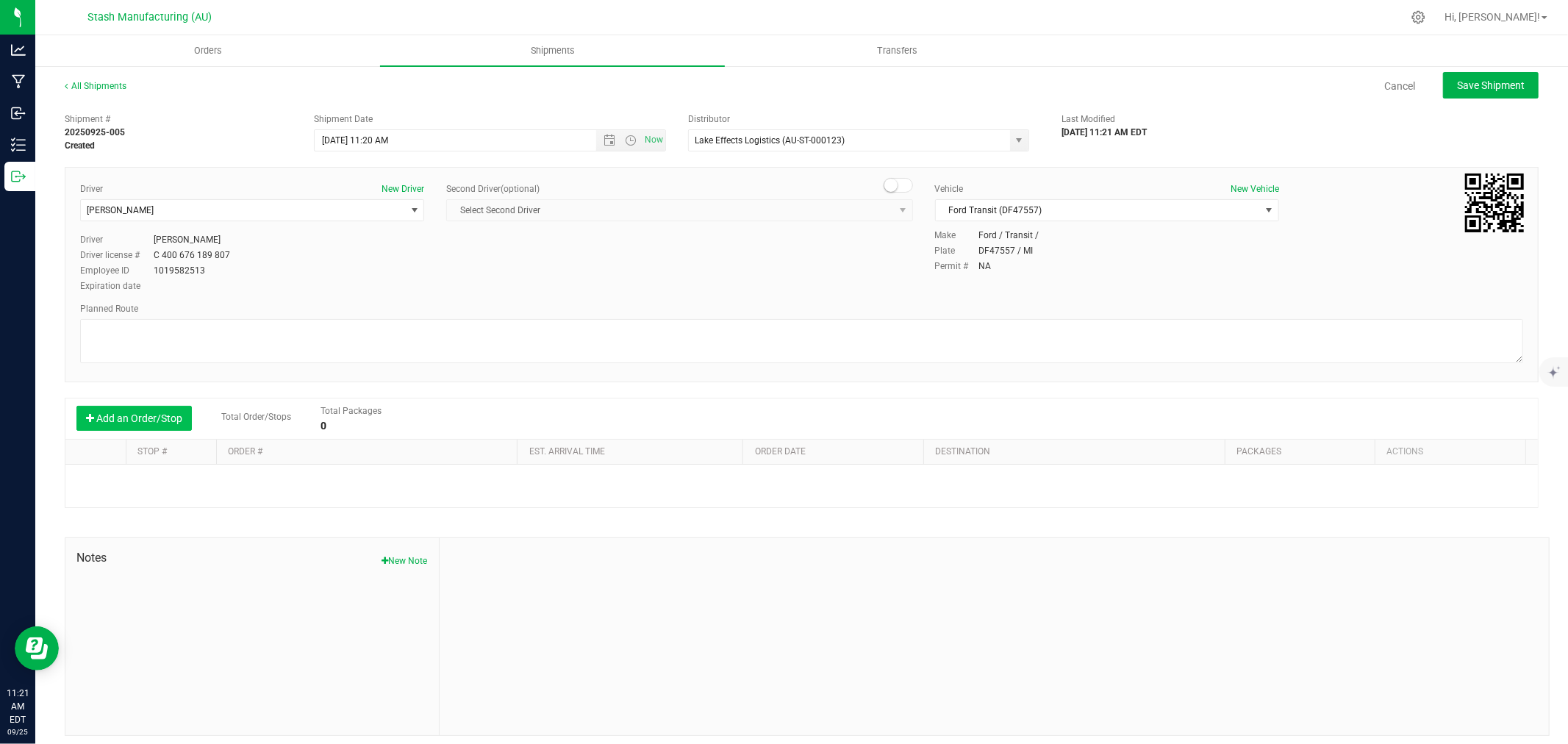
click at [132, 417] on button "Add an Order/Stop" at bounding box center [134, 418] width 115 height 25
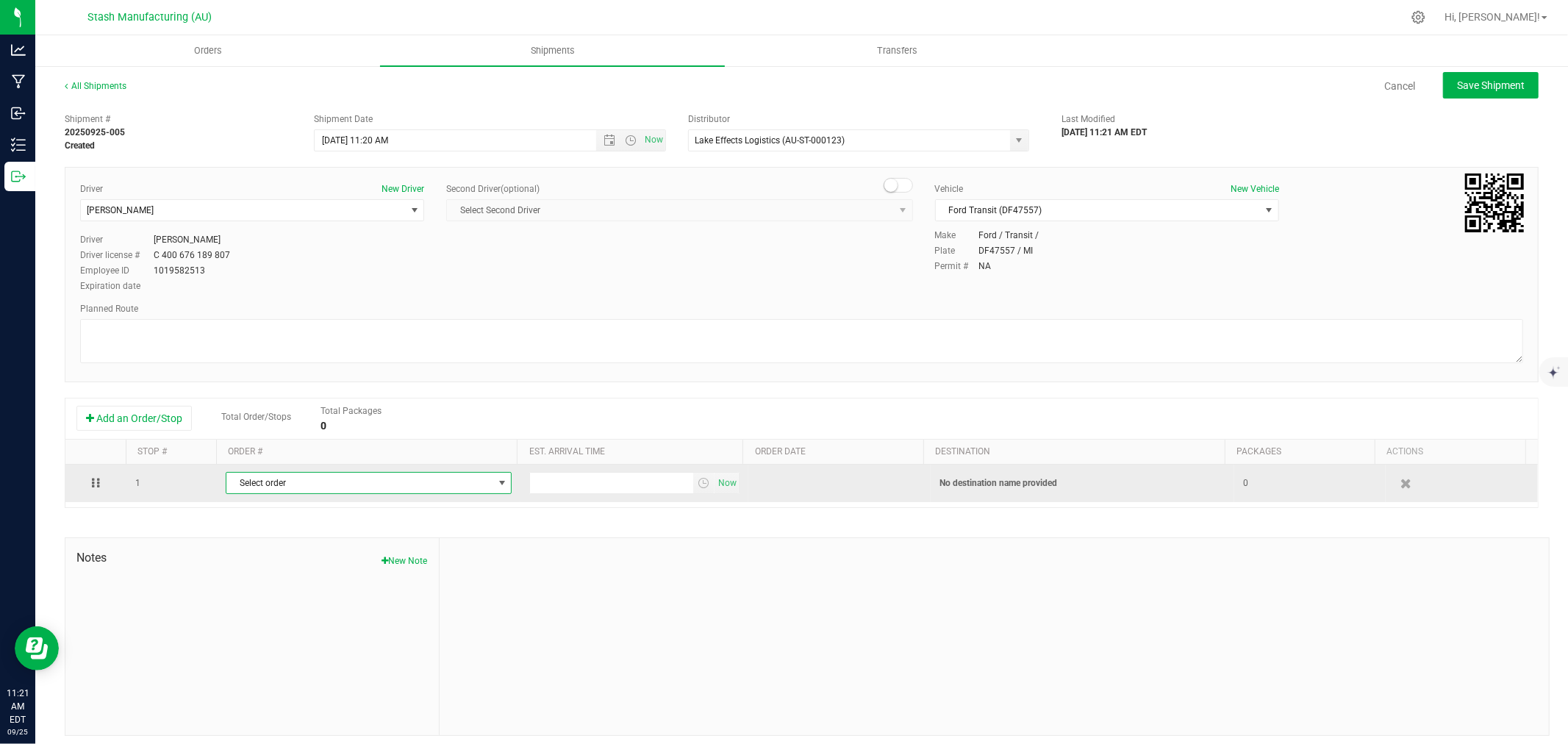
click at [311, 493] on span "Select order" at bounding box center [359, 483] width 266 height 21
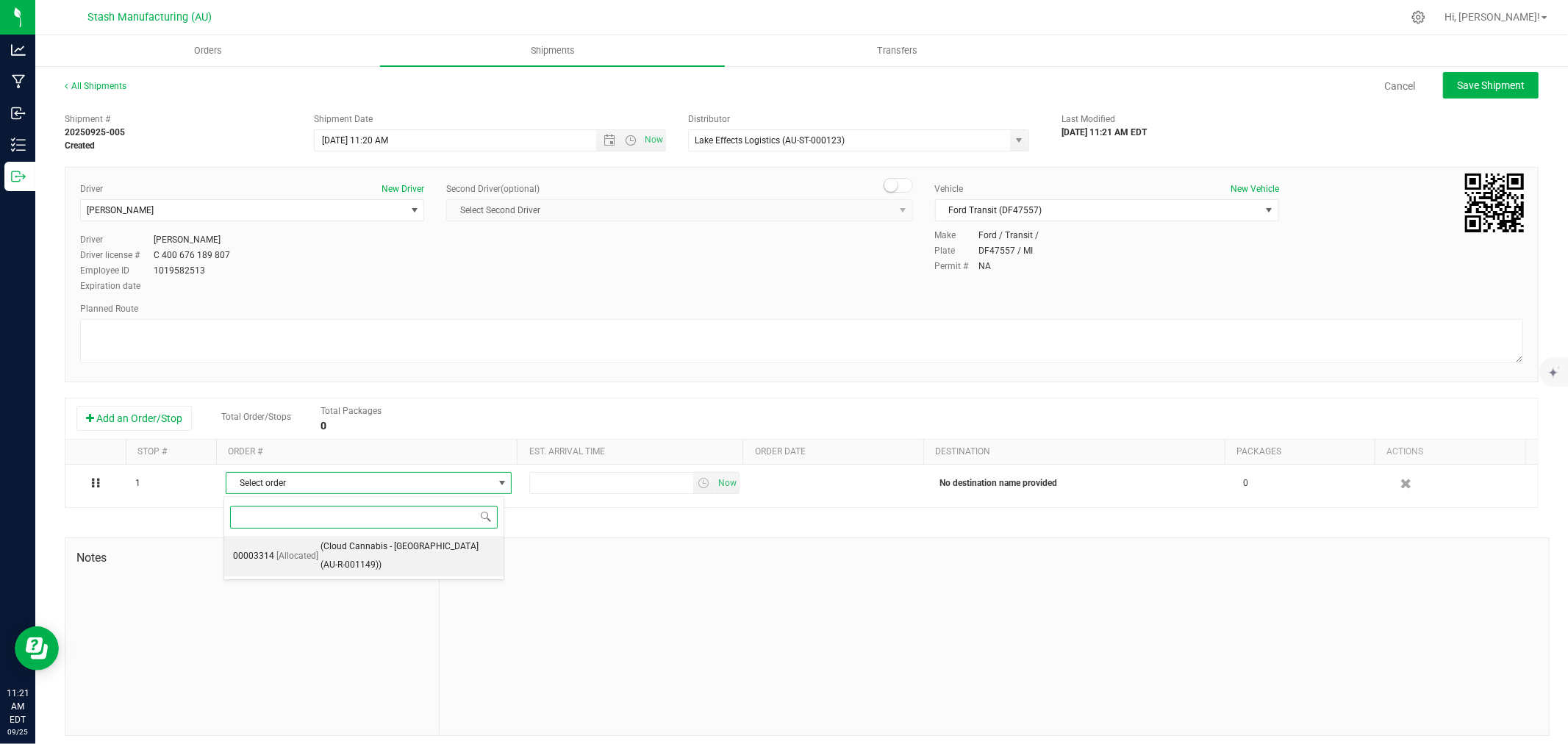
click at [355, 550] on span "(Cloud Cannabis - [GEOGRAPHIC_DATA] (AU-R-001149))" at bounding box center [407, 556] width 174 height 37
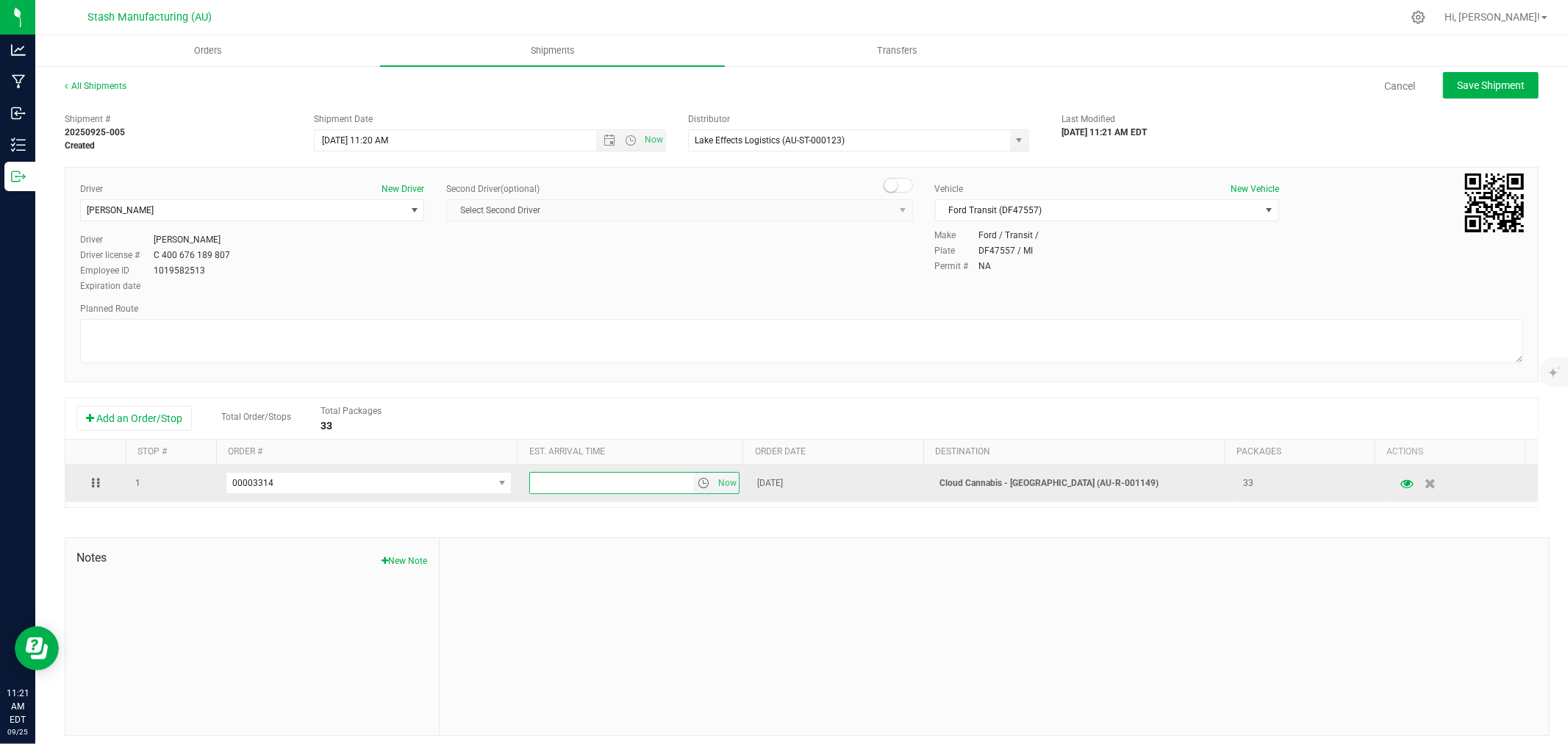
click at [572, 485] on input "text" at bounding box center [611, 483] width 163 height 21
type input "6:00 PM"
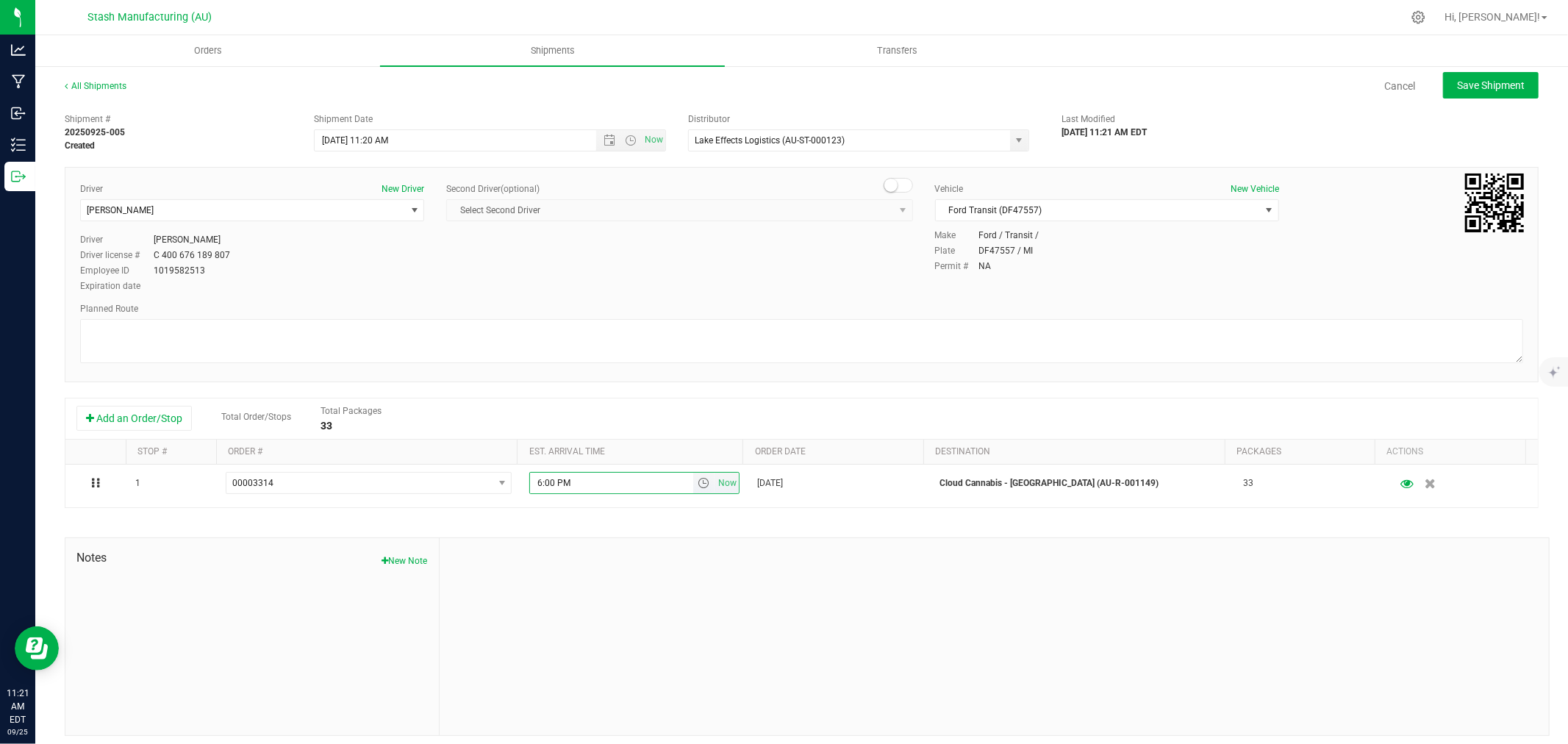
click at [663, 651] on div at bounding box center [994, 636] width 1109 height 197
click at [1453, 75] on button "Save Shipment" at bounding box center [1491, 85] width 96 height 26
type input "[DATE] 3:20 PM"
